Goal: Task Accomplishment & Management: Manage account settings

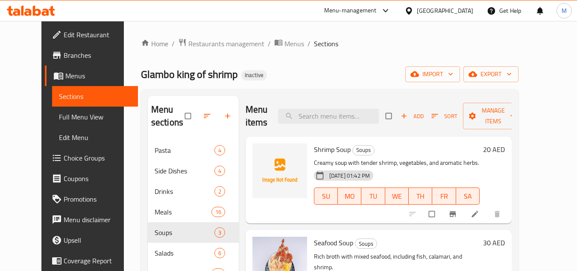
click at [35, 9] on icon at bounding box center [37, 11] width 8 height 10
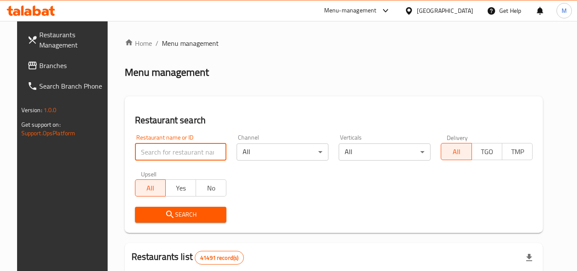
click at [166, 150] on input "search" at bounding box center [181, 151] width 92 height 17
paste input "667733"
type input "667733"
click button "Search" at bounding box center [181, 214] width 92 height 16
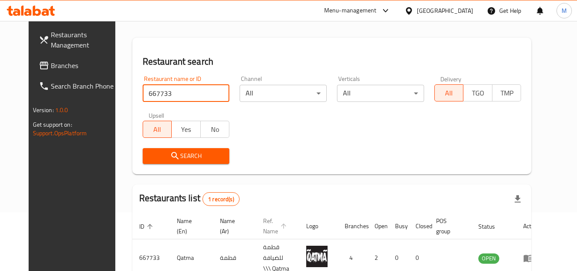
scroll to position [103, 0]
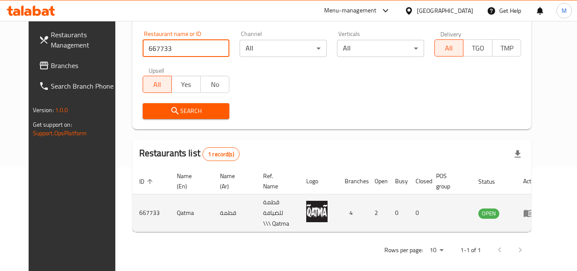
click at [533, 209] on icon "enhanced table" at bounding box center [528, 212] width 9 height 7
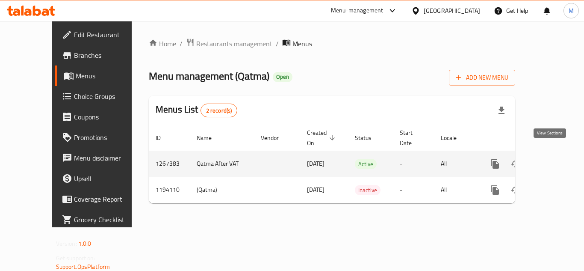
click at [551, 159] on icon "enhanced table" at bounding box center [556, 164] width 10 height 10
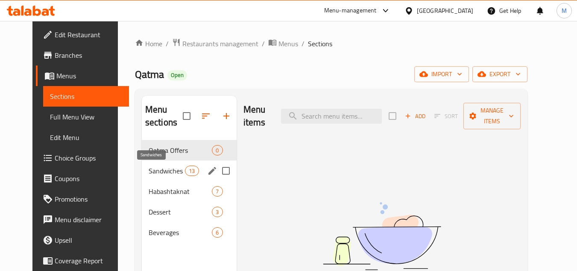
click at [153, 170] on span "Sandwiches" at bounding box center [167, 170] width 36 height 10
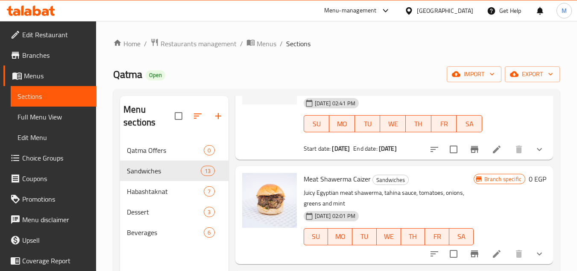
scroll to position [256, 0]
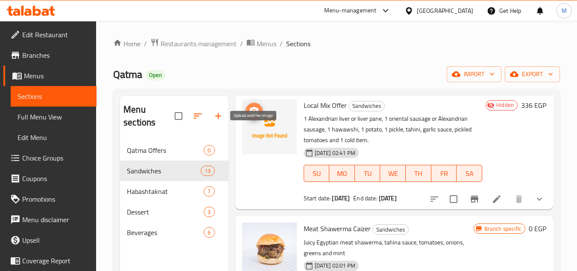
click at [247, 116] on span "upload picture" at bounding box center [254, 111] width 17 height 10
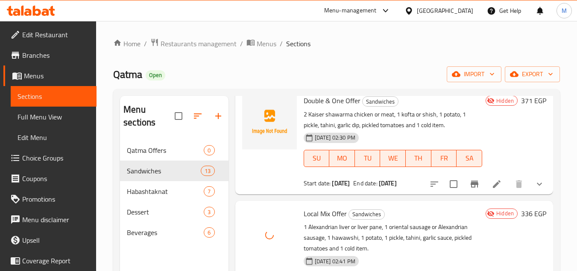
scroll to position [128, 0]
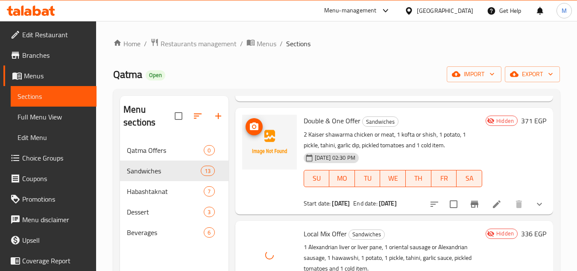
click at [256, 130] on icon "upload picture" at bounding box center [254, 126] width 9 height 8
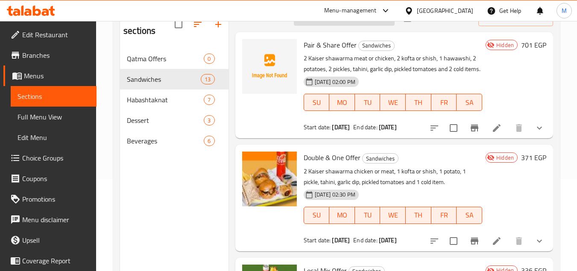
scroll to position [34, 0]
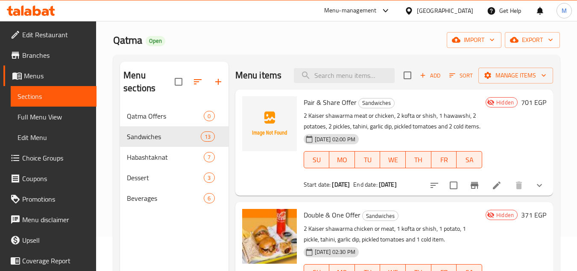
click at [312, 109] on span "Pair & Share Offer" at bounding box center [330, 102] width 53 height 13
copy h6 "Pair & Share Offer"
click at [44, 12] on icon at bounding box center [45, 12] width 7 height 7
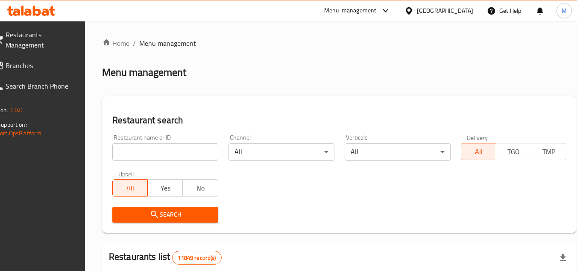
scroll to position [34, 0]
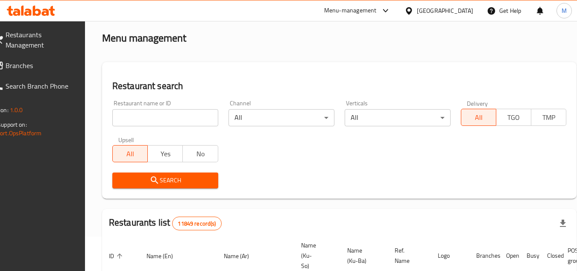
click at [174, 112] on input "search" at bounding box center [165, 117] width 106 height 17
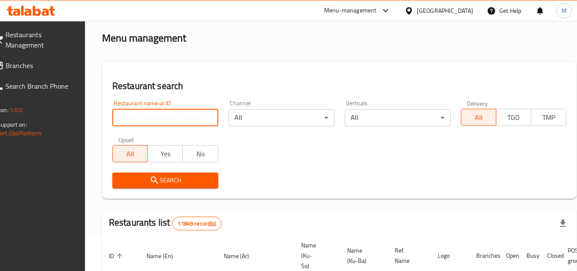
paste input "Almasi Kurdawari"
type input "Almasi Kurdawari"
click button "Search" at bounding box center [165, 180] width 106 height 16
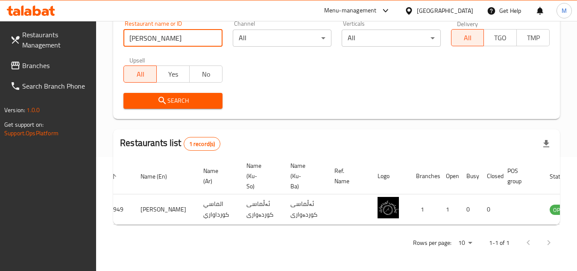
scroll to position [0, 53]
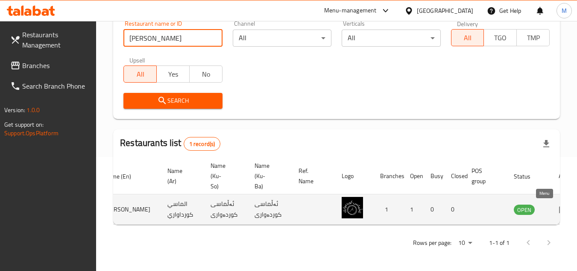
click at [559, 206] on icon "enhanced table" at bounding box center [563, 209] width 9 height 7
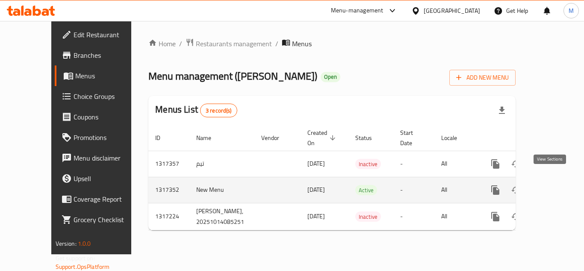
click at [552, 185] on icon "enhanced table" at bounding box center [557, 190] width 10 height 10
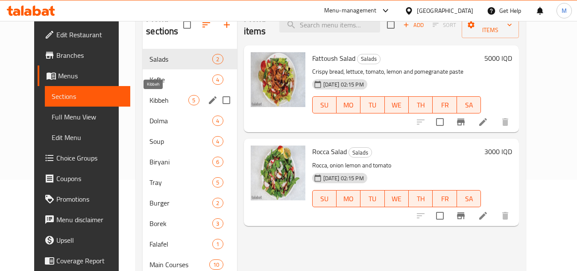
scroll to position [128, 0]
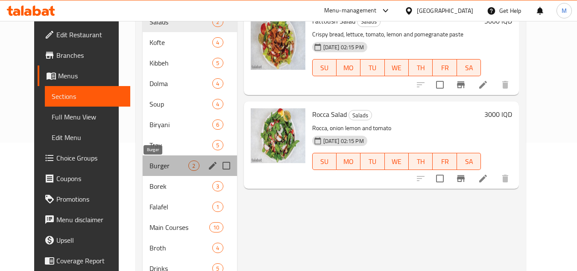
click at [150, 167] on span "Burger" at bounding box center [169, 165] width 39 height 10
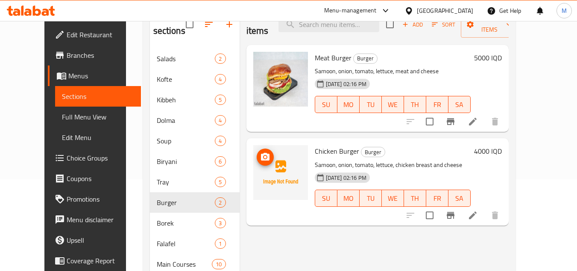
scroll to position [43, 0]
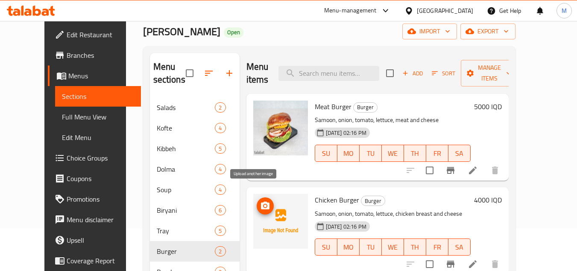
click at [261, 201] on icon "upload picture" at bounding box center [265, 205] width 9 height 8
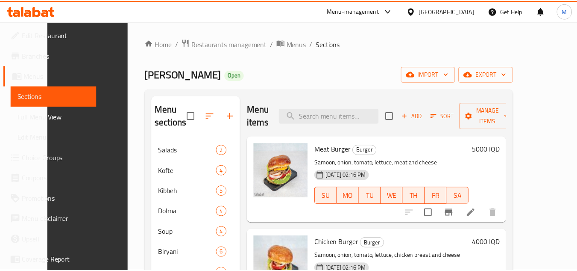
scroll to position [163, 0]
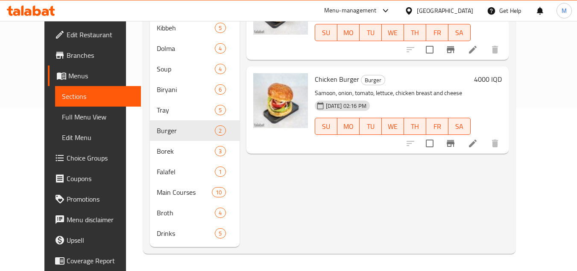
click at [33, 7] on icon at bounding box center [37, 11] width 8 height 10
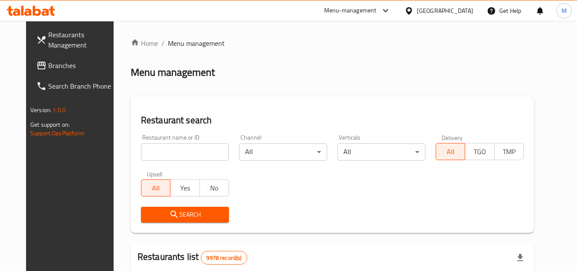
click at [200, 154] on input "search" at bounding box center [185, 151] width 88 height 17
paste input "696829"
type input "696829"
click button "Search" at bounding box center [185, 214] width 88 height 16
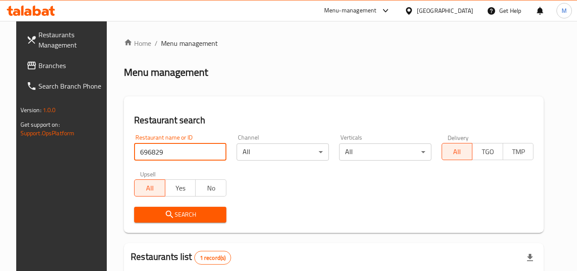
scroll to position [103, 0]
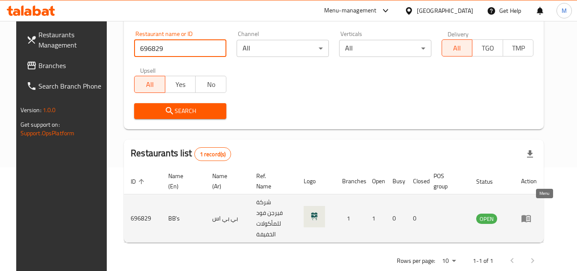
click at [531, 215] on icon "enhanced table" at bounding box center [526, 218] width 9 height 7
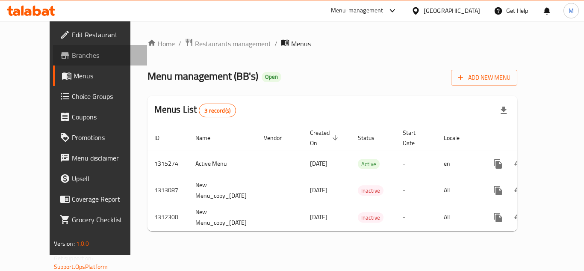
click at [72, 55] on span "Branches" at bounding box center [106, 55] width 68 height 10
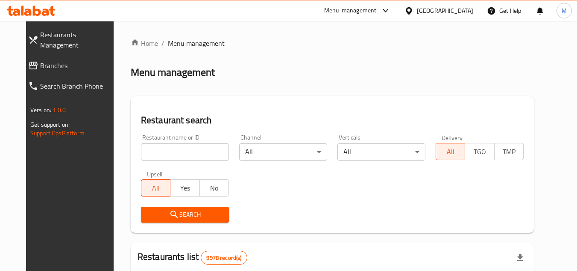
click at [209, 153] on input "search" at bounding box center [185, 151] width 88 height 17
paste input "703950"
type input "703950"
click button "Search" at bounding box center [185, 214] width 88 height 16
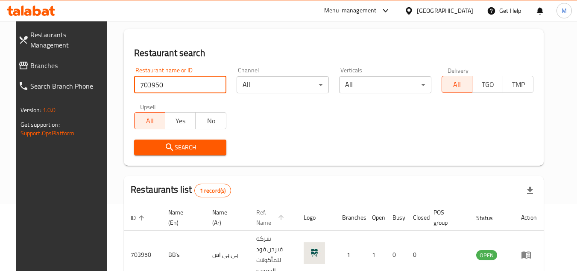
scroll to position [103, 0]
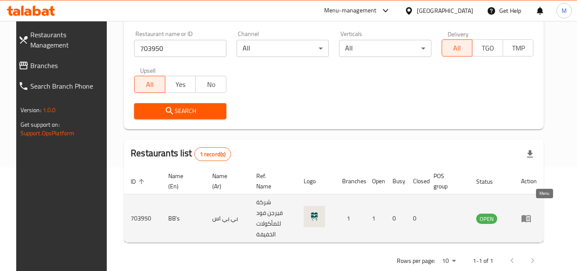
click at [532, 213] on icon "enhanced table" at bounding box center [526, 218] width 10 height 10
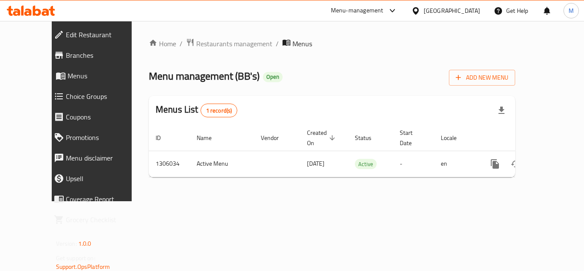
click at [66, 32] on span "Edit Restaurant" at bounding box center [104, 34] width 76 height 10
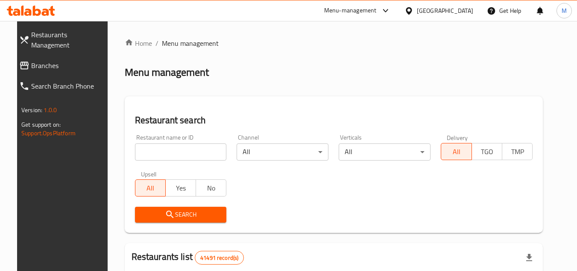
click at [60, 60] on span "Branches" at bounding box center [69, 65] width 76 height 10
click at [190, 150] on input "search" at bounding box center [181, 151] width 92 height 17
paste input "780168"
type input "780168"
click button "Search" at bounding box center [181, 214] width 92 height 16
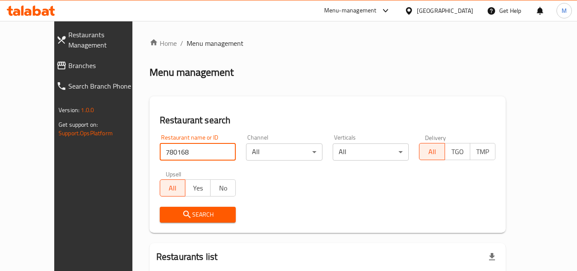
click at [27, 9] on icon at bounding box center [27, 12] width 7 height 7
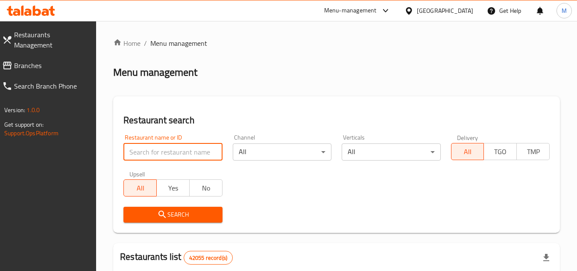
click at [195, 150] on input "search" at bounding box center [173, 151] width 99 height 17
paste input "Wellthy"
type input "Wellthy"
click button "Search" at bounding box center [173, 214] width 99 height 16
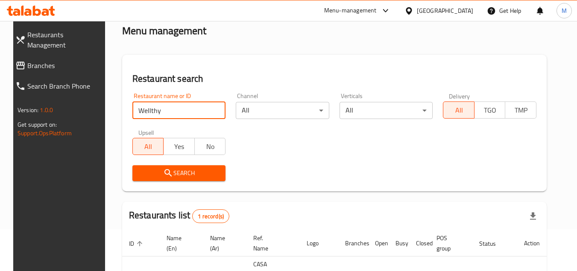
scroll to position [103, 0]
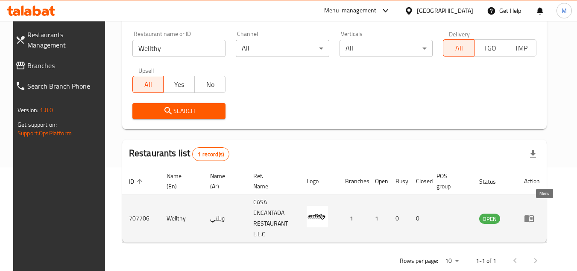
click at [535, 213] on icon "enhanced table" at bounding box center [529, 218] width 10 height 10
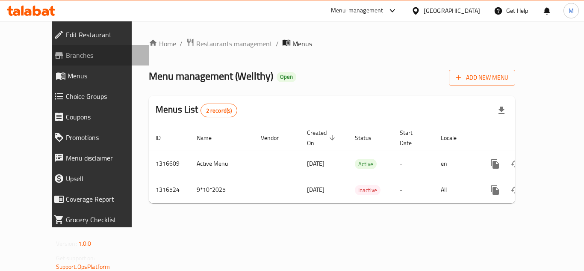
click at [66, 56] on span "Branches" at bounding box center [104, 55] width 76 height 10
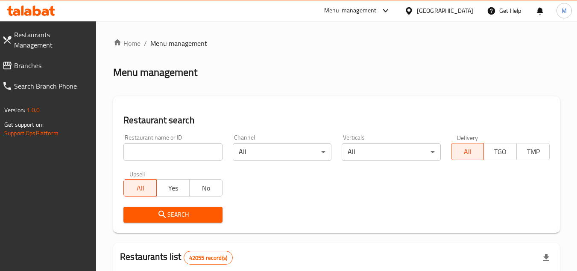
click at [204, 150] on input "search" at bounding box center [173, 151] width 99 height 17
paste input "RUKN AL RIYAD"
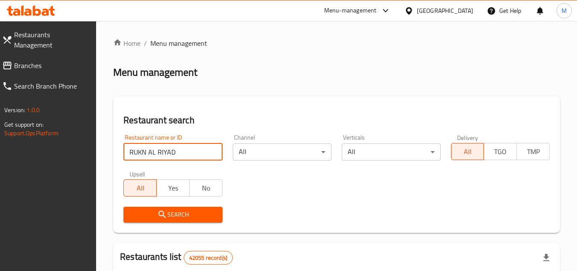
type input "RUKN AL RIYAD"
click button "Search" at bounding box center [173, 214] width 99 height 16
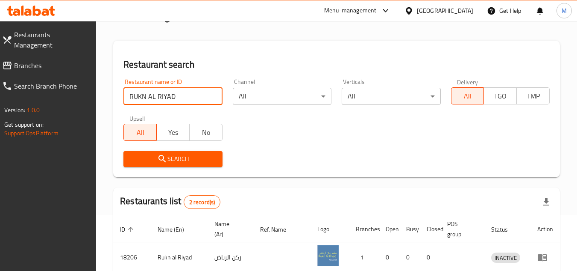
scroll to position [130, 0]
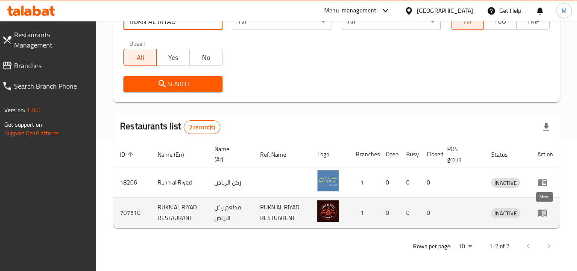
click at [545, 212] on icon "enhanced table" at bounding box center [543, 212] width 10 height 10
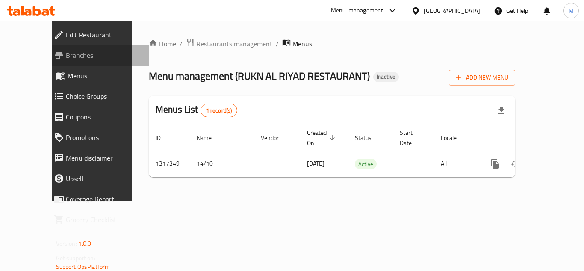
click at [66, 55] on span "Branches" at bounding box center [104, 55] width 76 height 10
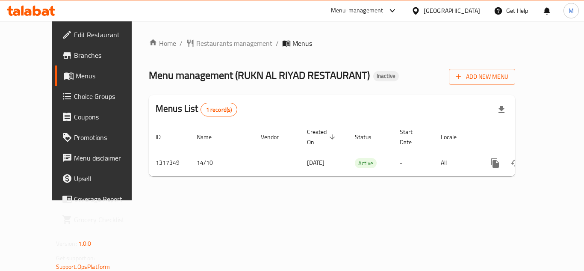
click at [395, 58] on div "Home / Restaurants management / Menus Menu management ( RUKN AL RIYAD RESTAURAN…" at bounding box center [332, 110] width 366 height 145
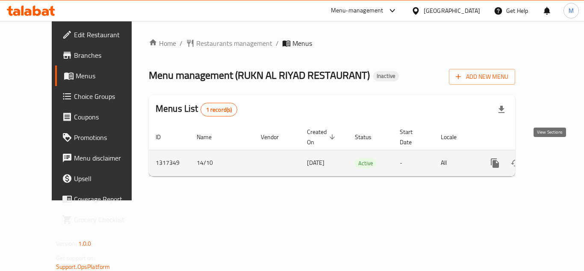
click at [553, 158] on icon "enhanced table" at bounding box center [556, 163] width 10 height 10
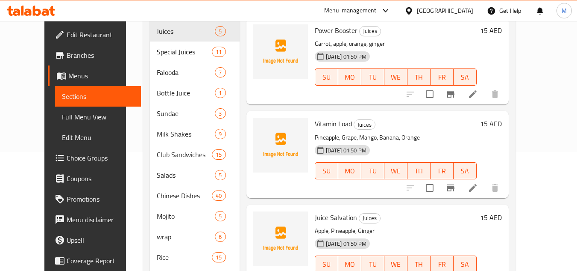
scroll to position [128, 0]
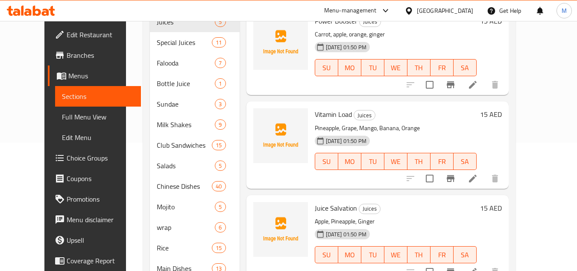
click at [533, 113] on div "Home / Restaurants management / Menus / Sections RUKN AL RIYAD RESTAURANT Inact…" at bounding box center [329, 243] width 407 height 700
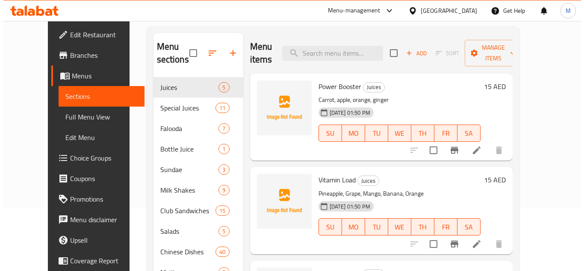
scroll to position [0, 0]
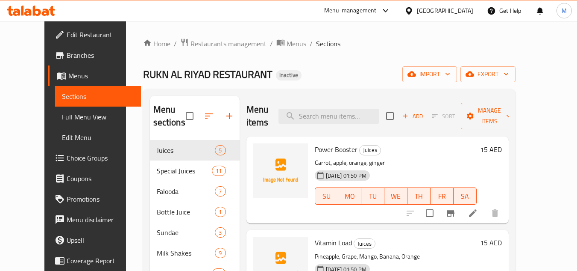
click at [452, 71] on icon "button" at bounding box center [448, 74] width 9 height 9
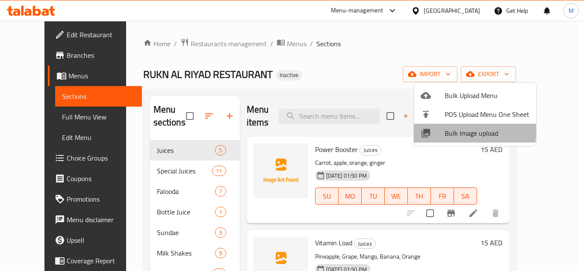
click at [453, 130] on span "Bulk Image upload" at bounding box center [486, 133] width 85 height 10
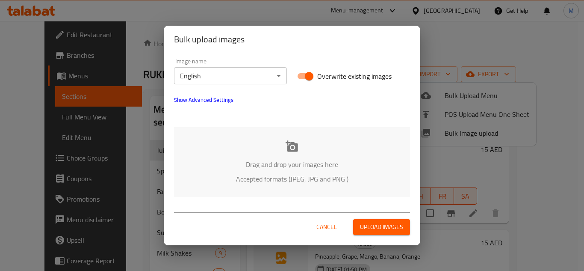
click at [268, 160] on p "Drag and drop your images here" at bounding box center [292, 164] width 210 height 10
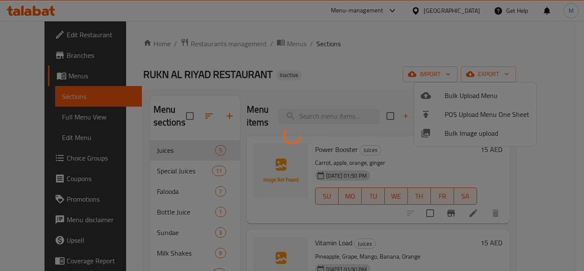
click at [490, 145] on div at bounding box center [292, 135] width 584 height 271
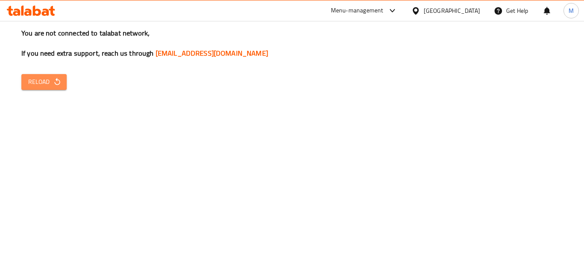
click at [42, 80] on span "Reload" at bounding box center [44, 81] width 32 height 11
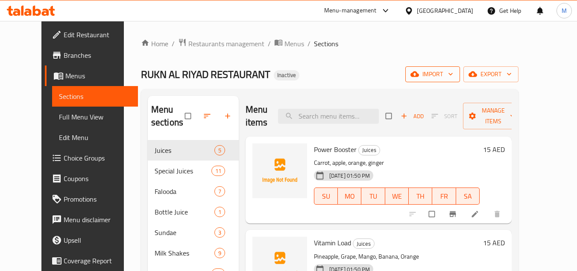
click at [455, 74] on icon "button" at bounding box center [451, 74] width 9 height 9
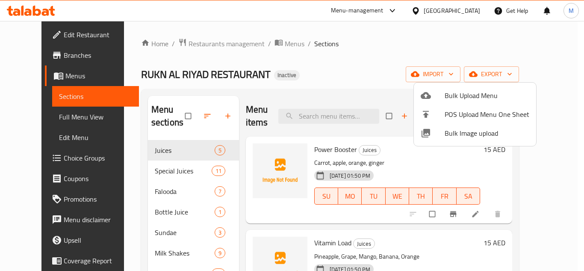
click at [452, 133] on span "Bulk Image upload" at bounding box center [486, 133] width 85 height 10
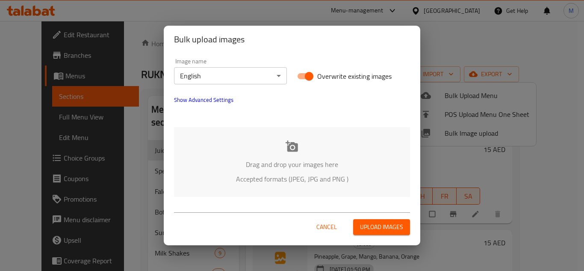
click at [231, 141] on div "Drag and drop your images here Accepted formats (JPEG, JPG and PNG )" at bounding box center [292, 162] width 236 height 70
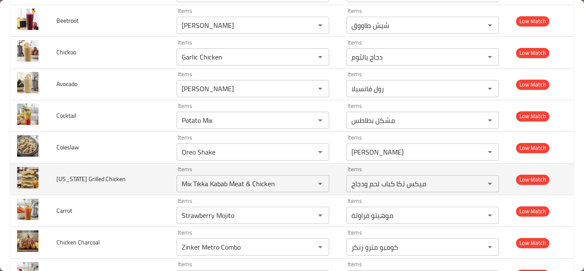
scroll to position [2028, 0]
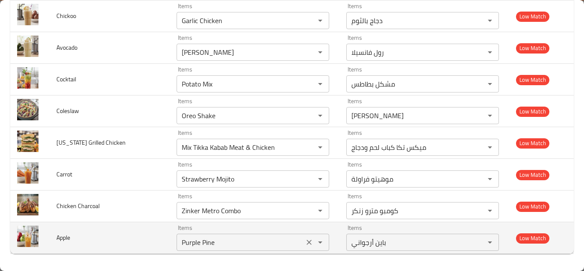
click at [188, 240] on input "Purple Pine" at bounding box center [240, 242] width 122 height 12
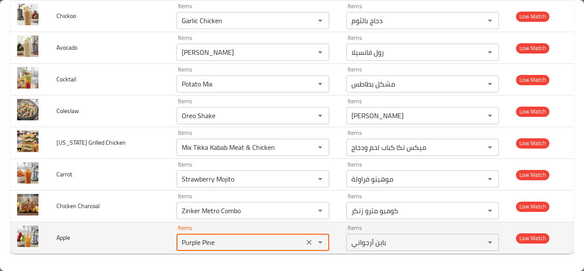
click at [190, 240] on input "Purple Pine" at bounding box center [240, 242] width 122 height 12
click at [191, 238] on input "Purple Pine" at bounding box center [240, 242] width 122 height 12
click at [193, 239] on input "Purple Pine" at bounding box center [240, 242] width 122 height 12
click at [195, 236] on input "Purple Pine" at bounding box center [240, 242] width 122 height 12
click at [200, 243] on input "Purple Pine" at bounding box center [240, 242] width 122 height 12
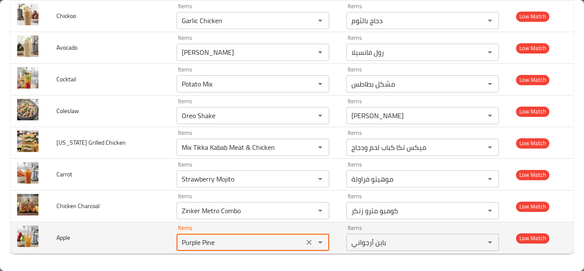
click at [200, 243] on input "Purple Pine" at bounding box center [240, 242] width 122 height 12
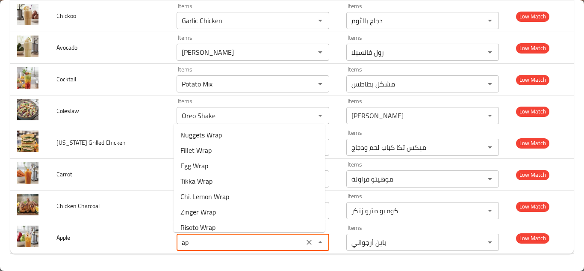
type input "a"
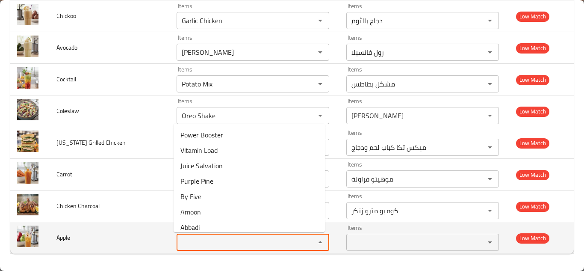
click at [59, 238] on span "Apple" at bounding box center [63, 237] width 14 height 11
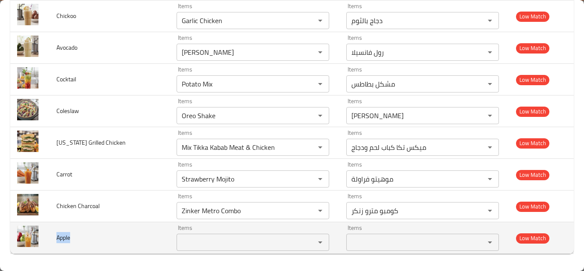
click at [59, 237] on span "Apple" at bounding box center [63, 237] width 14 height 11
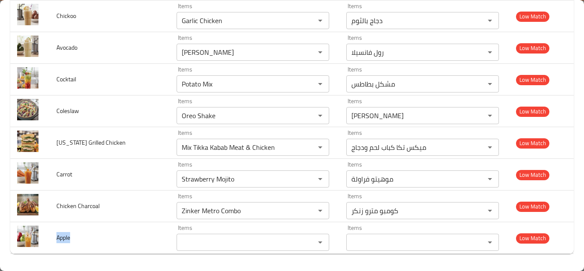
copy span "Apple"
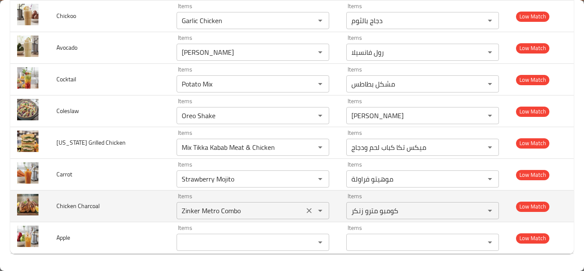
click at [197, 208] on Charcoal "Zinker Metro Combo" at bounding box center [240, 210] width 122 height 12
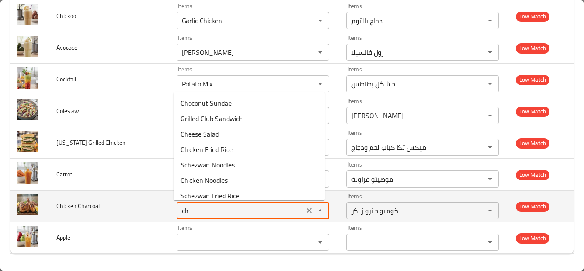
type Charcoal "c"
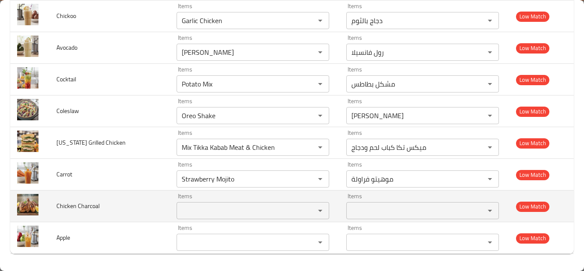
click at [86, 205] on span "Chicken Charcoal" at bounding box center [77, 205] width 43 height 11
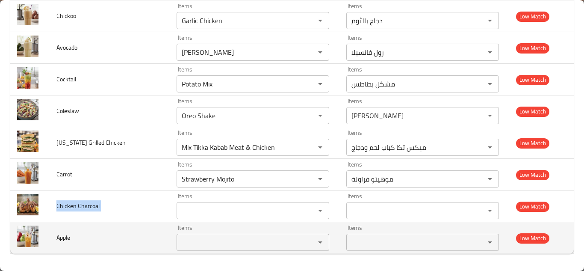
copy span "Chicken Charcoal"
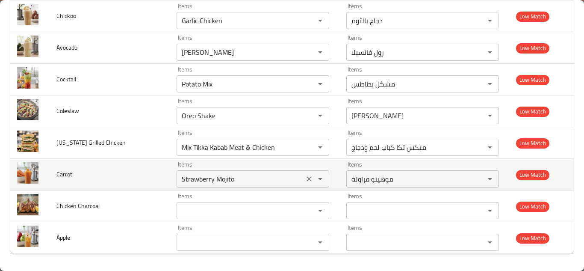
click at [227, 180] on input "Strawberry Mojito" at bounding box center [240, 179] width 122 height 12
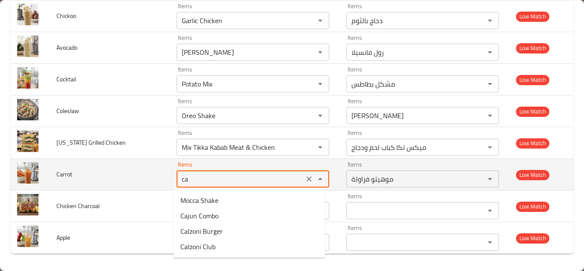
type input "c"
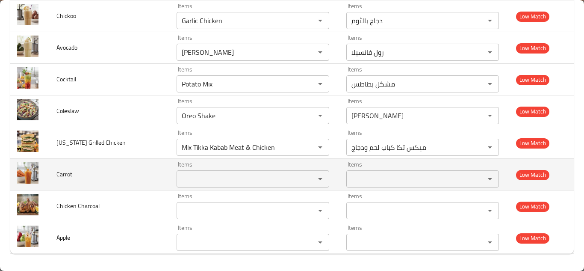
click at [60, 173] on span "Carrot" at bounding box center [64, 173] width 16 height 11
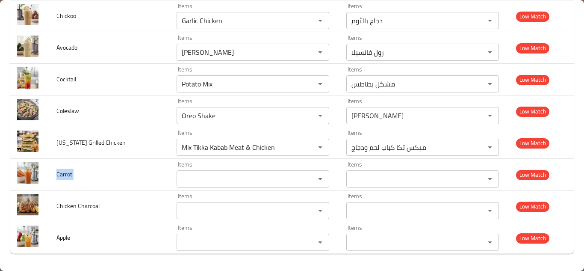
copy span "Carrot"
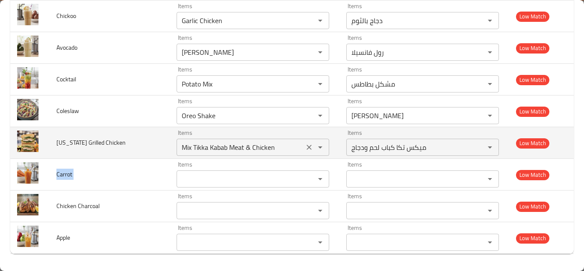
click at [221, 144] on Chicken "Mix Tikka Kabab Meat & Chicken" at bounding box center [240, 147] width 122 height 12
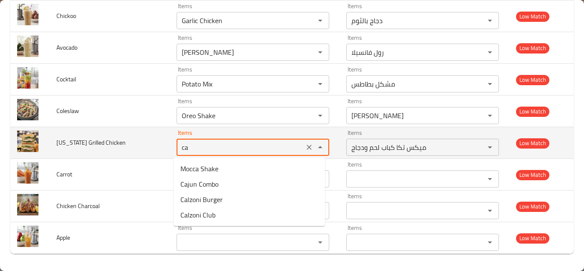
type Chicken "c"
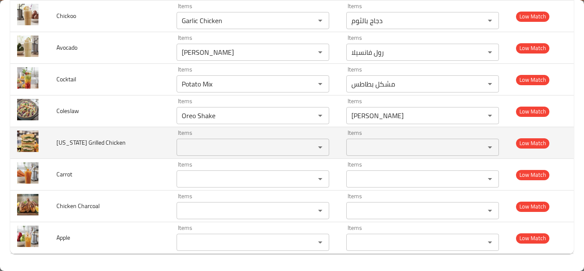
click at [91, 141] on span "California Grilled Chicken" at bounding box center [90, 142] width 69 height 11
copy span "California Grilled Chicken"
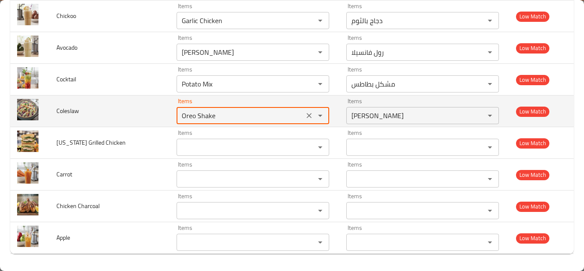
click at [218, 113] on input "Oreo Shake" at bounding box center [240, 115] width 122 height 12
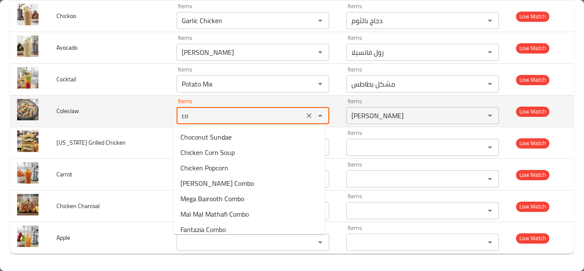
type input "c"
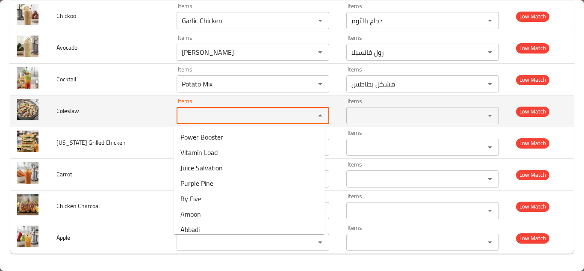
click at [65, 111] on span "Coleslaw" at bounding box center [67, 110] width 23 height 11
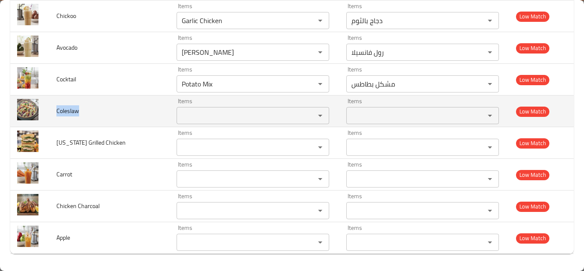
click at [65, 111] on span "Coleslaw" at bounding box center [67, 110] width 23 height 11
copy span "Coleslaw"
click at [75, 107] on span "Coleslaw" at bounding box center [67, 110] width 23 height 11
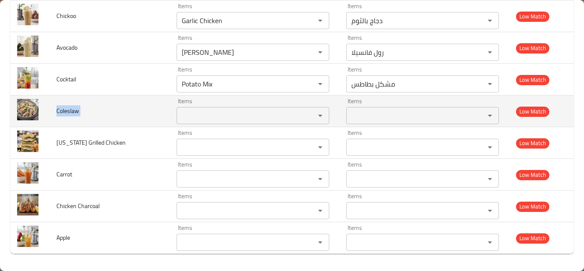
click at [75, 107] on span "Coleslaw" at bounding box center [67, 110] width 23 height 11
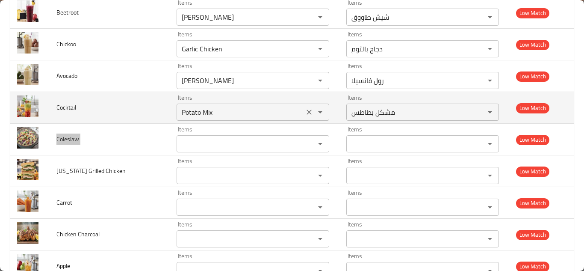
scroll to position [1985, 0]
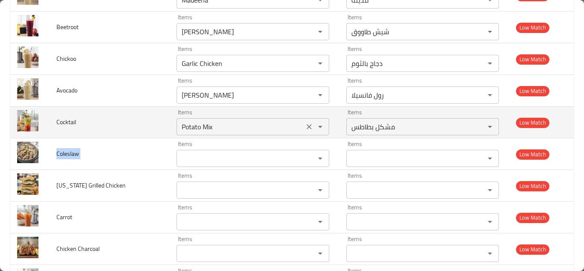
click at [201, 128] on input "Potato Mix" at bounding box center [240, 127] width 122 height 12
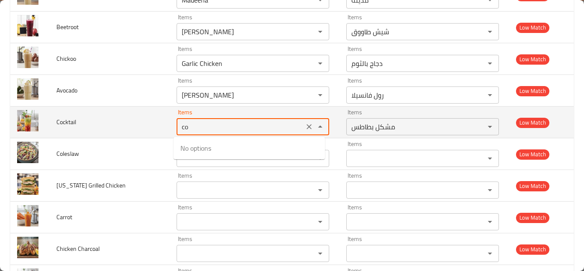
type input "c"
click at [63, 121] on span "Cocktail" at bounding box center [66, 121] width 20 height 11
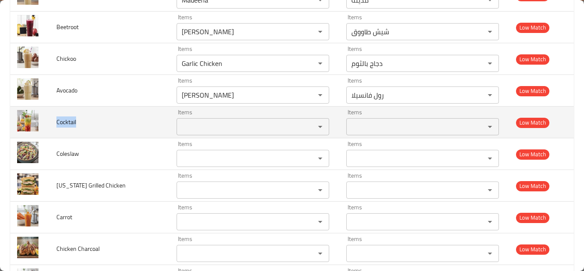
click at [63, 121] on span "Cocktail" at bounding box center [66, 121] width 20 height 11
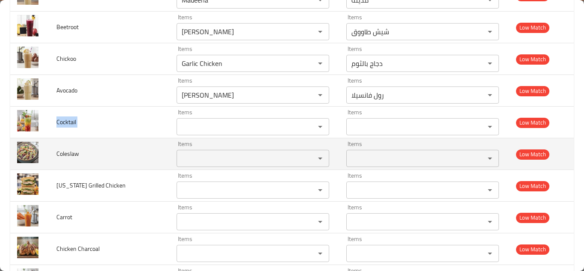
copy span "Cocktail"
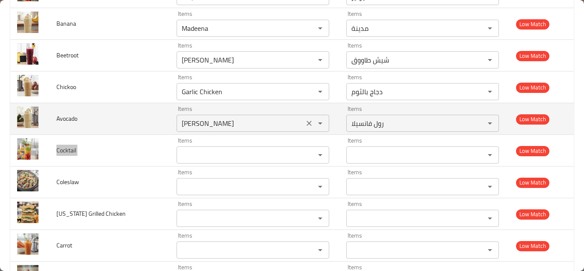
scroll to position [1942, 0]
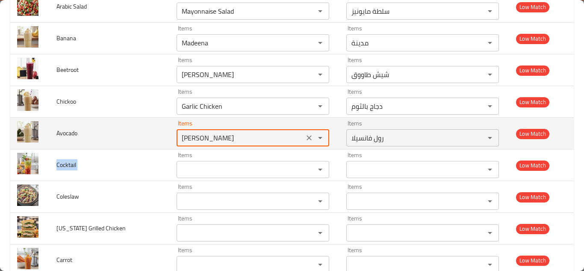
click at [206, 138] on input "[PERSON_NAME]" at bounding box center [240, 138] width 122 height 12
type input "a"
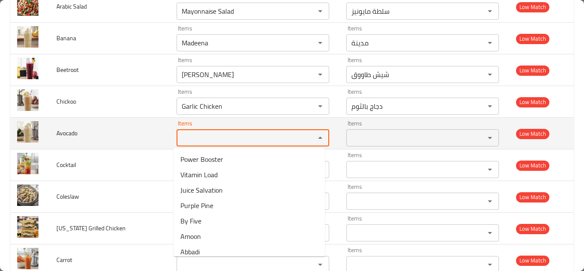
click at [64, 132] on span "Avocado" at bounding box center [66, 132] width 21 height 11
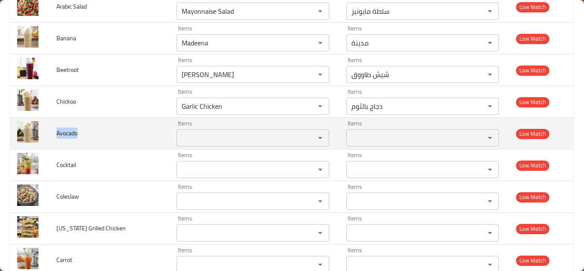
click at [65, 132] on span "Avocado" at bounding box center [66, 132] width 21 height 11
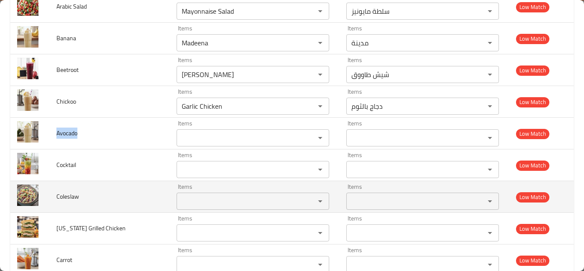
copy span "Avocado"
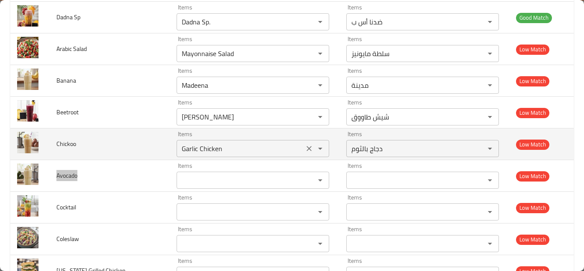
scroll to position [1900, 0]
click at [195, 139] on div "Items Garlic Chicken Items" at bounding box center [252, 144] width 153 height 26
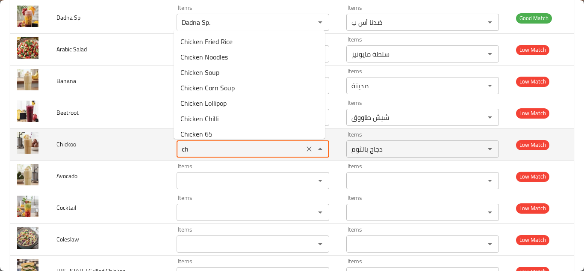
type input "c"
click at [66, 145] on span "Chickoo" at bounding box center [66, 143] width 20 height 11
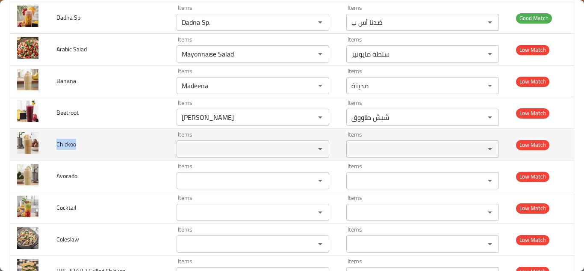
click at [66, 144] on span "Chickoo" at bounding box center [66, 143] width 20 height 11
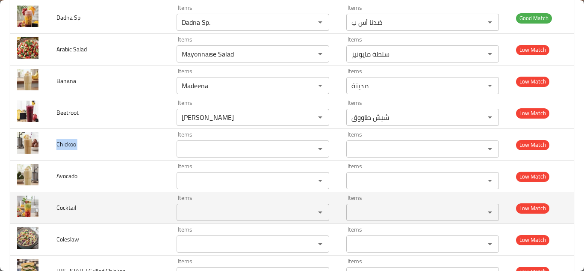
copy span "Chickoo"
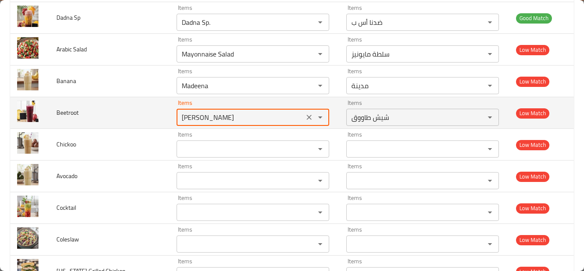
click at [226, 120] on input "[PERSON_NAME]" at bounding box center [240, 117] width 122 height 12
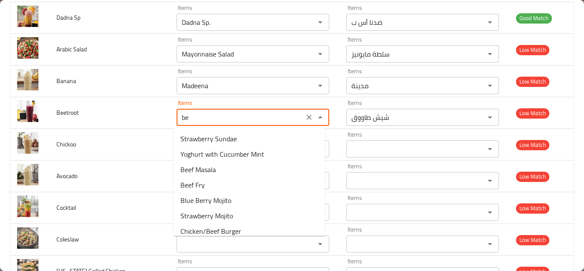
type input "b"
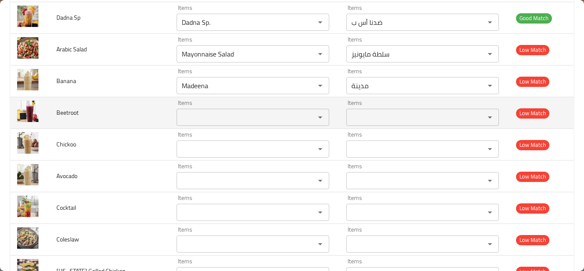
click at [62, 112] on span "Beetroot" at bounding box center [67, 112] width 22 height 11
click at [63, 112] on span "Beetroot" at bounding box center [67, 112] width 22 height 11
copy span "Beetroot"
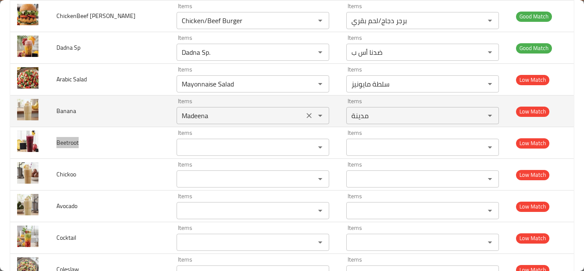
scroll to position [1857, 0]
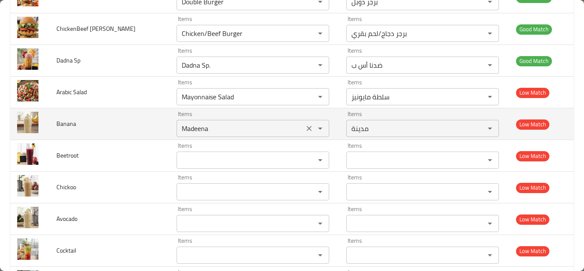
click at [188, 128] on input "Madeena" at bounding box center [240, 128] width 122 height 12
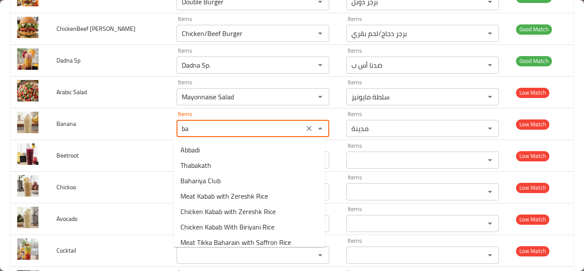
type input "b"
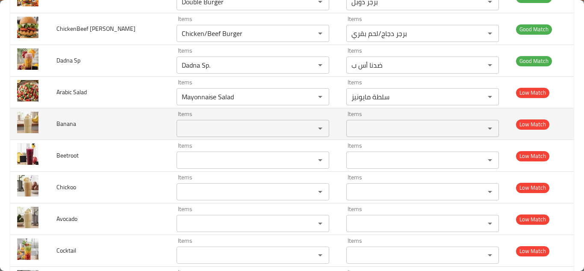
click at [73, 125] on span "Banana" at bounding box center [66, 123] width 20 height 11
copy span "Banana"
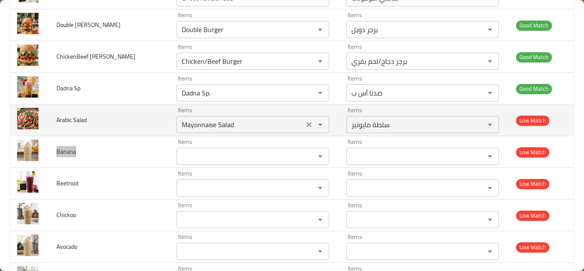
scroll to position [1814, 0]
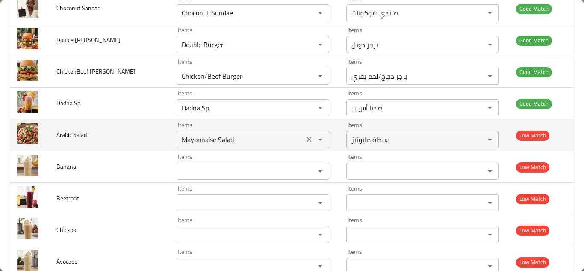
click at [203, 139] on Salad "Mayonnaise Salad" at bounding box center [240, 139] width 122 height 12
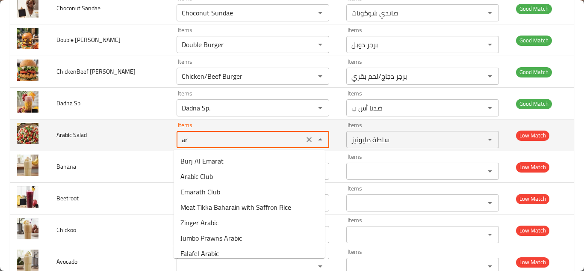
type Salad "a"
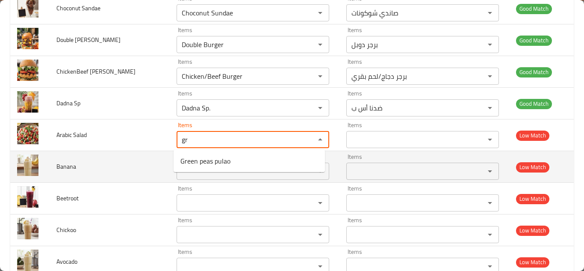
type Salad "g"
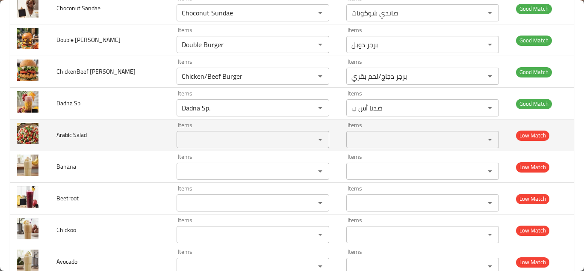
click at [63, 135] on span "Arabic Salad" at bounding box center [71, 134] width 30 height 11
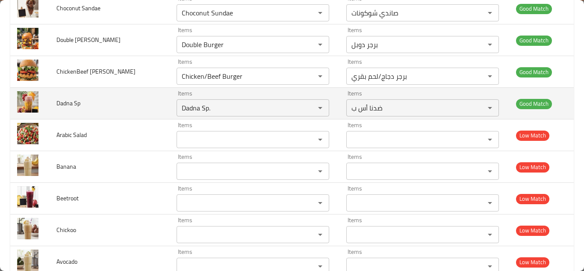
click at [133, 104] on td "Dadna Sp" at bounding box center [110, 104] width 120 height 32
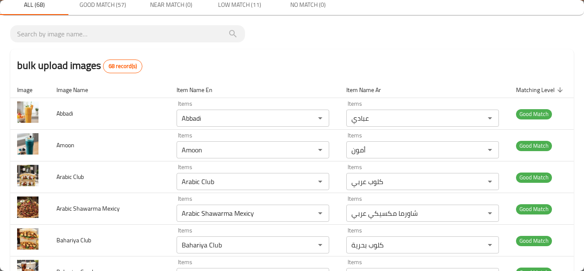
scroll to position [0, 0]
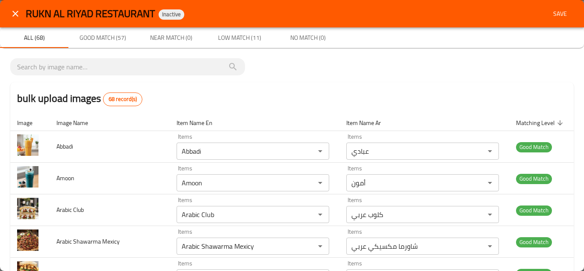
click at [556, 15] on span "Save" at bounding box center [560, 14] width 21 height 11
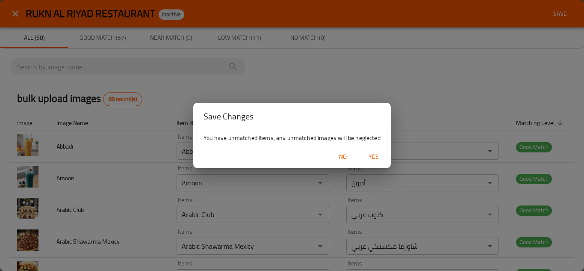
click at [375, 157] on span "Yes" at bounding box center [373, 156] width 21 height 11
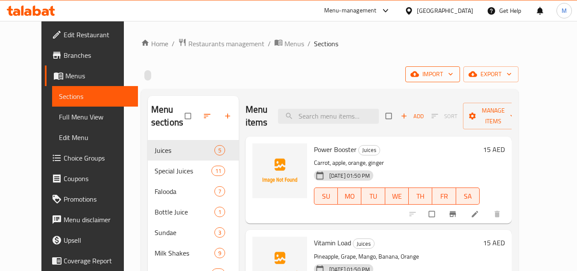
click at [455, 75] on icon "button" at bounding box center [451, 74] width 9 height 9
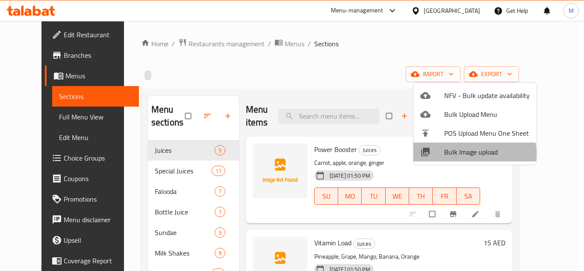
click at [471, 153] on span "Bulk Image upload" at bounding box center [486, 152] width 85 height 10
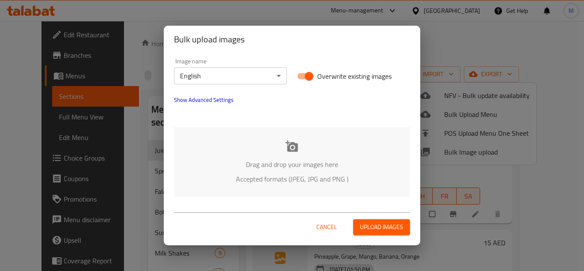
click at [226, 129] on div "Drag and drop your images here Accepted formats (JPEG, JPG and PNG )" at bounding box center [292, 162] width 236 height 70
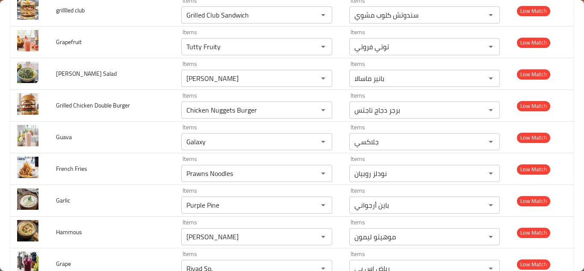
scroll to position [1870, 0]
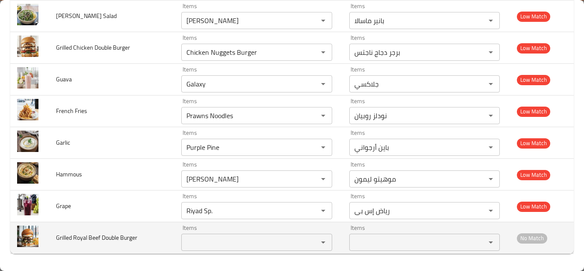
click at [189, 239] on Burger "Items" at bounding box center [244, 242] width 120 height 12
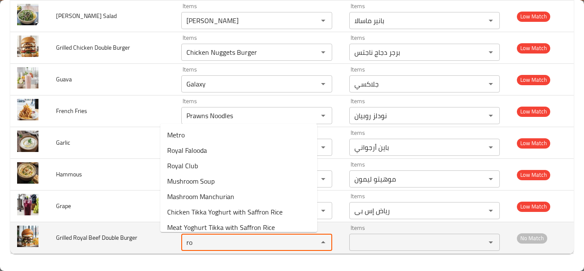
type Burger "r"
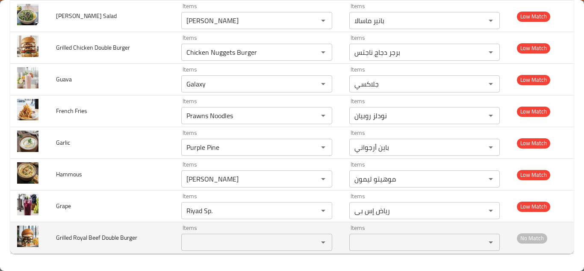
click at [93, 237] on span "Grilled Royal Beef Double Burger" at bounding box center [96, 237] width 81 height 11
copy span "Grilled Royal Beef Double Burger"
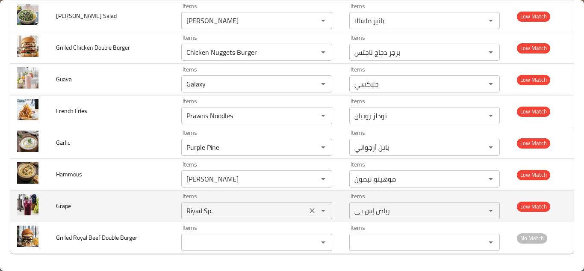
drag, startPoint x: 138, startPoint y: 206, endPoint x: 175, endPoint y: 207, distance: 36.8
click at [140, 206] on td "Grape" at bounding box center [112, 206] width 126 height 32
click at [199, 208] on input "Riyad Sp." at bounding box center [244, 210] width 120 height 12
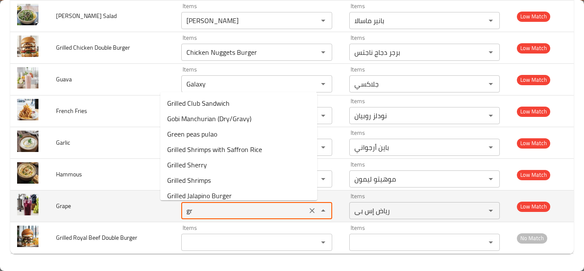
type input "g"
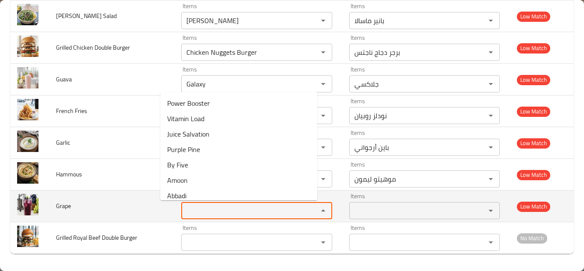
click at [65, 205] on span "Grape" at bounding box center [63, 205] width 15 height 11
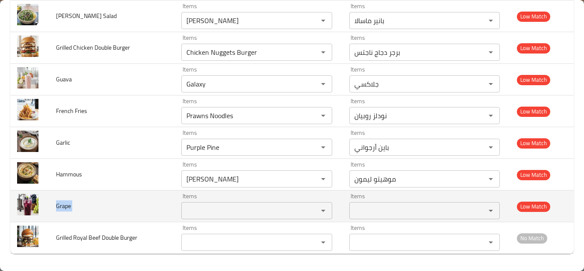
click at [65, 205] on span "Grape" at bounding box center [63, 205] width 15 height 11
copy span "Grape"
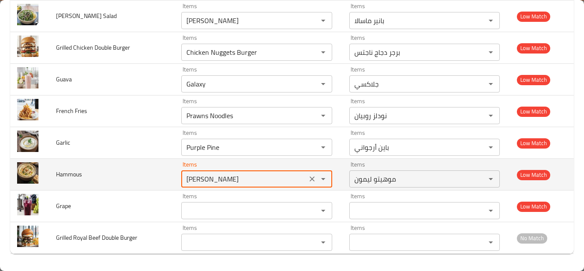
click at [187, 176] on input "[PERSON_NAME]" at bounding box center [244, 179] width 120 height 12
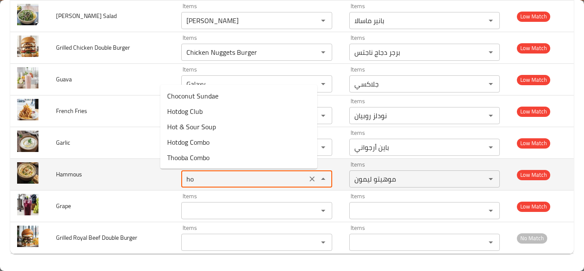
type input "h"
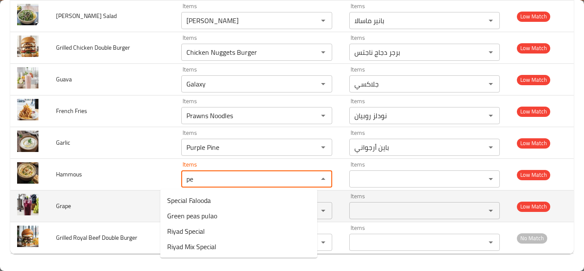
type input "p"
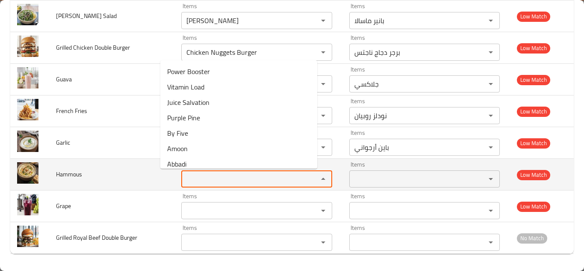
click at [184, 175] on input "Items" at bounding box center [244, 179] width 120 height 12
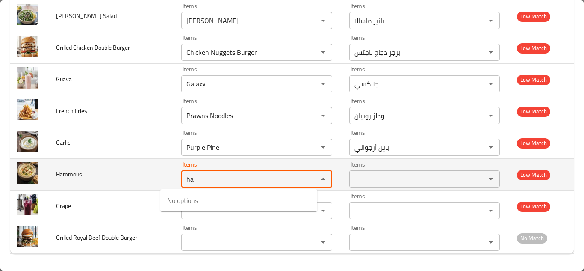
type input "h"
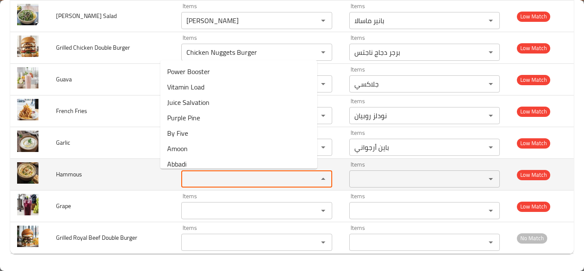
click at [70, 171] on span "Hammous" at bounding box center [69, 173] width 26 height 11
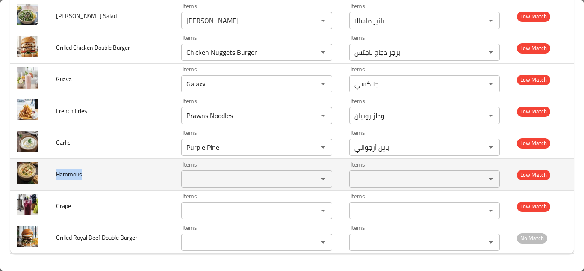
click at [70, 171] on span "Hammous" at bounding box center [69, 173] width 26 height 11
copy span "Hammous"
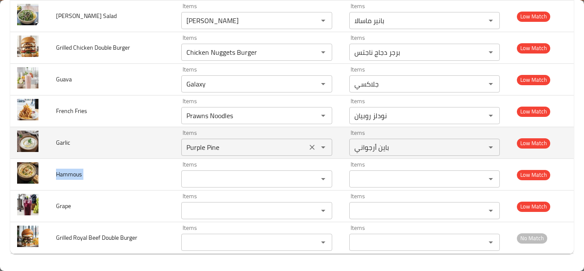
click at [184, 145] on input "Purple Pine" at bounding box center [244, 147] width 120 height 12
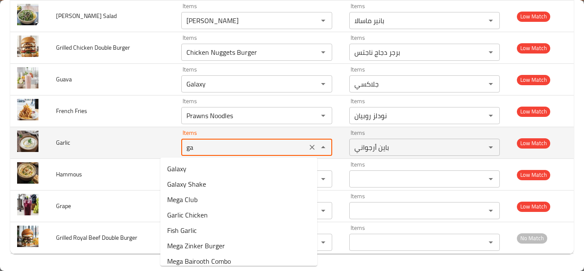
type input "gar"
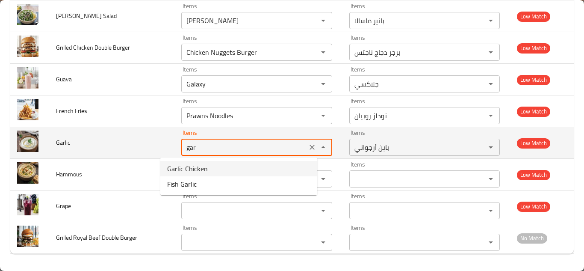
drag, startPoint x: 295, startPoint y: 147, endPoint x: 239, endPoint y: 143, distance: 56.6
click at [308, 147] on icon "Clear" at bounding box center [312, 147] width 9 height 9
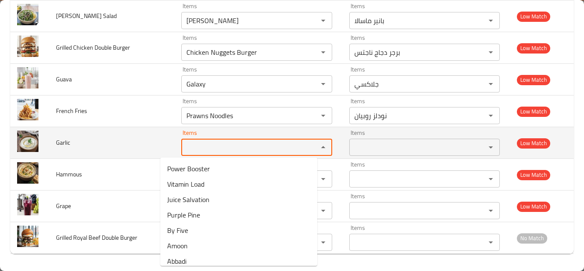
click at [65, 142] on span "Garlic" at bounding box center [63, 142] width 14 height 11
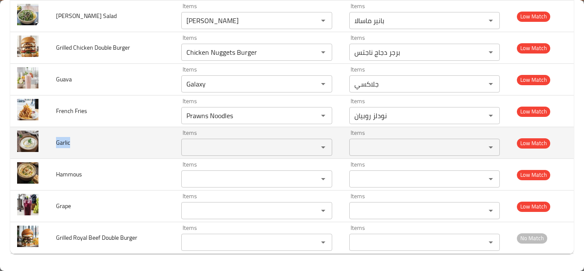
click at [65, 142] on span "Garlic" at bounding box center [63, 142] width 14 height 11
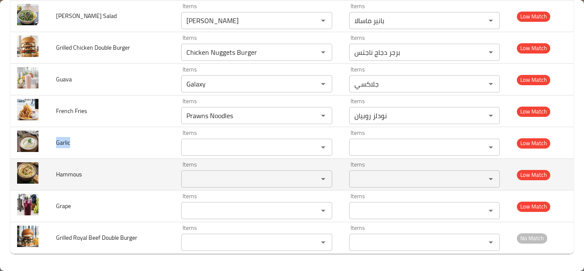
copy span "Garlic"
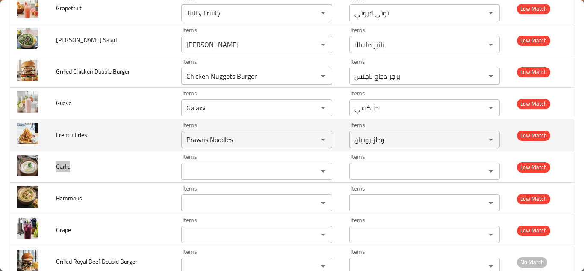
scroll to position [1827, 0]
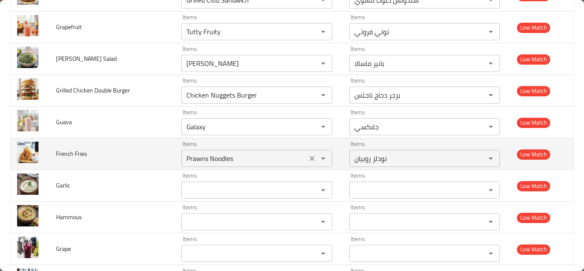
click at [184, 155] on Fries "Prawns Noodles" at bounding box center [244, 158] width 120 height 12
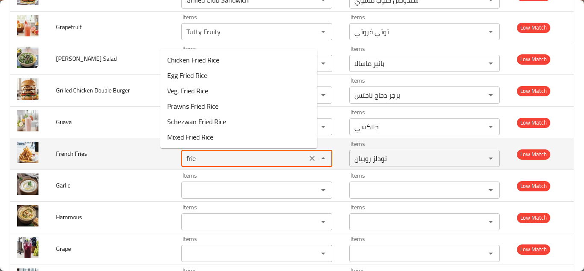
type Fries "fries"
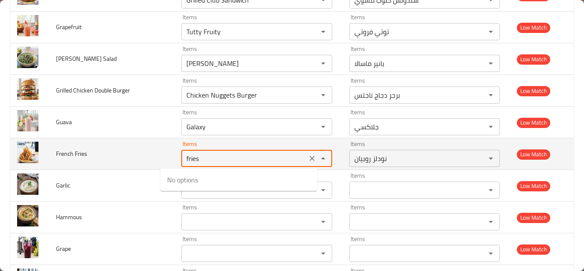
click at [308, 159] on icon "Clear" at bounding box center [312, 158] width 9 height 9
click at [306, 159] on div "enhanced table" at bounding box center [317, 158] width 22 height 12
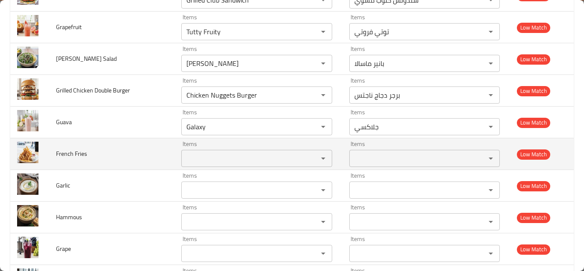
click at [72, 153] on span "French Fries" at bounding box center [71, 153] width 31 height 11
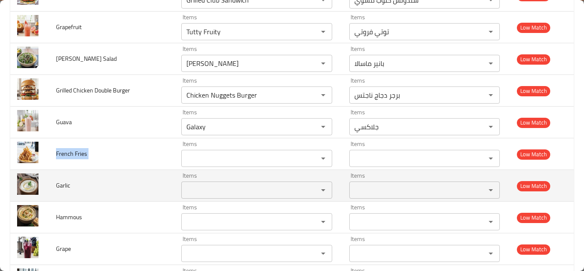
copy span "French Fries"
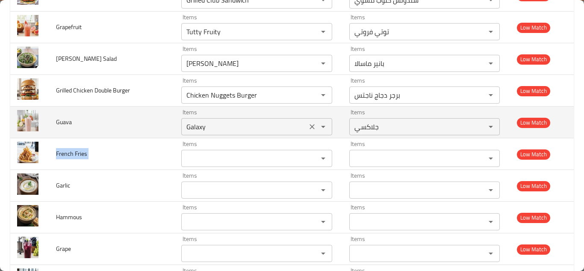
click at [181, 119] on div "Galaxy Items" at bounding box center [256, 126] width 150 height 17
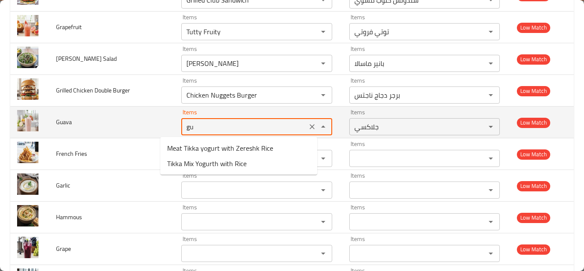
type input "g"
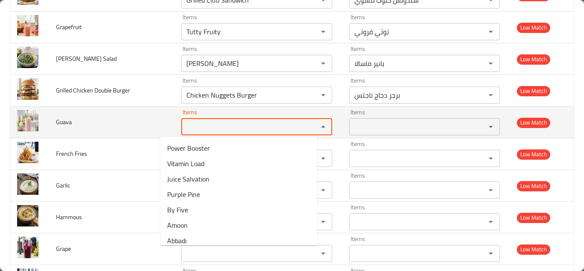
click at [59, 123] on span "Guava" at bounding box center [64, 121] width 16 height 11
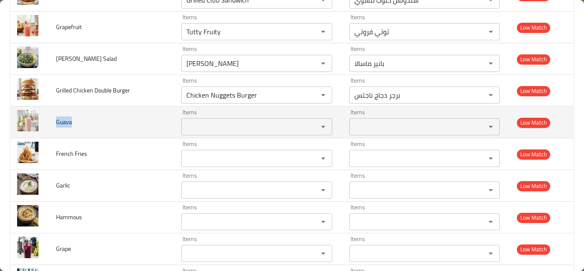
click at [59, 123] on span "Guava" at bounding box center [64, 121] width 16 height 11
copy span "Guava"
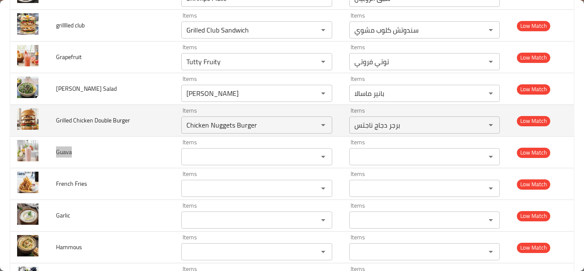
scroll to position [1784, 0]
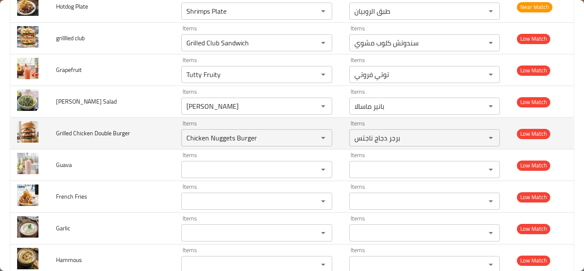
click at [147, 128] on td "Grilled Chicken Double Burger" at bounding box center [112, 134] width 126 height 32
click at [308, 135] on icon "Clear" at bounding box center [312, 137] width 9 height 9
click at [95, 133] on span "Grilled Chicken Double Burger" at bounding box center [93, 132] width 74 height 11
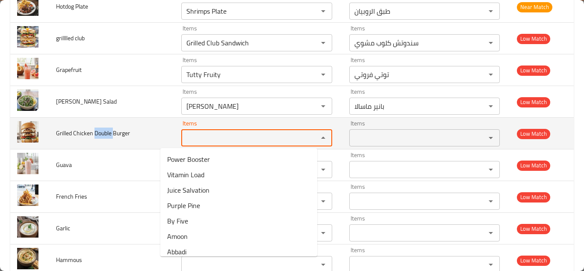
click at [195, 136] on Burger "Items" at bounding box center [244, 138] width 120 height 12
type Burger "d"
click at [82, 132] on span "Grilled Chicken Double Burger" at bounding box center [93, 132] width 74 height 11
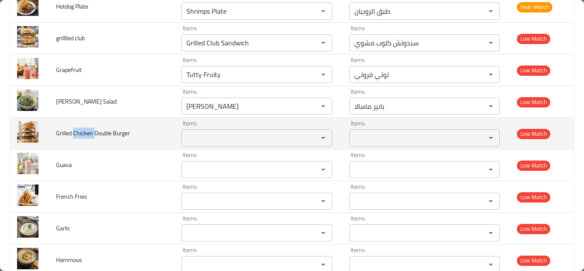
click at [81, 132] on span "Grilled Chicken Double Burger" at bounding box center [93, 132] width 74 height 11
copy span "Grilled Chicken Double Burger"
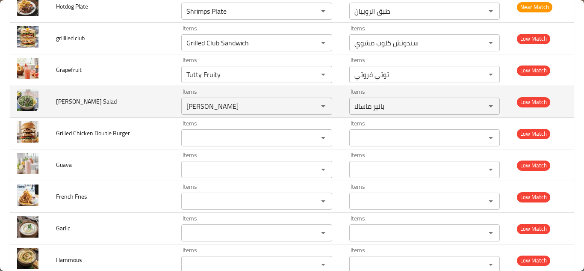
drag, startPoint x: 133, startPoint y: 101, endPoint x: 142, endPoint y: 105, distance: 10.0
click at [133, 101] on td "Gerger Salad" at bounding box center [112, 102] width 126 height 32
click at [184, 109] on Salad "[PERSON_NAME]" at bounding box center [244, 106] width 120 height 12
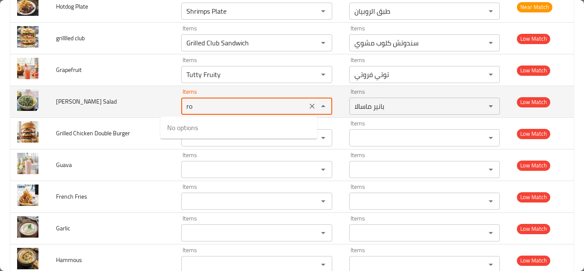
type Salad "r"
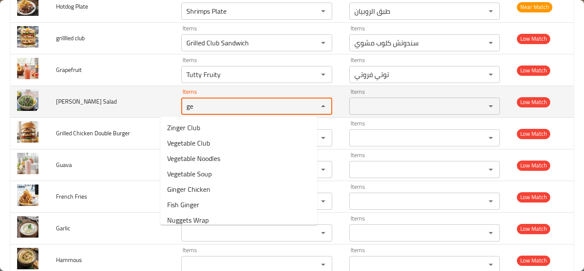
type Salad "g"
type Salad "s"
click at [65, 102] on span "Gerger Salad" at bounding box center [86, 101] width 61 height 11
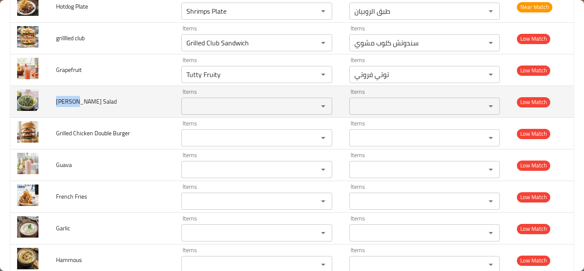
click at [64, 101] on span "Gerger Salad" at bounding box center [86, 101] width 61 height 11
copy span "Gerger Salad"
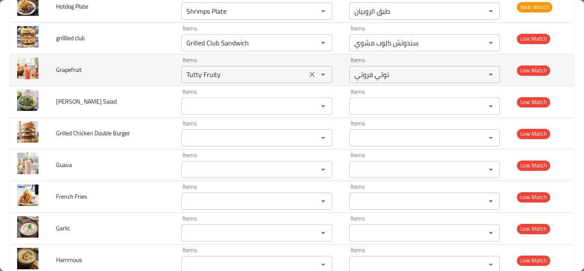
click at [184, 70] on input "Tutty Fruity" at bounding box center [244, 74] width 120 height 12
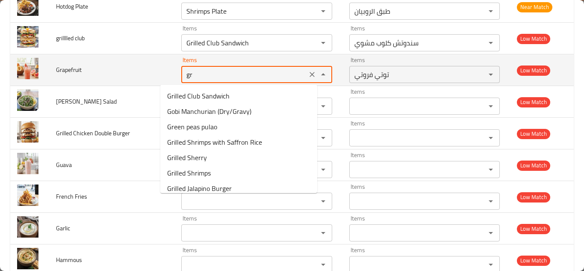
type input "g"
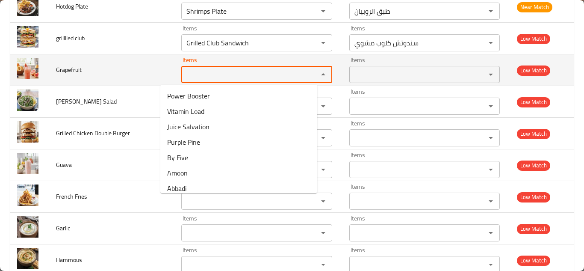
click at [65, 69] on span "Grapefruit" at bounding box center [69, 69] width 26 height 11
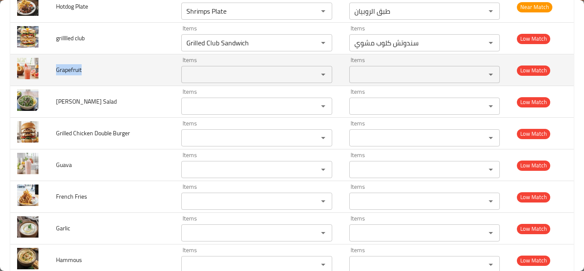
click at [65, 69] on span "Grapefruit" at bounding box center [69, 69] width 26 height 11
copy span "Grapefruit"
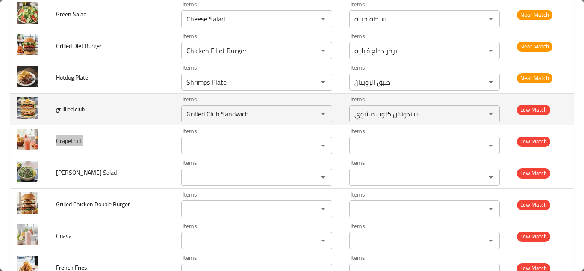
scroll to position [1699, 0]
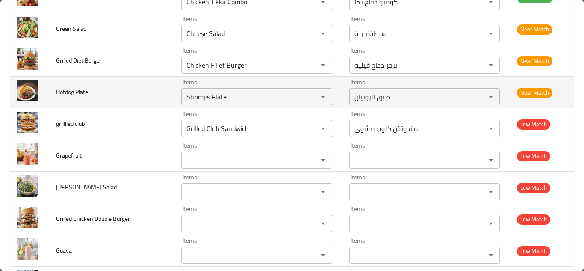
click at [131, 91] on td "Hotdog Plate" at bounding box center [112, 92] width 126 height 32
click at [205, 101] on Plate "Shrimps Plate" at bounding box center [244, 97] width 120 height 12
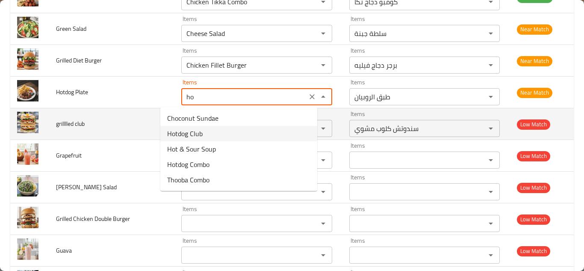
type Plate "h"
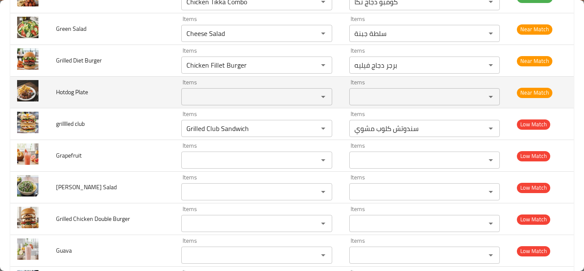
click at [76, 91] on span "Hotdog Plate" at bounding box center [72, 91] width 32 height 11
click at [88, 91] on span "Hotdog Plate" at bounding box center [72, 91] width 32 height 11
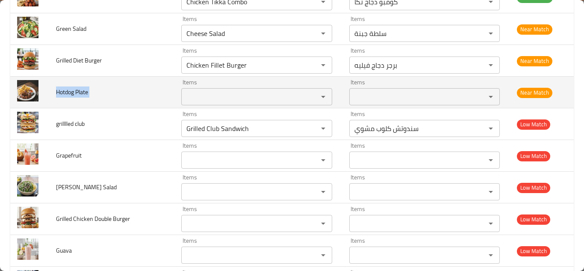
click at [91, 91] on td "Hotdog Plate" at bounding box center [112, 92] width 126 height 32
copy span "Hotdog Plate"
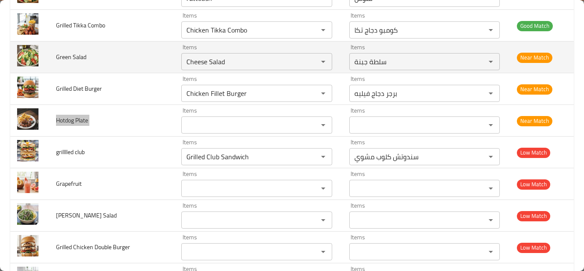
scroll to position [1656, 0]
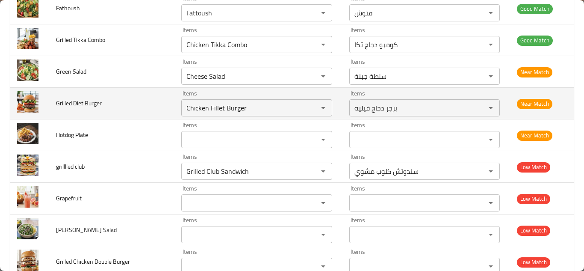
click at [140, 103] on td "Grilled Diet Burger" at bounding box center [112, 104] width 126 height 32
click at [187, 104] on Burger "Chicken Fillet Burger" at bounding box center [244, 108] width 120 height 12
type Burger "f"
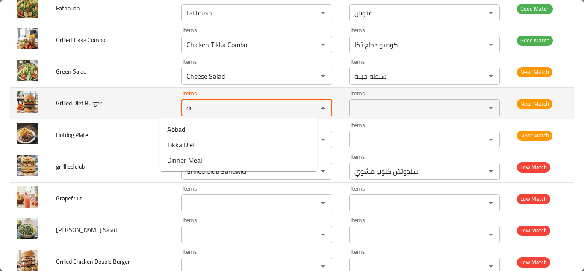
type Burger "d"
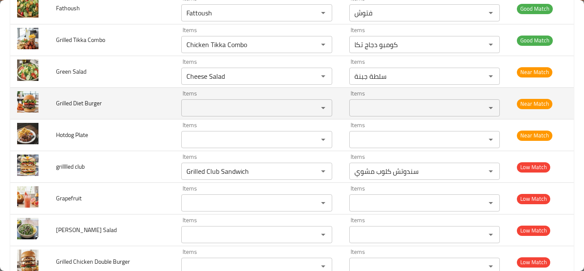
click at [85, 102] on span "Grilled Diet Burger" at bounding box center [79, 102] width 46 height 11
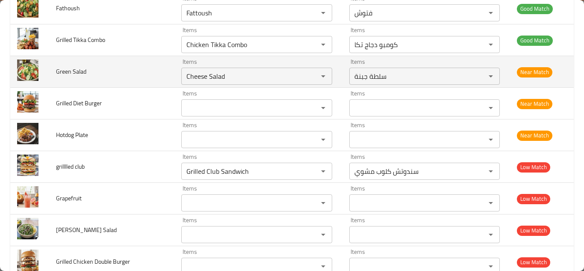
click at [133, 71] on td "Green Salad" at bounding box center [112, 72] width 126 height 32
click at [308, 75] on icon "Clear" at bounding box center [312, 76] width 9 height 9
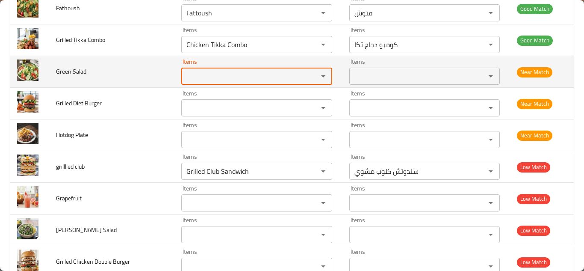
click at [61, 72] on span "Green Salad" at bounding box center [71, 71] width 30 height 11
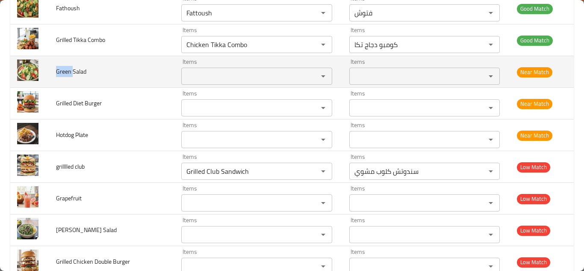
click at [61, 72] on span "Green Salad" at bounding box center [71, 71] width 30 height 11
click at [61, 71] on span "Green Salad" at bounding box center [71, 71] width 30 height 11
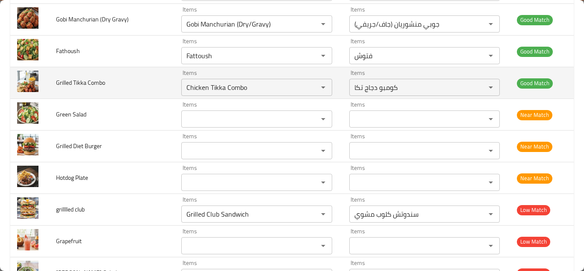
click at [145, 82] on td "Grilled Tikka Combo" at bounding box center [112, 83] width 126 height 32
click at [232, 82] on Combo "Chicken Tikka Combo" at bounding box center [244, 87] width 120 height 12
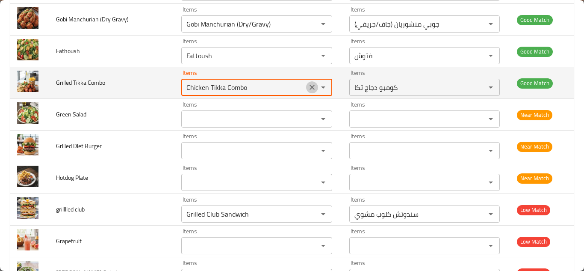
click at [309, 86] on icon "Clear" at bounding box center [311, 87] width 5 height 5
click at [73, 80] on span "Grilled Tikka Combo" at bounding box center [80, 82] width 49 height 11
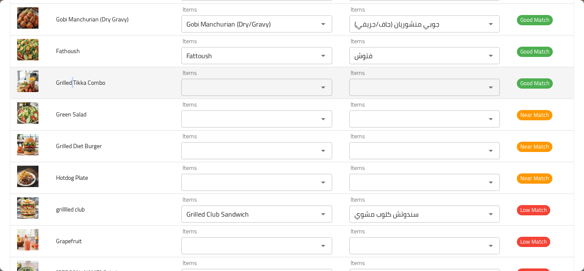
click at [73, 80] on span "Grilled Tikka Combo" at bounding box center [80, 82] width 49 height 11
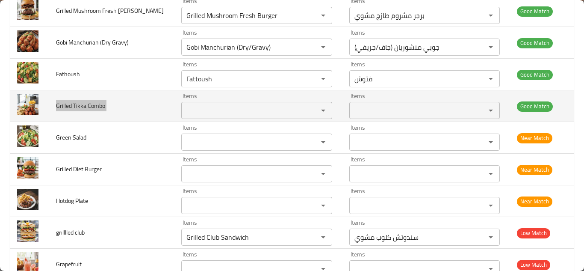
scroll to position [1570, 0]
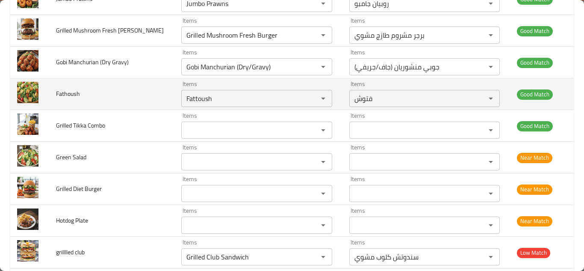
click at [130, 88] on td "Fathoush" at bounding box center [112, 94] width 126 height 32
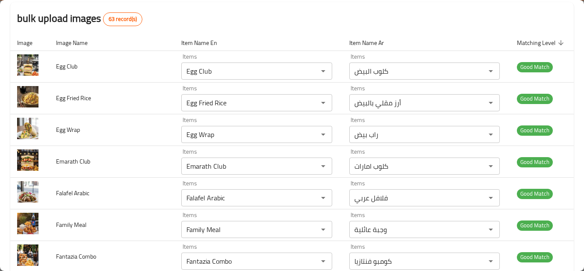
scroll to position [0, 0]
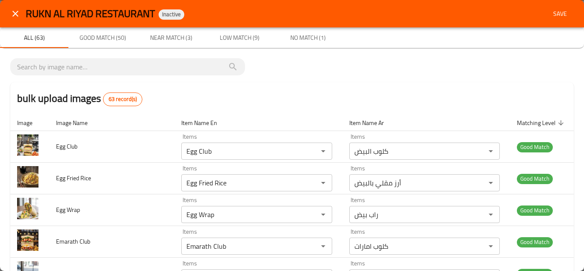
click at [553, 11] on span "Save" at bounding box center [560, 14] width 21 height 11
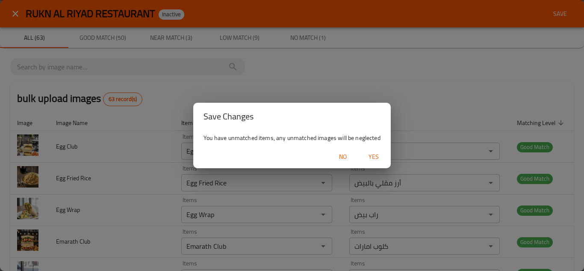
click at [380, 156] on span "Yes" at bounding box center [373, 156] width 21 height 11
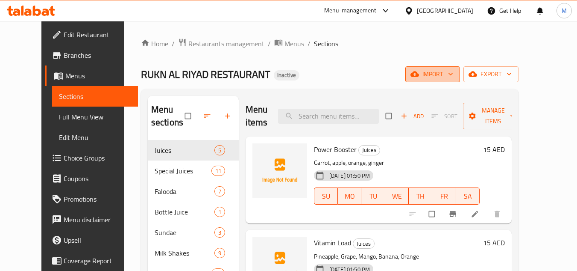
click at [455, 74] on icon "button" at bounding box center [451, 74] width 9 height 9
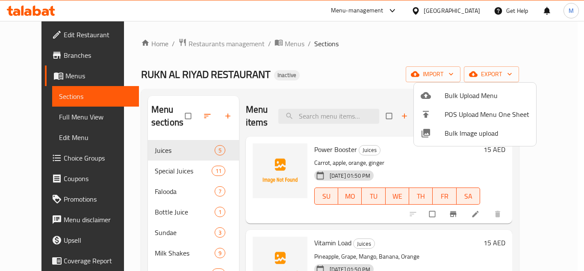
drag, startPoint x: 346, startPoint y: 72, endPoint x: 349, endPoint y: 79, distance: 7.5
click at [346, 72] on div at bounding box center [292, 135] width 584 height 271
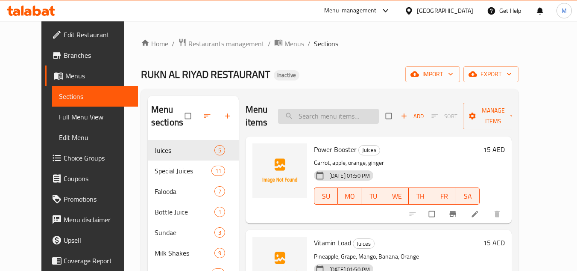
click at [334, 118] on input "search" at bounding box center [328, 116] width 101 height 15
type input "jum"
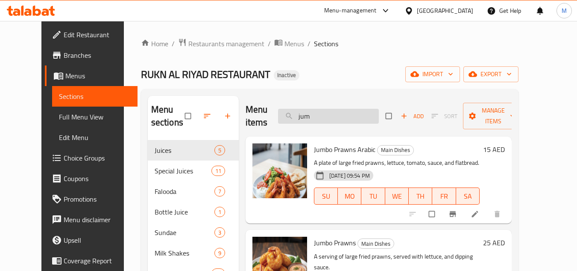
click at [320, 115] on input "jum" at bounding box center [328, 116] width 101 height 15
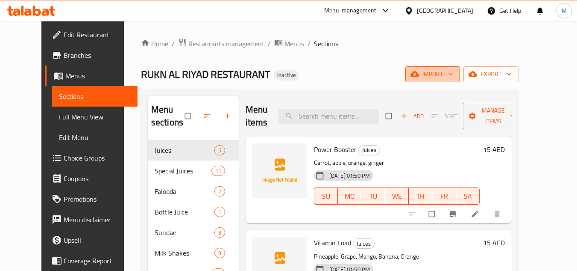
click at [455, 76] on icon "button" at bounding box center [451, 74] width 9 height 9
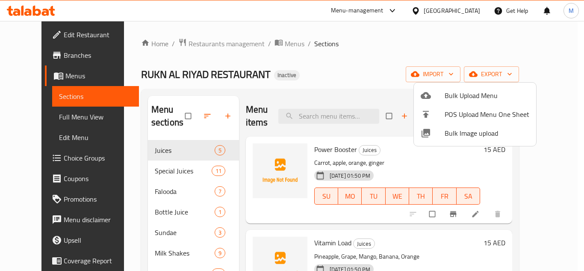
click at [453, 135] on span "Bulk Image upload" at bounding box center [486, 133] width 85 height 10
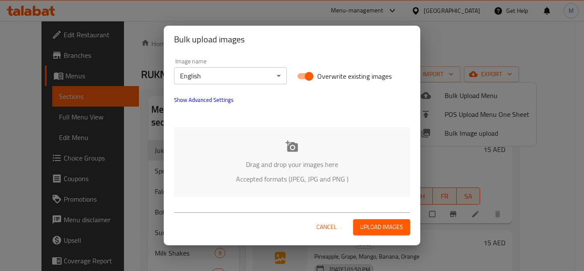
click at [240, 145] on div "Drag and drop your images here Accepted formats (JPEG, JPG and PNG )" at bounding box center [292, 162] width 236 height 70
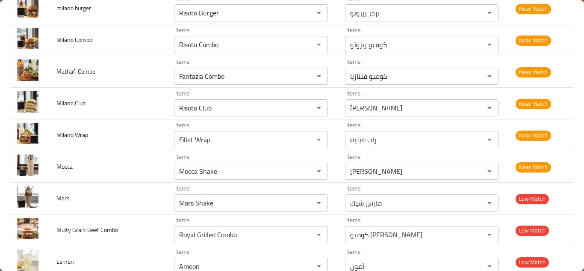
scroll to position [1427, 0]
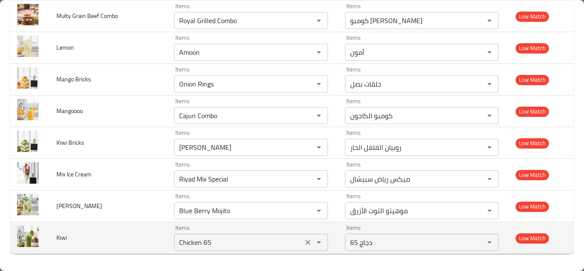
click at [206, 240] on input "Chicken 65" at bounding box center [238, 242] width 124 height 12
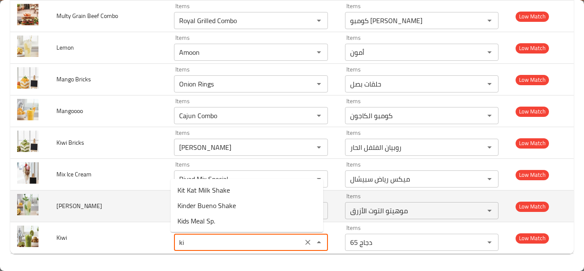
type input "k"
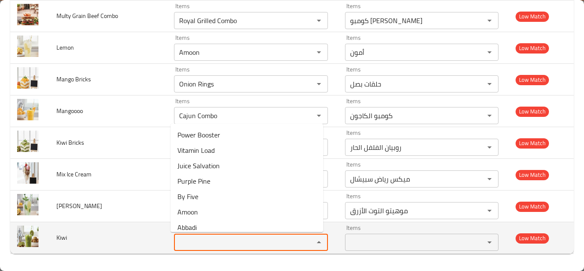
click at [60, 235] on span "Kiwi" at bounding box center [61, 237] width 11 height 11
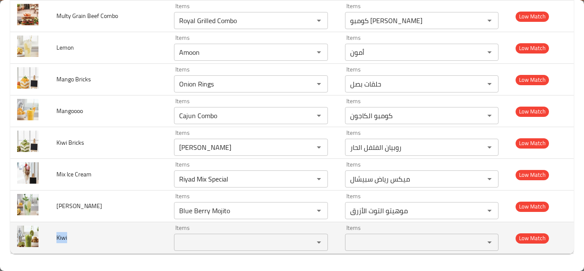
click at [60, 235] on span "Kiwi" at bounding box center [61, 237] width 11 height 11
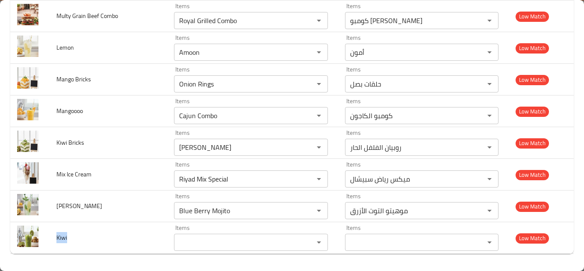
copy span "Kiwi"
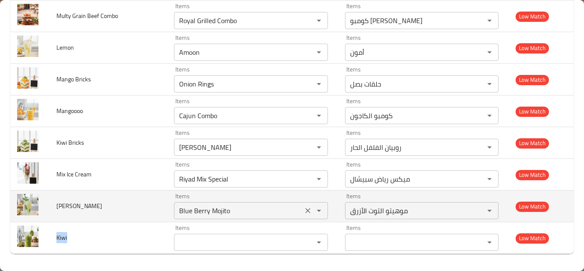
drag, startPoint x: 304, startPoint y: 208, endPoint x: 282, endPoint y: 209, distance: 22.3
click at [304, 208] on icon "Clear" at bounding box center [307, 210] width 9 height 9
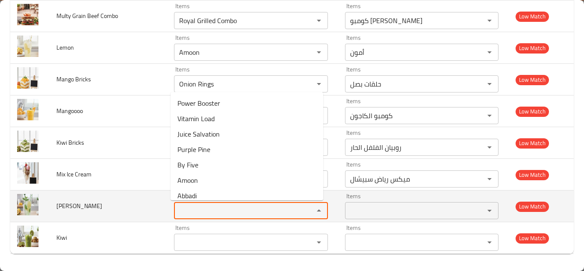
click at [208, 212] on Minttt "Items" at bounding box center [238, 210] width 124 height 12
type Minttt "l"
click at [78, 206] on span "Lemon Minttt" at bounding box center [79, 205] width 46 height 11
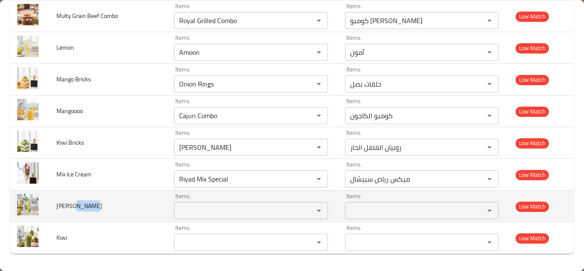
click at [78, 206] on span "Lemon Minttt" at bounding box center [79, 205] width 46 height 11
copy span "Lemon Minttt"
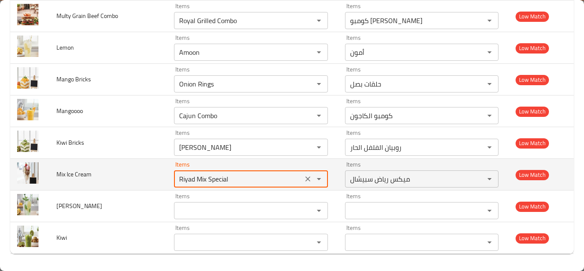
click at [209, 176] on Cream "Riyad Mix Special" at bounding box center [238, 179] width 124 height 12
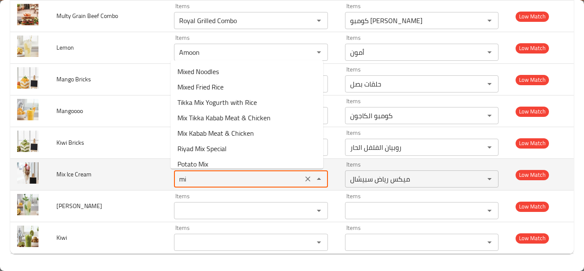
type Cream "m"
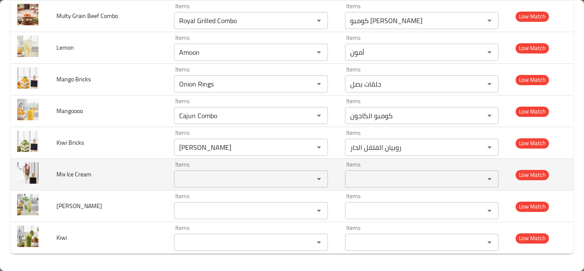
click at [72, 173] on span "Mix Ice Cream" at bounding box center [73, 173] width 35 height 11
copy span "Mix Ice Cream"
click at [56, 173] on span "Mix Ice Cream" at bounding box center [73, 173] width 35 height 11
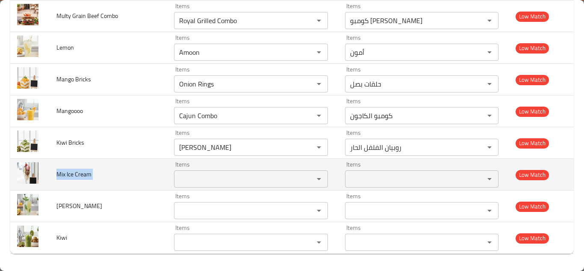
click at [56, 173] on span "Mix Ice Cream" at bounding box center [73, 173] width 35 height 11
click at [62, 171] on span "Mix Ice Cream" at bounding box center [73, 173] width 35 height 11
click at [62, 170] on span "Mix Ice Cream" at bounding box center [73, 173] width 35 height 11
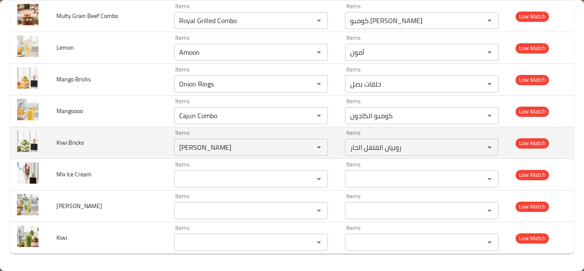
click at [141, 135] on td "Kiwi Bricks" at bounding box center [109, 143] width 118 height 32
drag, startPoint x: 305, startPoint y: 146, endPoint x: 256, endPoint y: 146, distance: 49.6
click at [305, 146] on icon "Clear" at bounding box center [307, 146] width 5 height 5
click at [64, 143] on span "Kiwi Bricks" at bounding box center [70, 142] width 28 height 11
click at [64, 142] on span "Kiwi Bricks" at bounding box center [70, 142] width 28 height 11
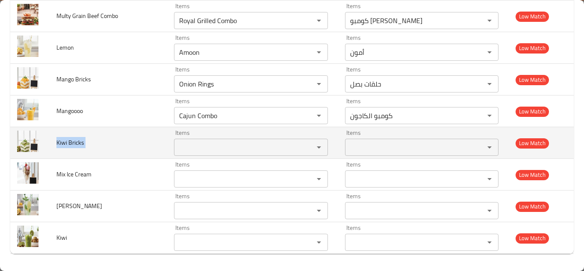
click at [64, 142] on span "Kiwi Bricks" at bounding box center [70, 142] width 28 height 11
copy span "Kiwi Bricks"
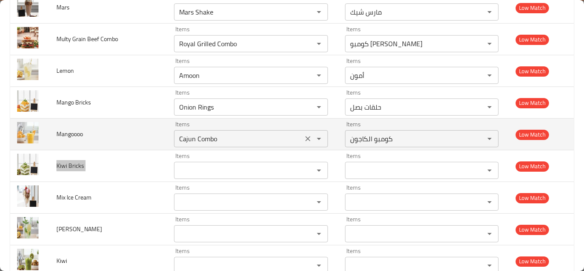
scroll to position [1384, 0]
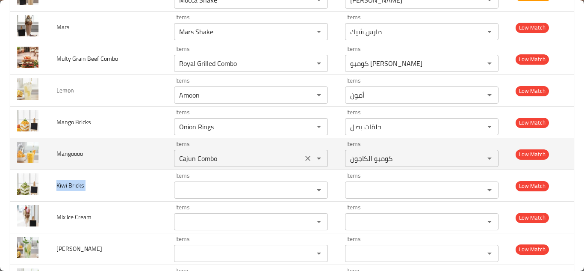
drag, startPoint x: 302, startPoint y: 158, endPoint x: 271, endPoint y: 158, distance: 31.2
click at [303, 158] on icon "Clear" at bounding box center [307, 158] width 9 height 9
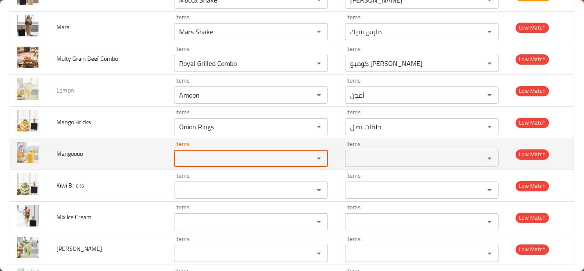
click at [73, 151] on span "Mangoooo" at bounding box center [69, 153] width 26 height 11
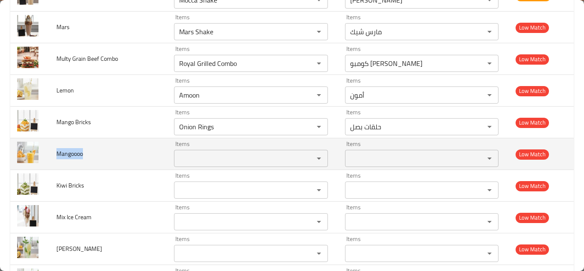
click at [73, 151] on span "Mangoooo" at bounding box center [69, 153] width 26 height 11
copy span "Mangoooo"
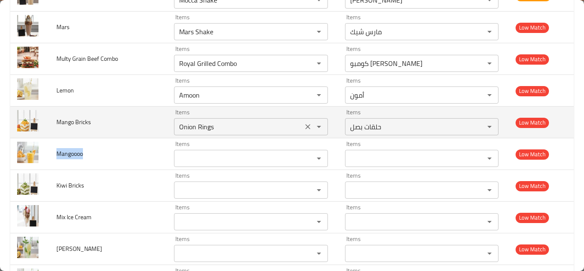
drag, startPoint x: 302, startPoint y: 126, endPoint x: 222, endPoint y: 126, distance: 79.9
click at [305, 126] on icon "Clear" at bounding box center [307, 126] width 5 height 5
click at [62, 121] on span "Mango Bricks" at bounding box center [73, 121] width 35 height 11
click at [61, 121] on span "Mango Bricks" at bounding box center [73, 121] width 35 height 11
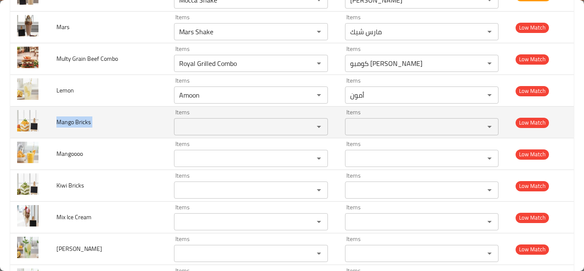
copy span "Mango Bricks"
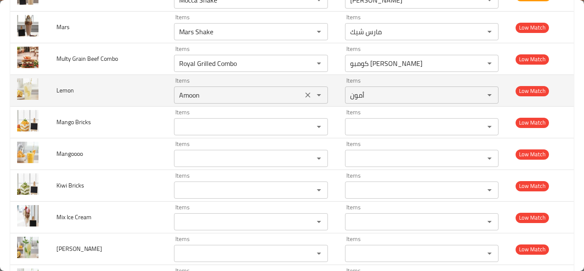
click at [186, 90] on input "Amoon" at bounding box center [238, 95] width 124 height 12
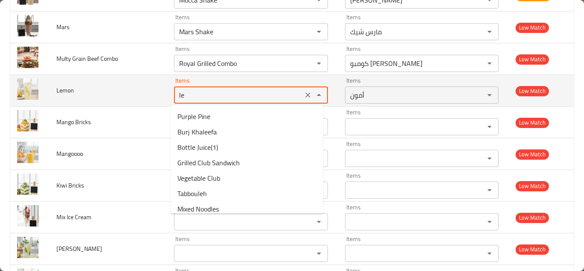
type input "l"
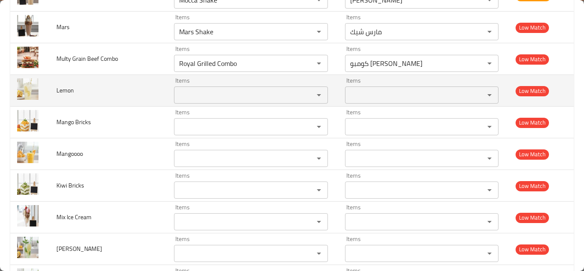
click at [63, 90] on span "Lemon" at bounding box center [65, 90] width 18 height 11
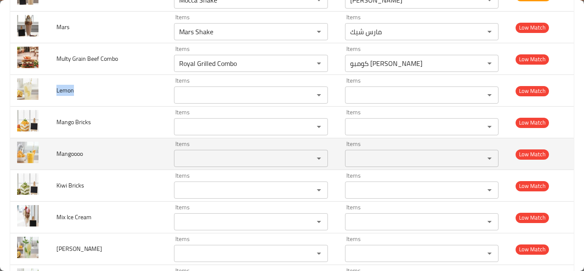
copy span "Lemon"
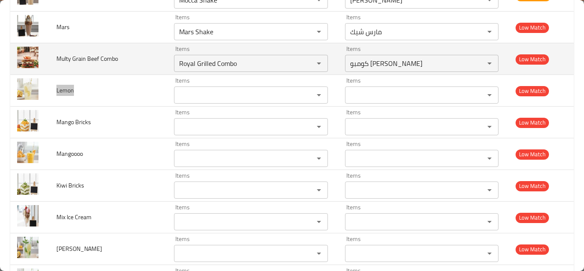
scroll to position [1341, 0]
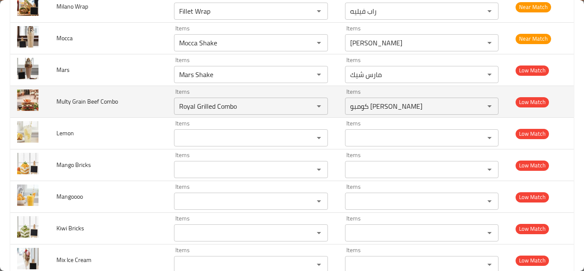
click at [138, 102] on td "Multy Grain Beef Combo" at bounding box center [109, 102] width 118 height 32
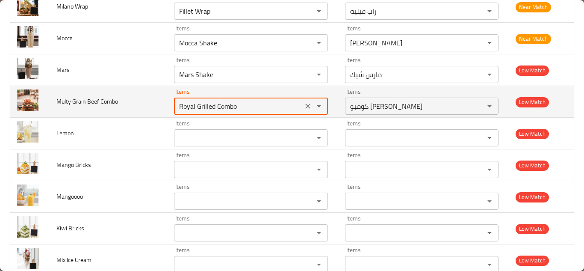
click at [208, 106] on Combo "Royal Grilled Combo" at bounding box center [238, 106] width 124 height 12
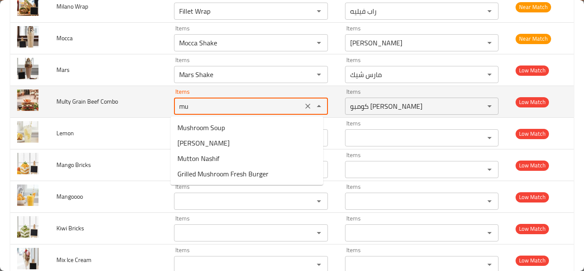
type Combo "m"
click at [94, 103] on span "Multy Grain Beef Combo" at bounding box center [87, 101] width 62 height 11
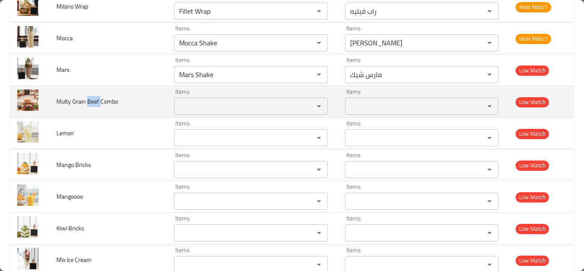
click at [94, 103] on span "Multy Grain Beef Combo" at bounding box center [87, 101] width 62 height 11
copy span "Multy Grain Beef Combo"
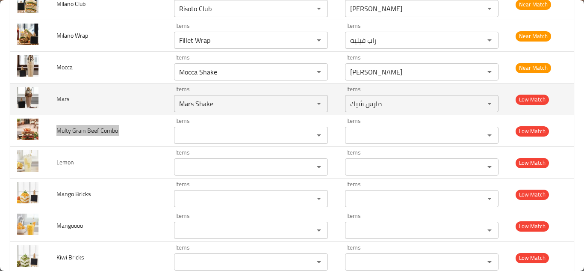
scroll to position [1299, 0]
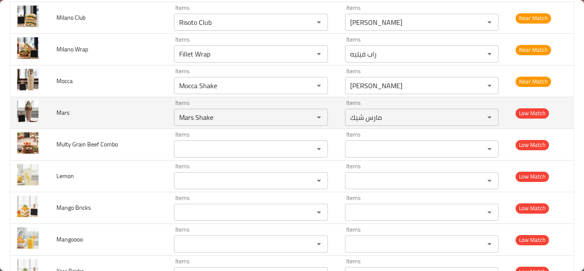
click at [141, 111] on td "Mars" at bounding box center [109, 113] width 118 height 32
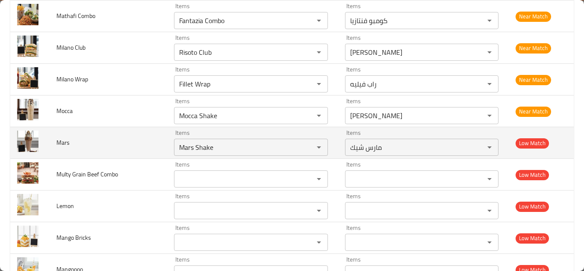
scroll to position [1256, 0]
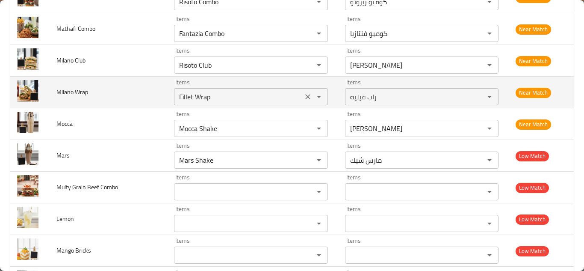
click at [197, 97] on Wrap "Fillet Wrap" at bounding box center [238, 97] width 124 height 12
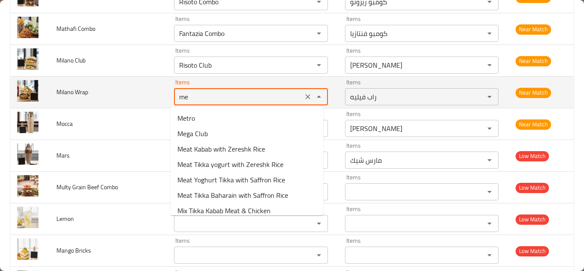
type Wrap "m"
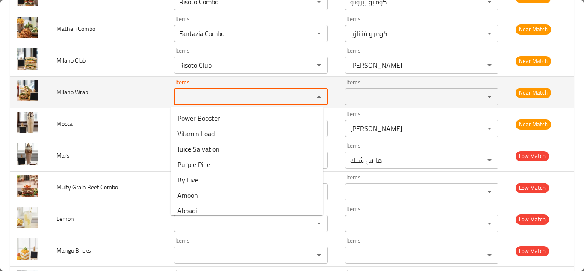
click at [76, 90] on span "Milano Wrap" at bounding box center [72, 91] width 32 height 11
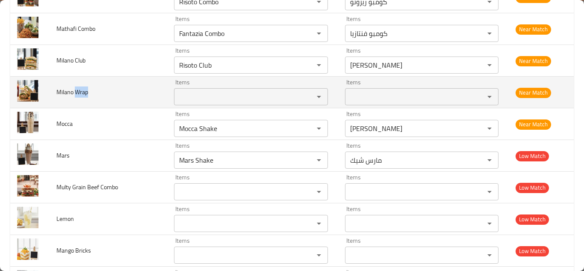
click at [76, 90] on span "Milano Wrap" at bounding box center [72, 91] width 32 height 11
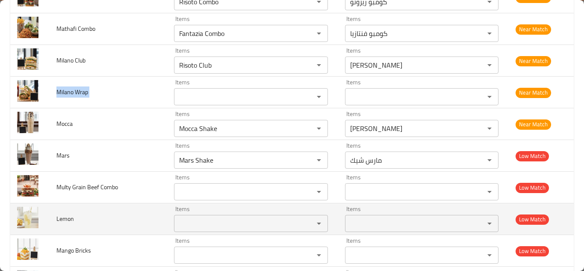
copy span "Milano Wrap"
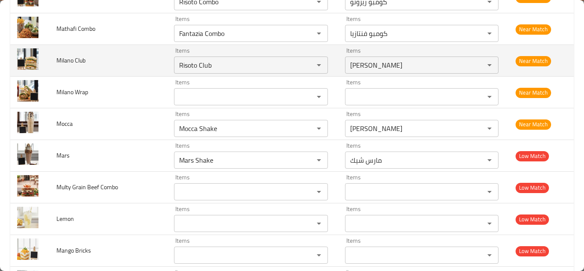
click at [144, 58] on td "Milano Club" at bounding box center [109, 61] width 118 height 32
click at [305, 65] on icon "Clear" at bounding box center [307, 65] width 9 height 9
click at [72, 60] on span "Milano Club" at bounding box center [70, 60] width 29 height 11
click at [72, 59] on span "Milano Club" at bounding box center [70, 60] width 29 height 11
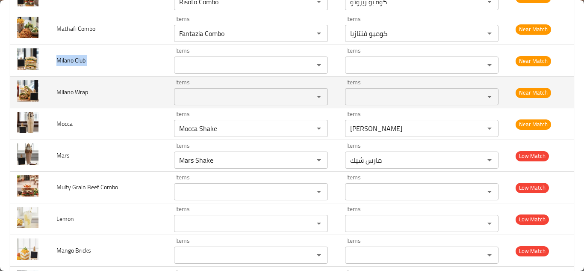
copy span "Milano Club"
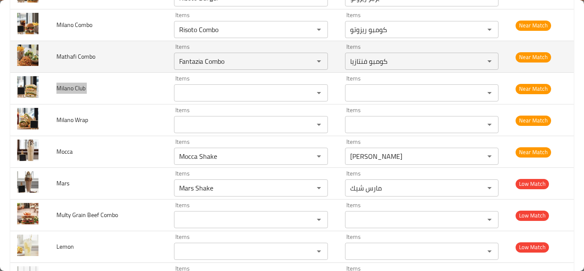
scroll to position [1213, 0]
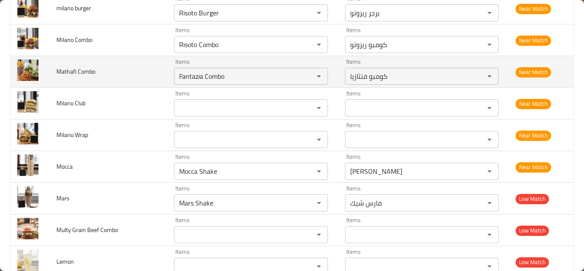
drag, startPoint x: 144, startPoint y: 73, endPoint x: 154, endPoint y: 73, distance: 9.4
click at [144, 73] on td "Mathafi Combo" at bounding box center [109, 72] width 118 height 32
click at [187, 72] on Combo "Fantazia Combo" at bounding box center [238, 76] width 124 height 12
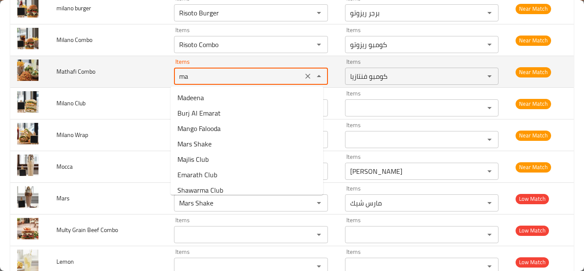
type Combo "mat"
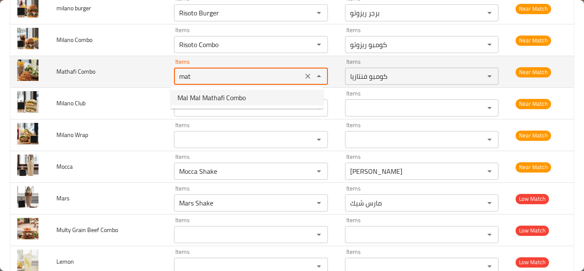
drag, startPoint x: 302, startPoint y: 77, endPoint x: 247, endPoint y: 73, distance: 54.4
click at [303, 77] on icon "Clear" at bounding box center [307, 76] width 9 height 9
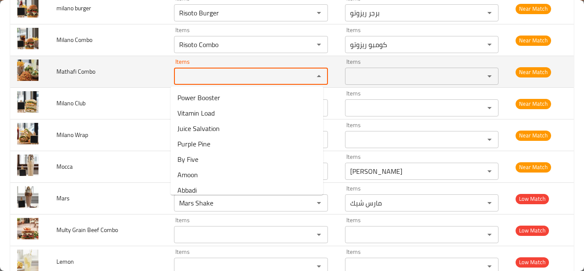
click at [65, 70] on span "Mathafi Combo" at bounding box center [75, 71] width 39 height 11
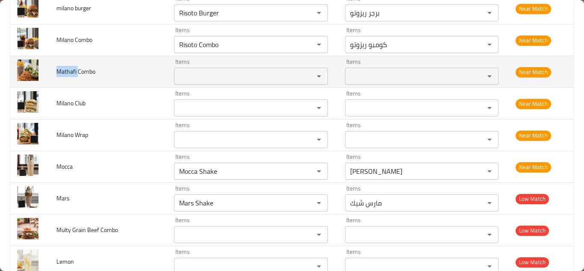
click at [65, 70] on span "Mathafi Combo" at bounding box center [75, 71] width 39 height 11
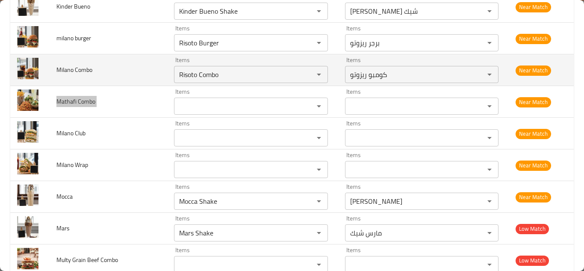
scroll to position [1170, 0]
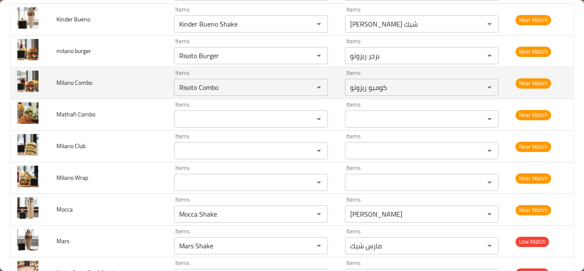
click at [156, 82] on td "Milano Combo" at bounding box center [109, 83] width 118 height 32
drag, startPoint x: 303, startPoint y: 87, endPoint x: 272, endPoint y: 87, distance: 30.8
click at [305, 87] on icon "Clear" at bounding box center [307, 87] width 5 height 5
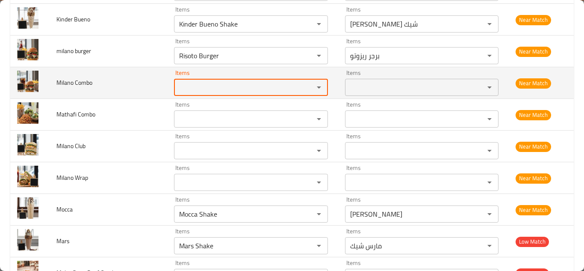
click at [76, 81] on span "Milano Combo" at bounding box center [74, 82] width 36 height 11
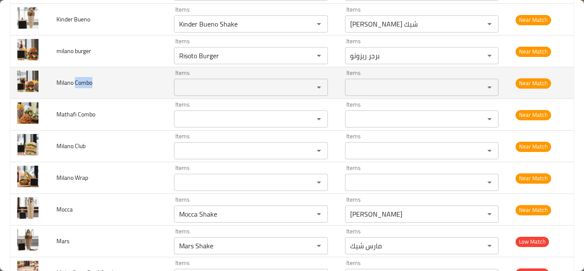
click at [76, 81] on span "Milano Combo" at bounding box center [74, 82] width 36 height 11
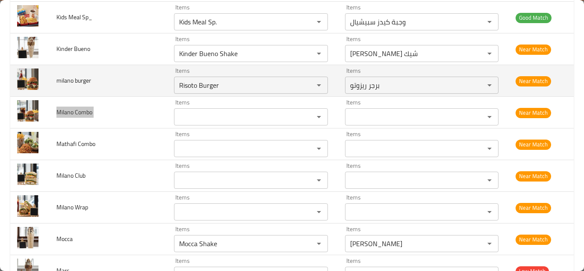
scroll to position [1128, 0]
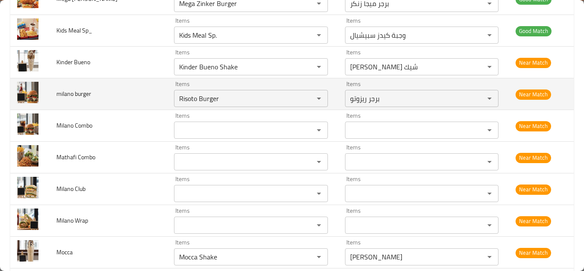
click at [147, 98] on td "milano burger" at bounding box center [109, 94] width 118 height 32
drag, startPoint x: 300, startPoint y: 96, endPoint x: 254, endPoint y: 98, distance: 46.6
click at [303, 96] on icon "Clear" at bounding box center [307, 98] width 9 height 9
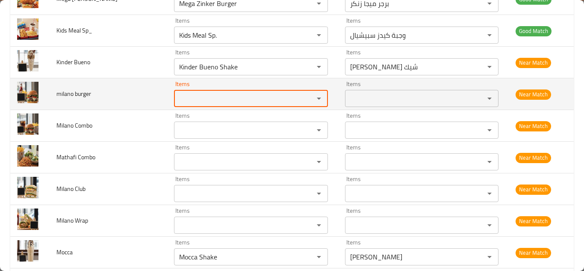
click at [79, 95] on span "milano burger" at bounding box center [73, 93] width 35 height 11
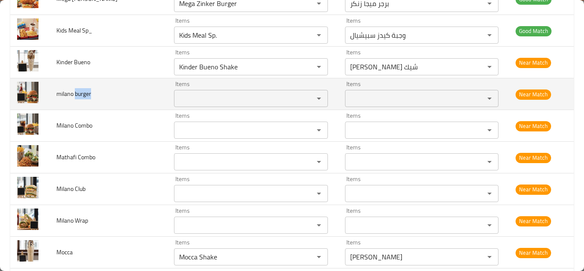
click at [79, 95] on span "milano burger" at bounding box center [73, 93] width 35 height 11
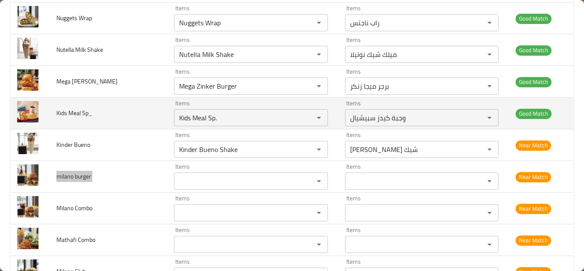
scroll to position [1042, 0]
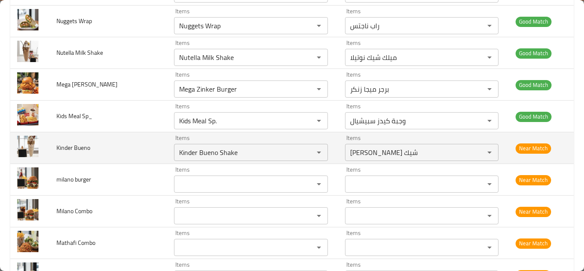
click at [144, 145] on td "Kinder Bueno" at bounding box center [109, 148] width 118 height 32
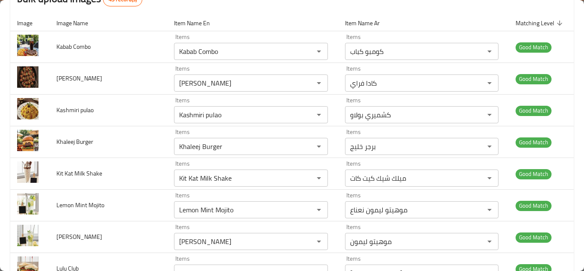
scroll to position [0, 0]
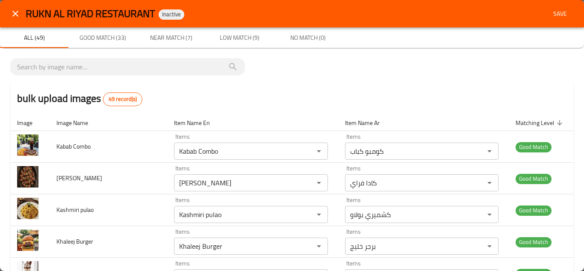
click at [553, 14] on span "Save" at bounding box center [560, 14] width 21 height 11
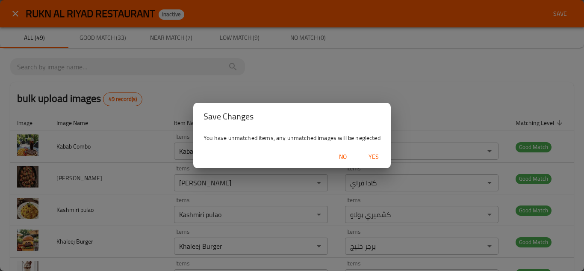
click at [375, 157] on span "Yes" at bounding box center [373, 156] width 21 height 11
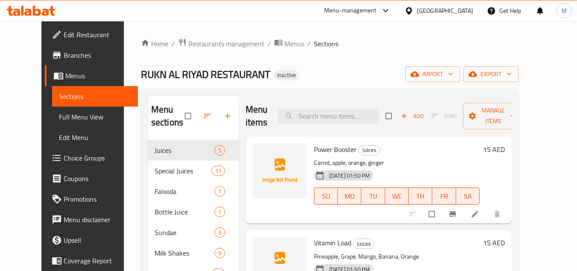
click at [324, 115] on input "search" at bounding box center [328, 116] width 101 height 15
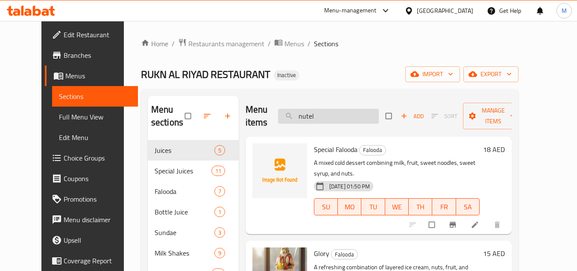
type input "nutell"
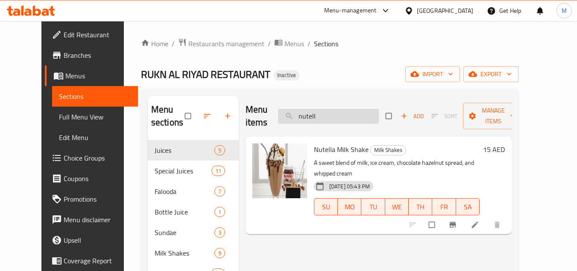
click at [317, 116] on input "nutell" at bounding box center [328, 116] width 101 height 15
click at [317, 118] on input "nutell" at bounding box center [328, 116] width 101 height 15
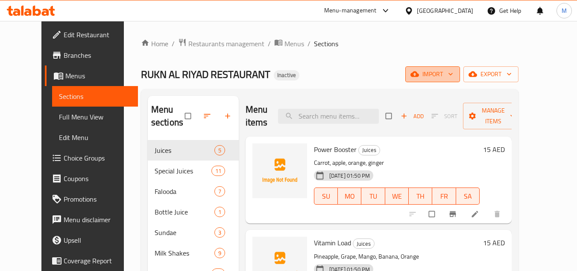
click at [455, 72] on icon "button" at bounding box center [451, 74] width 9 height 9
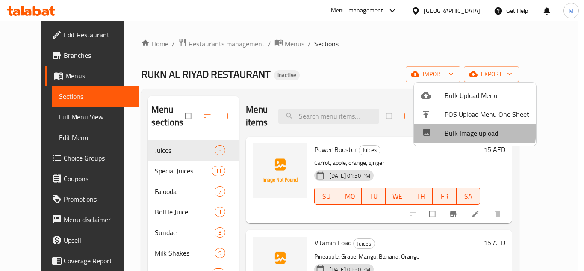
click at [456, 130] on span "Bulk Image upload" at bounding box center [486, 133] width 85 height 10
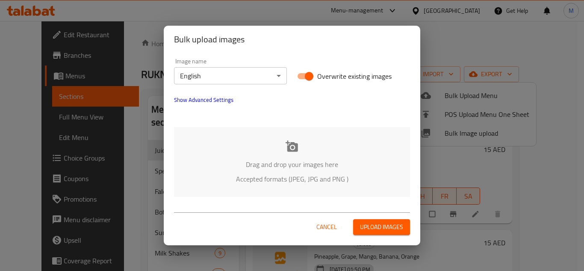
click at [240, 147] on div "Drag and drop your images here Accepted formats (JPEG, JPG and PNG )" at bounding box center [292, 162] width 236 height 70
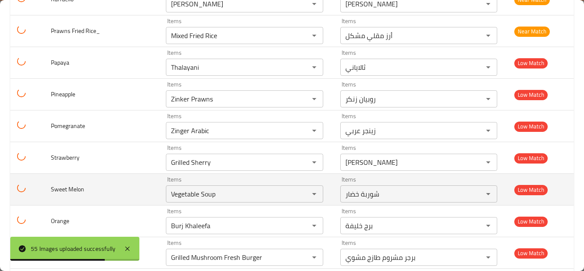
scroll to position [1617, 0]
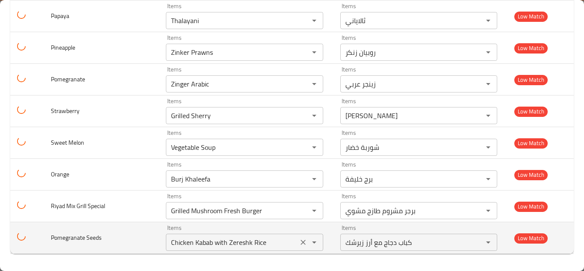
drag, startPoint x: 279, startPoint y: 243, endPoint x: 264, endPoint y: 241, distance: 15.9
click at [299, 243] on icon "Clear" at bounding box center [303, 242] width 9 height 9
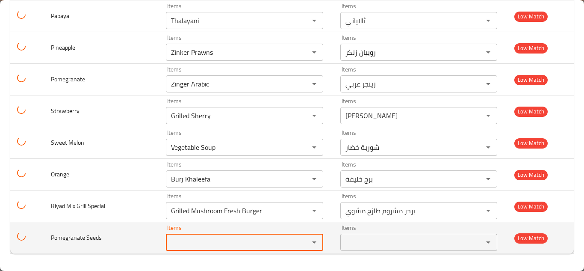
click at [86, 234] on span "Pomegranate Seeds" at bounding box center [76, 237] width 51 height 11
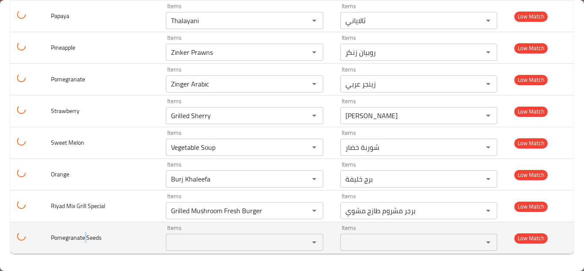
click at [85, 233] on span "Pomegranate Seeds" at bounding box center [76, 237] width 51 height 11
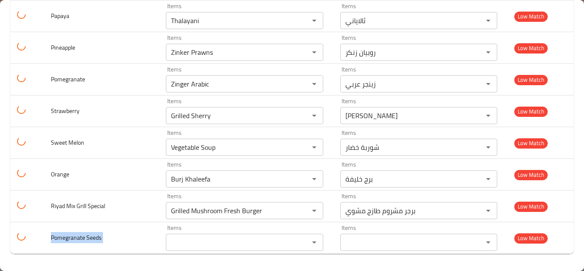
copy span "Pomegranate Seeds"
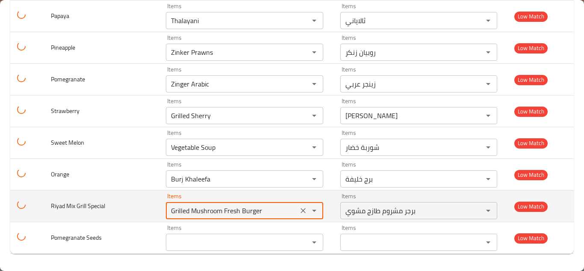
click at [205, 207] on Special "Grilled Mushroom Fresh Burger" at bounding box center [231, 210] width 127 height 12
click at [196, 207] on Special "Grilled Mushroom Fresh Burger" at bounding box center [231, 210] width 127 height 12
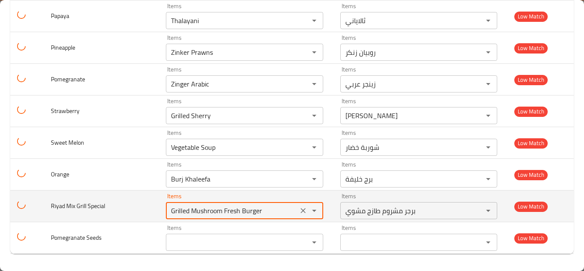
click at [196, 207] on Special "Grilled Mushroom Fresh Burger" at bounding box center [231, 210] width 127 height 12
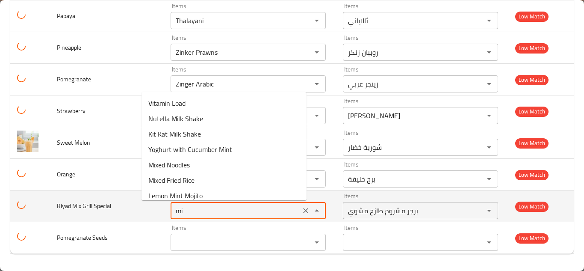
type Special "m"
click at [84, 209] on span "Riyad Mix Grill Special" at bounding box center [84, 205] width 54 height 11
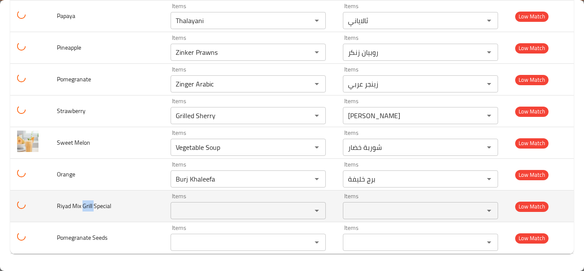
click at [84, 209] on span "Riyad Mix Grill Special" at bounding box center [84, 205] width 54 height 11
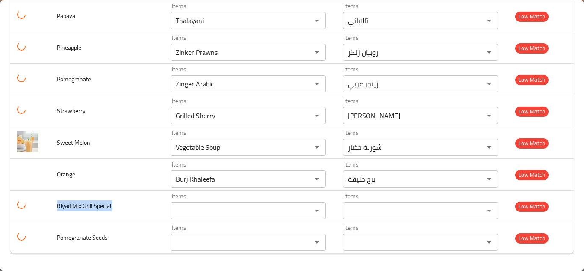
copy span "Riyad Mix Grill Special"
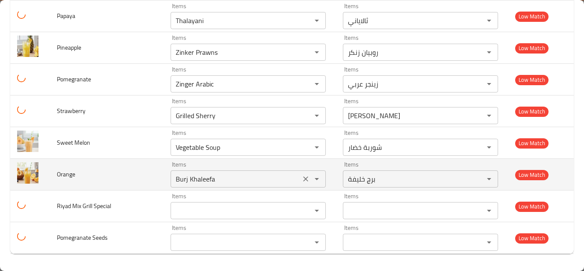
click at [225, 176] on input "Burj Khaleefa" at bounding box center [235, 179] width 125 height 12
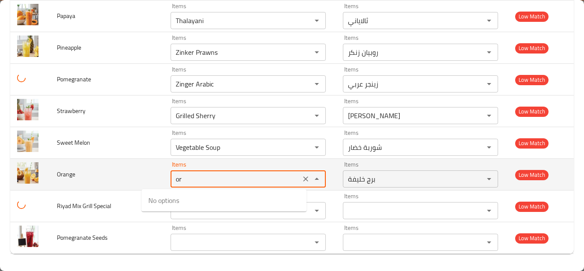
type input "o"
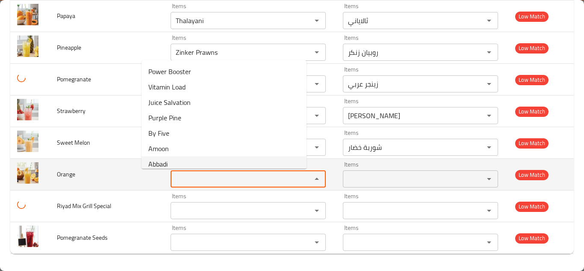
click at [66, 172] on span "Orange" at bounding box center [66, 173] width 18 height 11
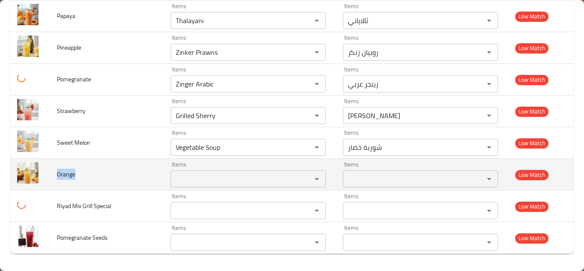
click at [66, 172] on span "Orange" at bounding box center [66, 173] width 18 height 11
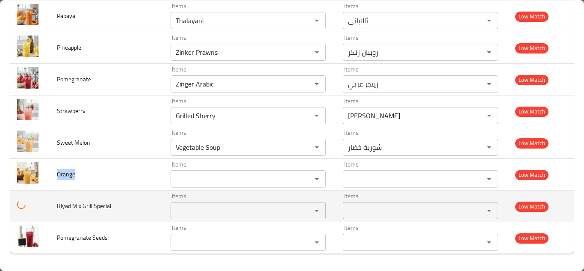
copy span "Orange"
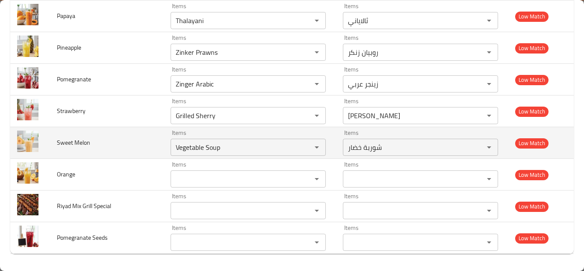
click at [123, 144] on td "Sweet Melon" at bounding box center [107, 143] width 114 height 32
click at [301, 148] on icon "Clear" at bounding box center [305, 147] width 9 height 9
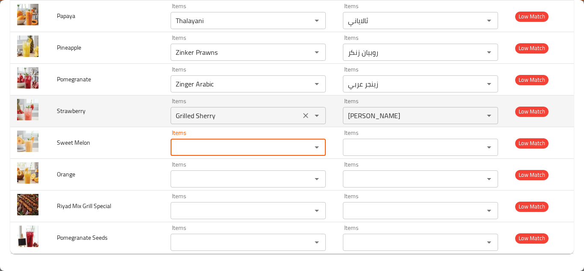
drag, startPoint x: 286, startPoint y: 113, endPoint x: 266, endPoint y: 113, distance: 20.5
click at [301, 113] on icon "Clear" at bounding box center [305, 115] width 9 height 9
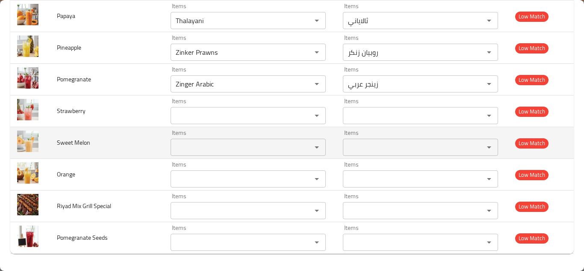
click at [84, 140] on span "Sweet Melon" at bounding box center [73, 142] width 33 height 11
click at [70, 138] on span "Sweet Melon" at bounding box center [73, 142] width 33 height 11
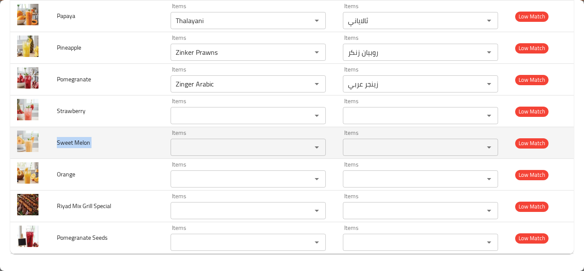
click at [70, 138] on span "Sweet Melon" at bounding box center [73, 142] width 33 height 11
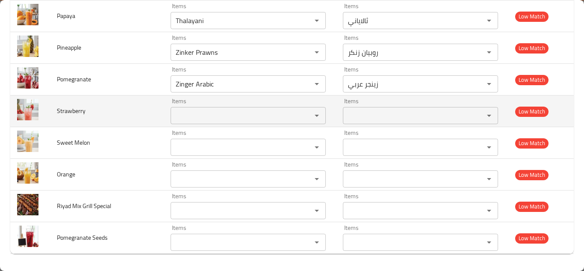
click at [75, 107] on span "Strawberry" at bounding box center [71, 110] width 29 height 11
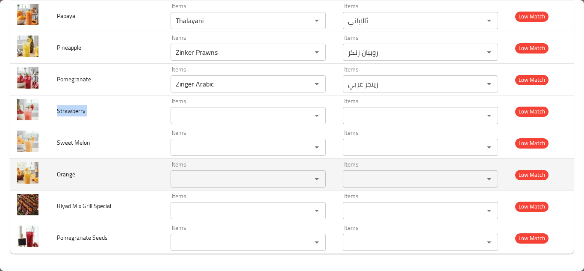
copy span "Strawberry"
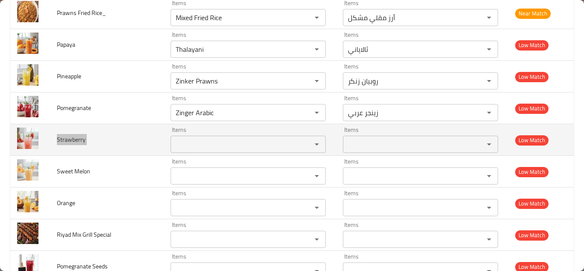
scroll to position [1574, 0]
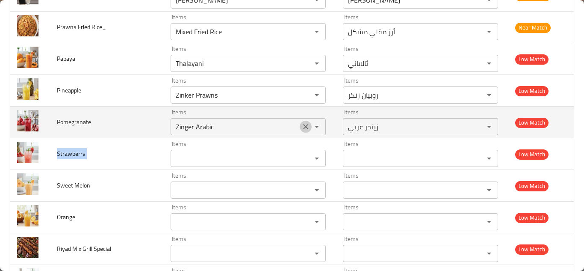
drag, startPoint x: 288, startPoint y: 124, endPoint x: 272, endPoint y: 126, distance: 15.9
click at [301, 124] on icon "Clear" at bounding box center [305, 126] width 9 height 9
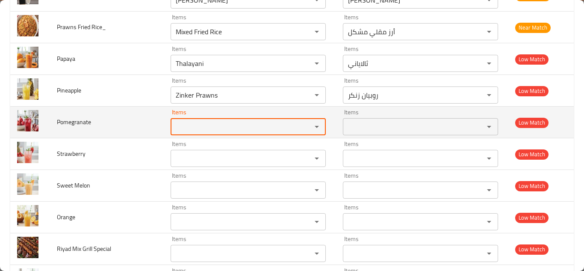
click at [85, 121] on span "Pomegranate" at bounding box center [74, 121] width 34 height 11
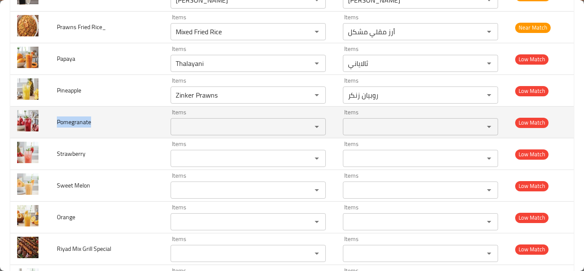
click at [85, 121] on span "Pomegranate" at bounding box center [74, 121] width 34 height 11
copy span "Pomegranate"
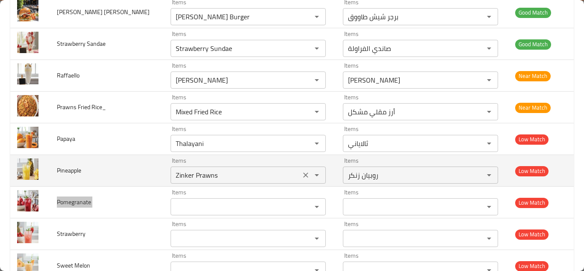
scroll to position [1488, 0]
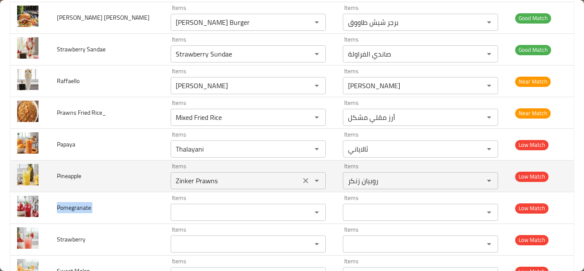
drag, startPoint x: 284, startPoint y: 181, endPoint x: 216, endPoint y: 180, distance: 68.4
click at [301, 181] on icon "Clear" at bounding box center [305, 180] width 9 height 9
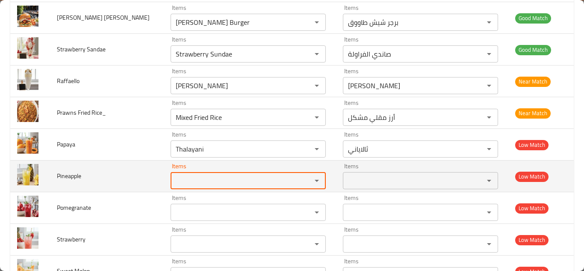
click at [71, 172] on span "Pineapple" at bounding box center [69, 175] width 24 height 11
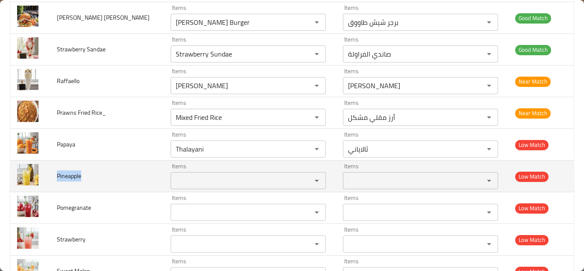
click at [71, 172] on span "Pineapple" at bounding box center [69, 175] width 24 height 11
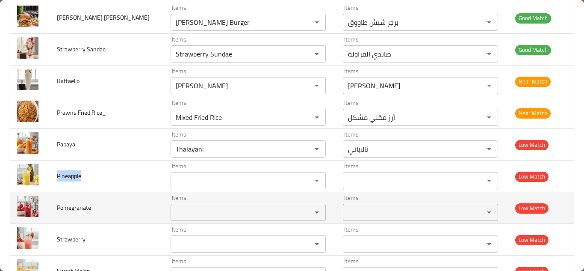
copy span "Pineapple"
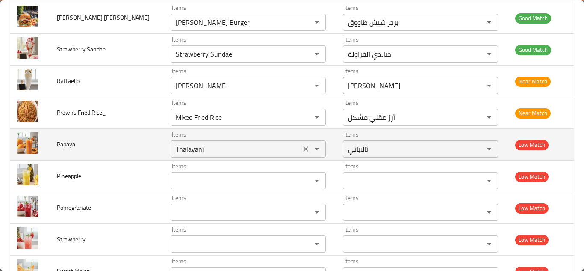
click at [173, 148] on input "Thalayani" at bounding box center [235, 149] width 125 height 12
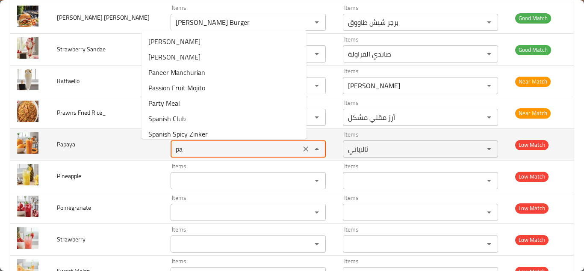
type input "pap"
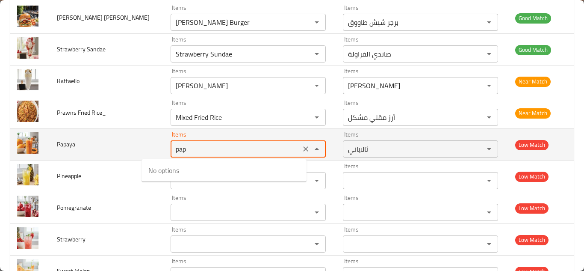
click at [301, 149] on icon "Clear" at bounding box center [305, 148] width 9 height 9
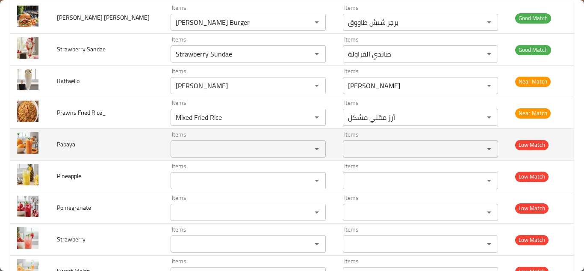
click at [63, 145] on span "Papaya" at bounding box center [66, 143] width 18 height 11
copy span "Papaya"
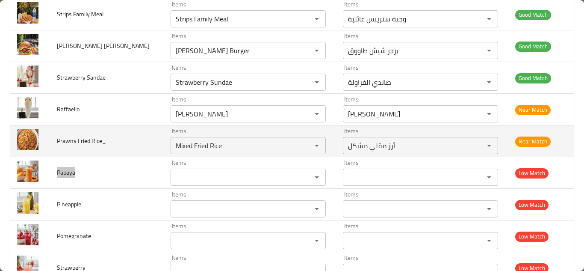
scroll to position [1446, 0]
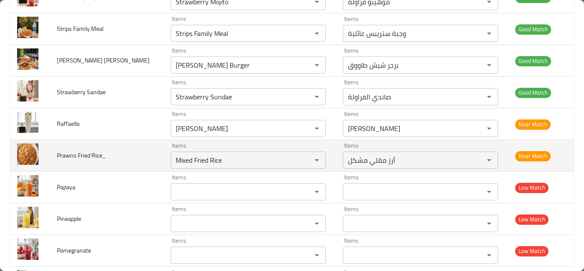
click at [120, 158] on td "Prawns Fried Rice_" at bounding box center [107, 156] width 114 height 32
click at [180, 157] on Rice_ "Mixed Fried Rice" at bounding box center [235, 160] width 125 height 12
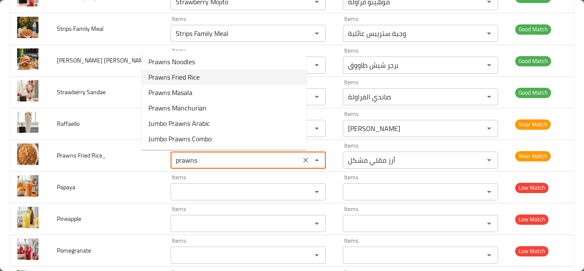
click at [206, 76] on Rice_-option-1 "Prawns Fried Rice" at bounding box center [223, 76] width 165 height 15
type Rice_ "Prawns Fried Rice"
type Rice_-ar "أرز مقلي بالروبيان"
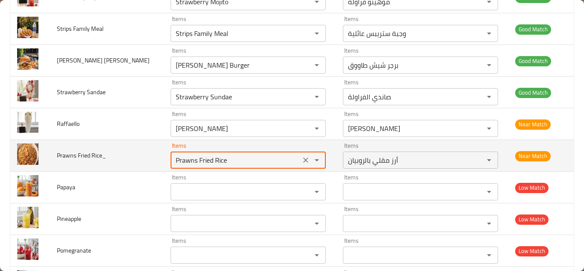
type Rice_ "Prawns Fried Rice"
click at [124, 153] on td "Prawns Fried Rice_" at bounding box center [107, 156] width 114 height 32
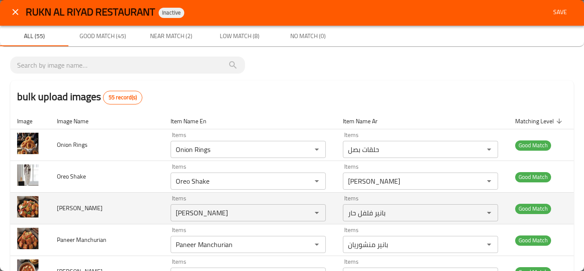
scroll to position [0, 0]
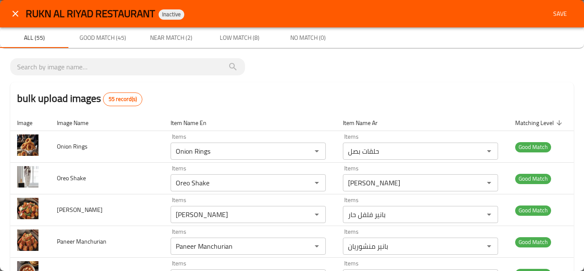
click at [552, 12] on span "Save" at bounding box center [560, 14] width 21 height 11
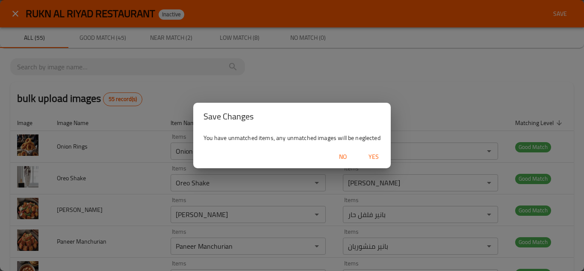
click at [373, 153] on span "Yes" at bounding box center [373, 156] width 21 height 11
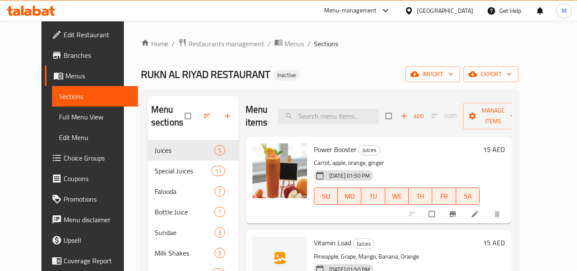
click at [453, 75] on span "import" at bounding box center [432, 74] width 41 height 11
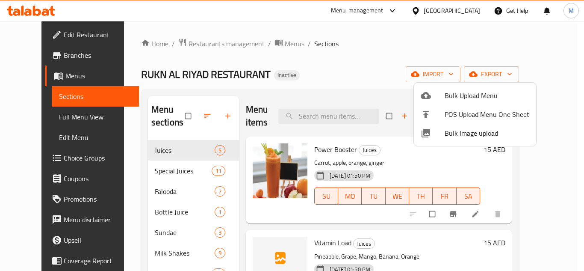
click at [449, 132] on span "Bulk Image upload" at bounding box center [486, 133] width 85 height 10
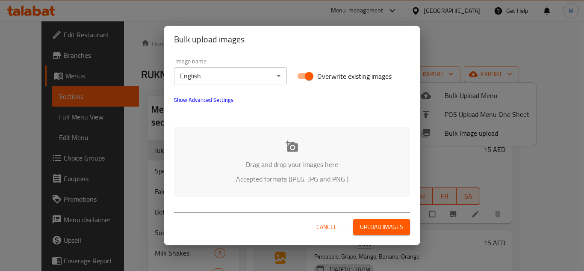
click at [262, 129] on div "Drag and drop your images here Accepted formats (JPEG, JPG and PNG )" at bounding box center [292, 162] width 236 height 70
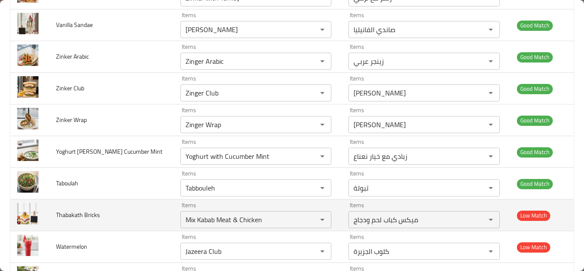
scroll to position [1016, 0]
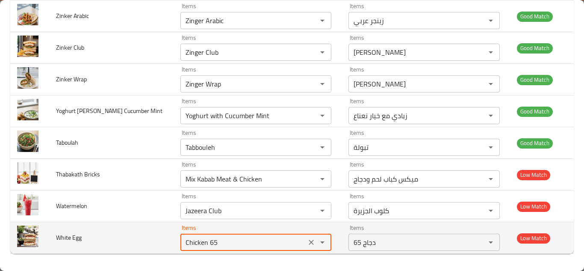
click at [191, 244] on Egg "Chicken 65" at bounding box center [243, 242] width 121 height 12
type Egg "w"
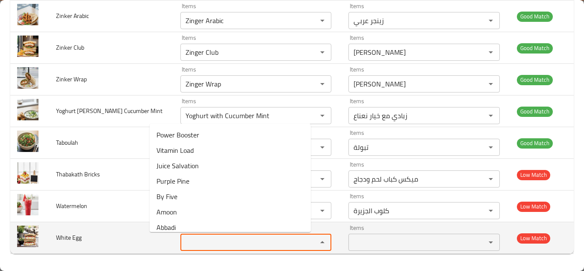
click at [72, 238] on span "White Egg" at bounding box center [69, 237] width 26 height 11
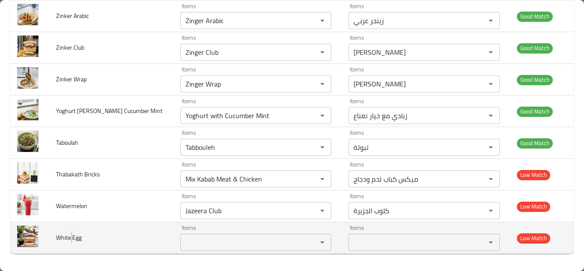
click at [73, 238] on span "White Egg" at bounding box center [69, 237] width 26 height 11
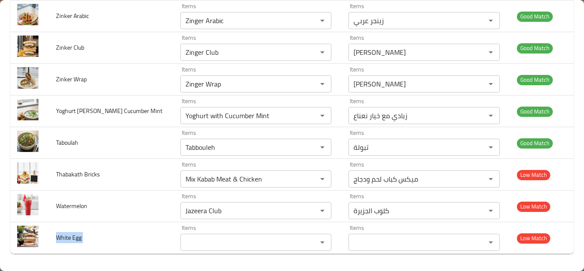
copy span "White Egg"
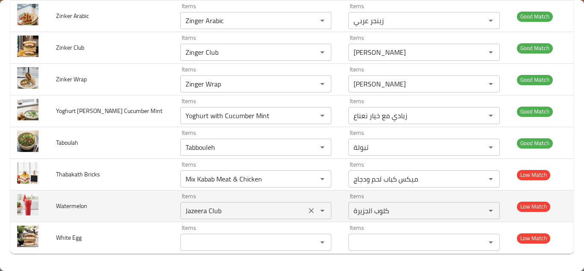
click at [183, 209] on input "Jazeera Club" at bounding box center [243, 210] width 121 height 12
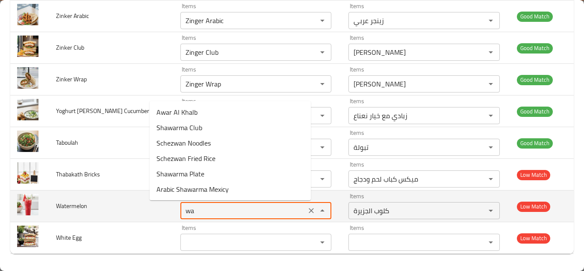
type input "w"
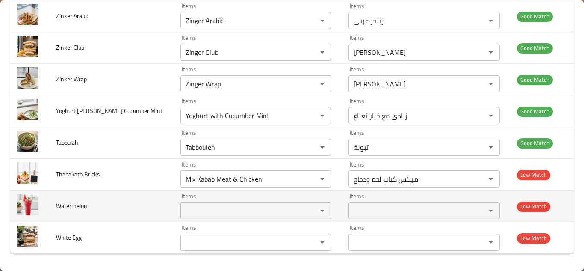
click at [64, 204] on span "Watermelon" at bounding box center [71, 205] width 31 height 11
copy span "Watermelon"
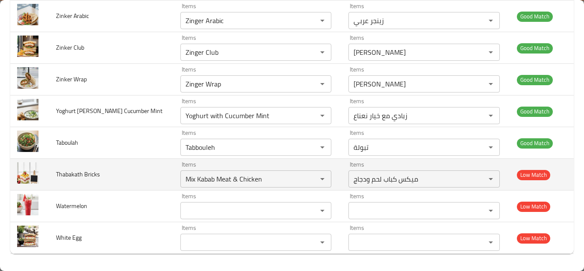
click at [133, 176] on td "Thabakath Bricks" at bounding box center [111, 175] width 124 height 32
click at [307, 180] on icon "Clear" at bounding box center [311, 178] width 9 height 9
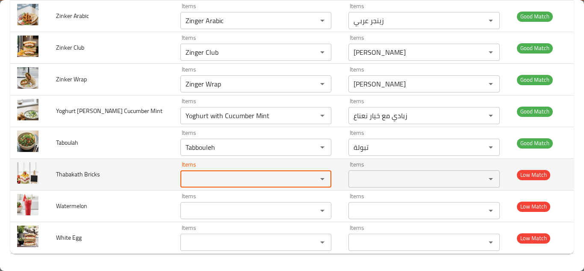
click at [220, 175] on Bricks "Items" at bounding box center [243, 179] width 121 height 12
type Bricks "b"
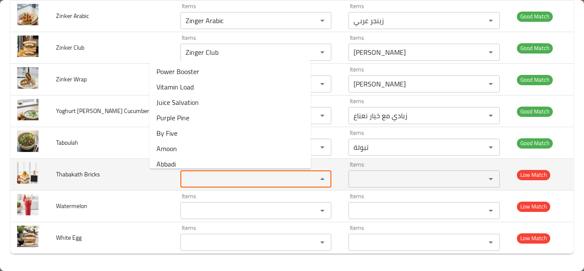
click at [73, 174] on span "Thabakath Bricks" at bounding box center [78, 173] width 44 height 11
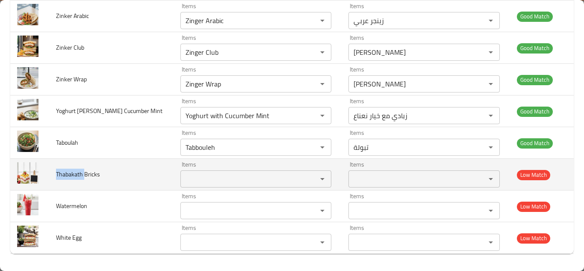
click at [73, 174] on span "Thabakath Bricks" at bounding box center [78, 173] width 44 height 11
copy span "Thabakath Bricks"
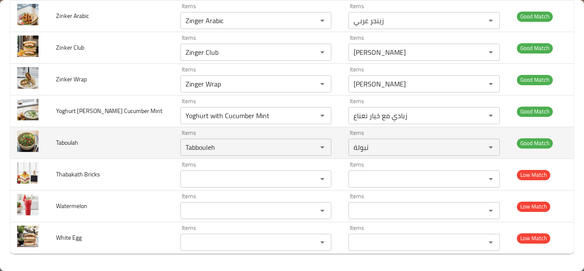
click at [128, 136] on td "Taboulah" at bounding box center [111, 143] width 124 height 32
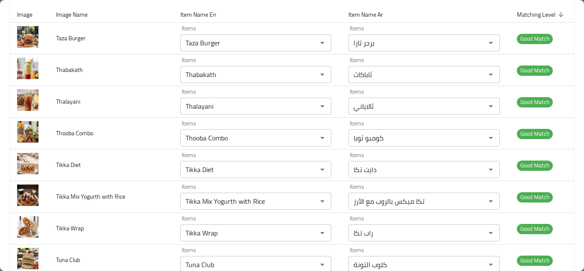
scroll to position [0, 0]
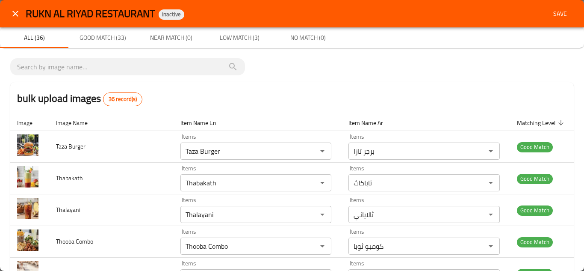
click at [551, 14] on span "Save" at bounding box center [560, 14] width 21 height 11
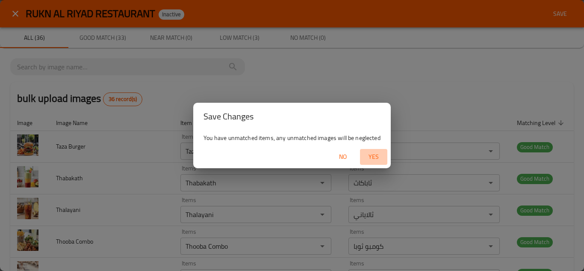
click at [380, 153] on span "Yes" at bounding box center [373, 156] width 21 height 11
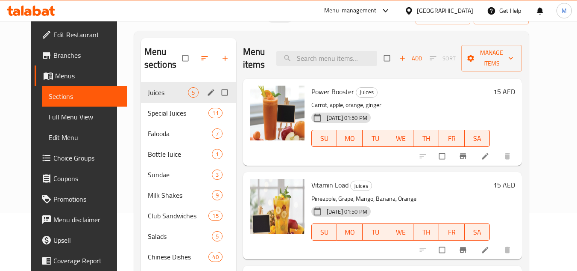
scroll to position [43, 0]
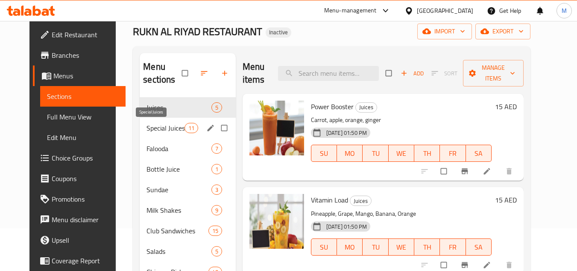
click at [156, 126] on span "Special Juices" at bounding box center [166, 128] width 38 height 10
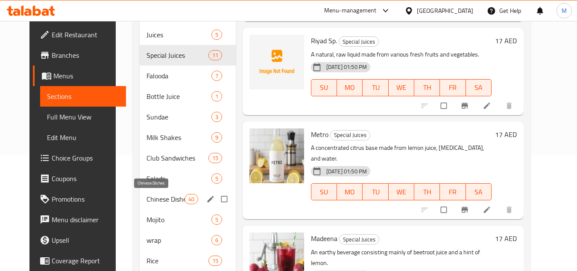
scroll to position [66, 0]
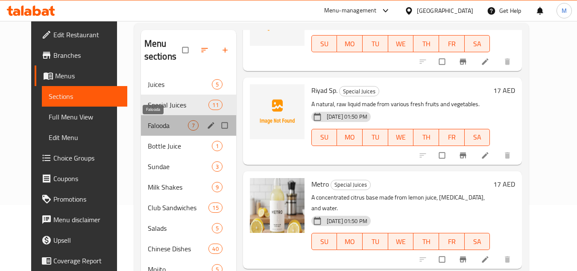
click at [148, 125] on span "Falooda" at bounding box center [168, 125] width 40 height 10
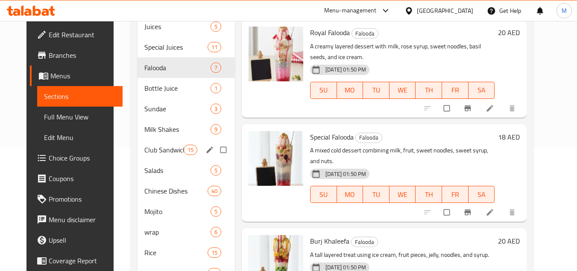
scroll to position [109, 0]
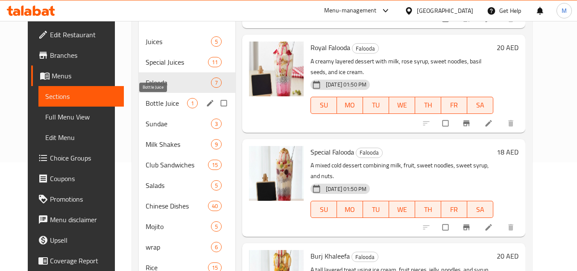
click at [161, 102] on span "Bottle Juice" at bounding box center [166, 103] width 41 height 10
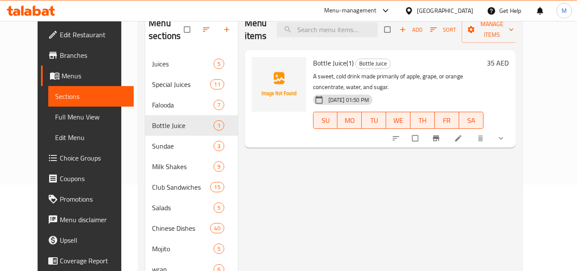
scroll to position [66, 0]
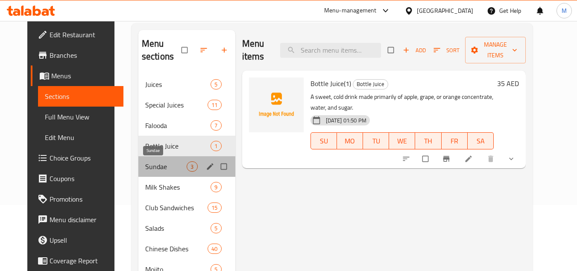
click at [154, 163] on span "Sundae" at bounding box center [166, 166] width 42 height 10
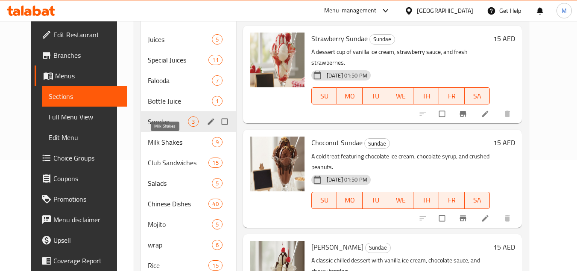
scroll to position [109, 0]
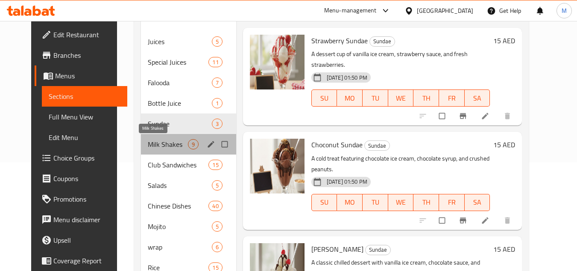
click at [150, 139] on span "Milk Shakes" at bounding box center [168, 144] width 40 height 10
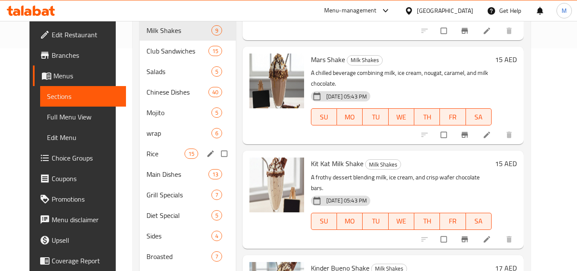
scroll to position [194, 0]
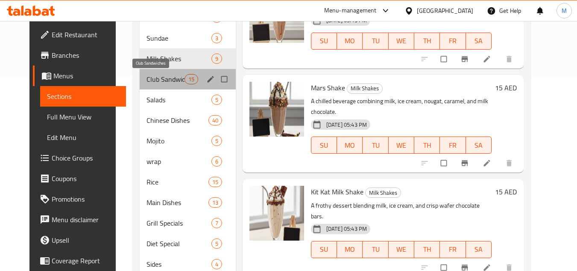
click at [149, 79] on span "Club Sandwiches" at bounding box center [166, 79] width 38 height 10
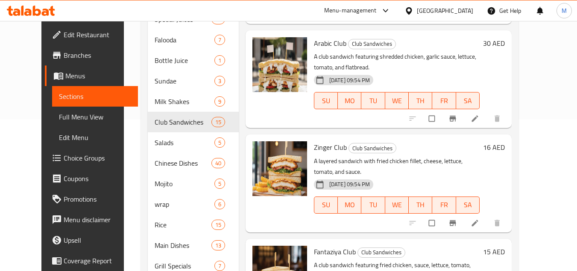
scroll to position [385, 0]
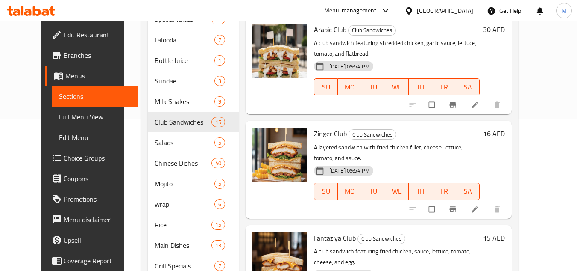
click at [316, 127] on span "Zinger Club" at bounding box center [330, 133] width 33 height 13
copy h6 "Zinger Club"
click at [290, 135] on icon "delete image" at bounding box center [294, 139] width 9 height 9
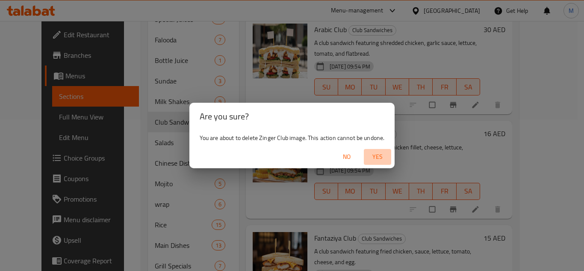
drag, startPoint x: 380, startPoint y: 152, endPoint x: 375, endPoint y: 167, distance: 15.8
click at [380, 152] on span "Yes" at bounding box center [377, 156] width 21 height 11
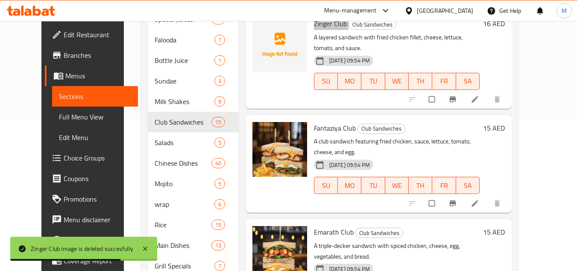
scroll to position [513, 0]
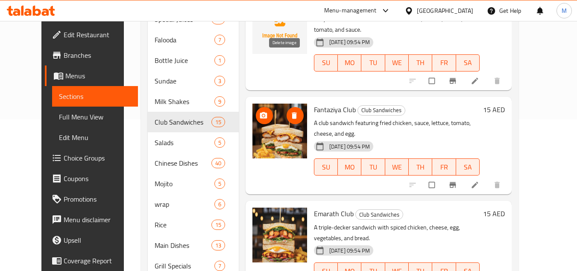
click at [290, 111] on icon "delete image" at bounding box center [294, 115] width 9 height 9
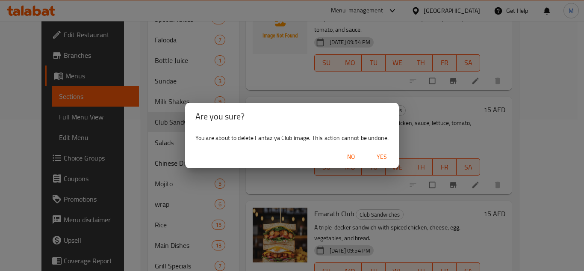
click at [385, 154] on span "Yes" at bounding box center [381, 156] width 21 height 11
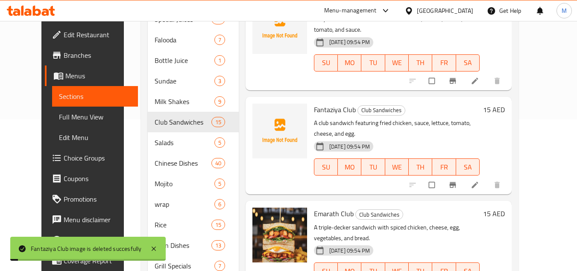
click at [315, 103] on span "Fantaziya Club" at bounding box center [335, 109] width 42 height 13
copy h6 "Fantaziya Club"
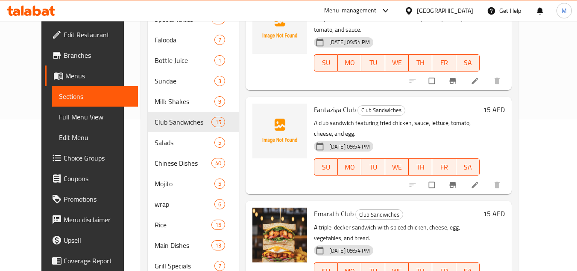
click at [314, 207] on span "Emarath Club" at bounding box center [334, 213] width 40 height 13
copy h6 "Emarath Club"
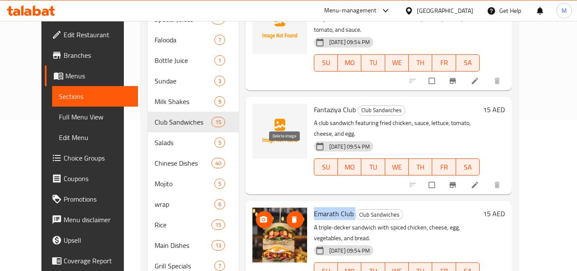
click at [290, 215] on icon "delete image" at bounding box center [294, 219] width 9 height 9
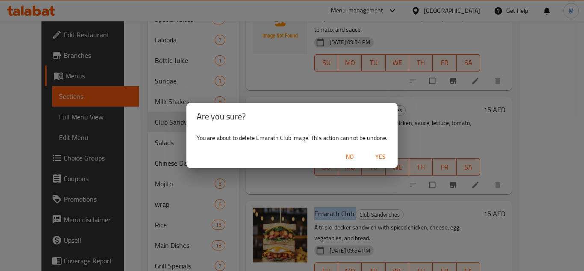
click at [382, 158] on span "Yes" at bounding box center [380, 156] width 21 height 11
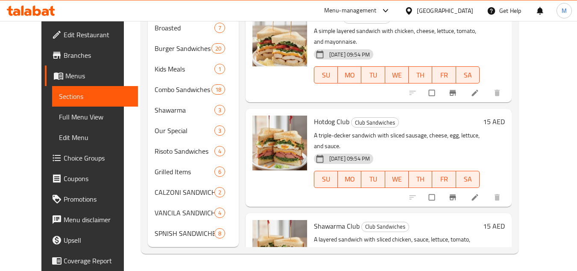
scroll to position [812, 0]
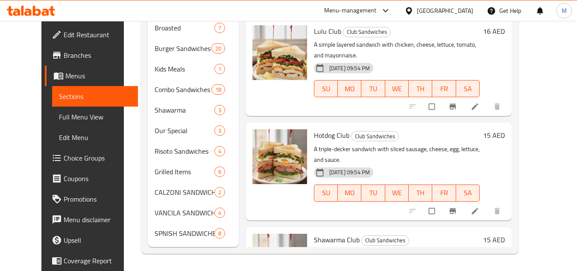
click at [408, 230] on div "Shawarma Club Club Sandwiches A layered sandwich with sliced chicken, sauce, le…" at bounding box center [397, 275] width 173 height 91
click at [314, 233] on span "Shawarma Club" at bounding box center [337, 239] width 46 height 13
copy h6 "Shawarma Club"
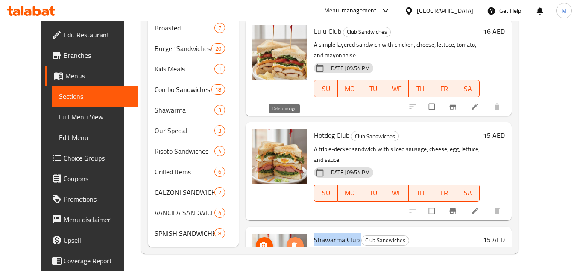
click at [290, 241] on icon "delete image" at bounding box center [294, 245] width 9 height 9
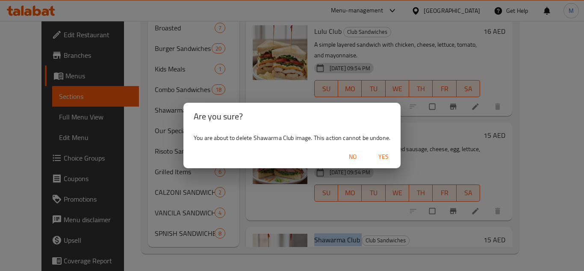
click at [381, 154] on span "Yes" at bounding box center [383, 156] width 21 height 11
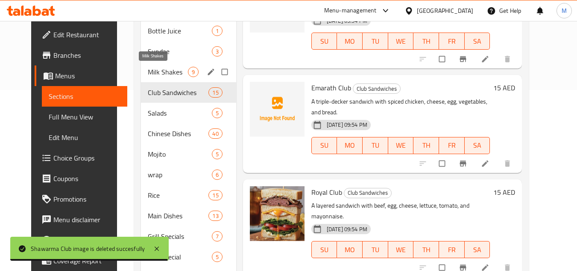
scroll to position [151, 0]
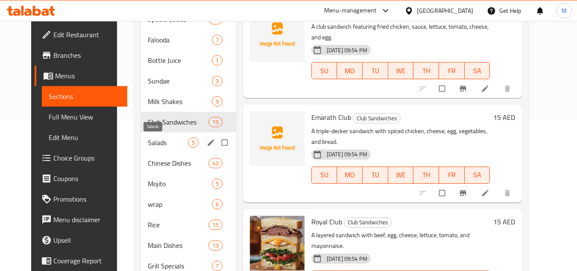
click at [150, 144] on span "Salads" at bounding box center [168, 142] width 40 height 10
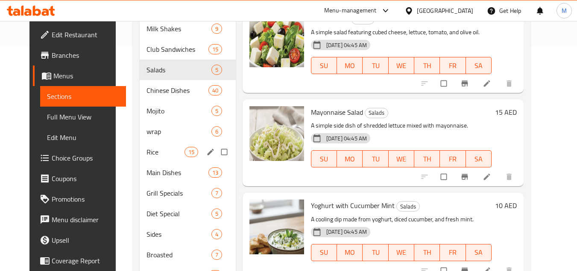
scroll to position [214, 0]
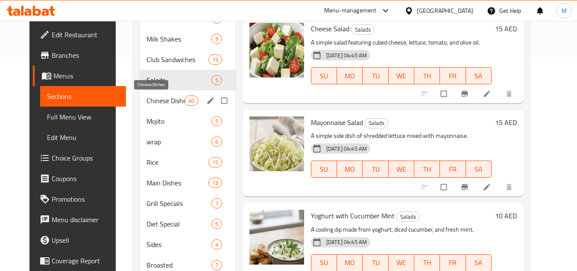
click at [151, 101] on span "Chinese Dishes" at bounding box center [166, 100] width 38 height 10
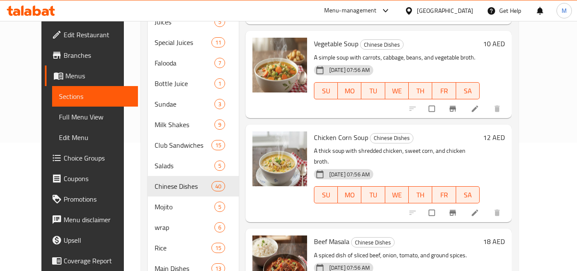
scroll to position [1367, 0]
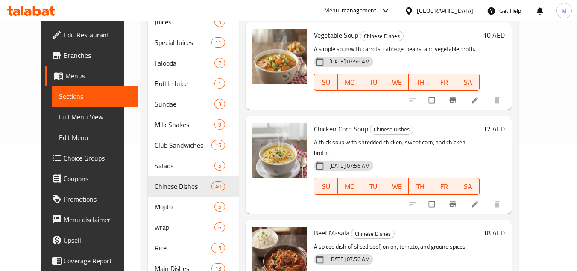
click at [323, 226] on span "Beef Masala" at bounding box center [331, 232] width 35 height 13
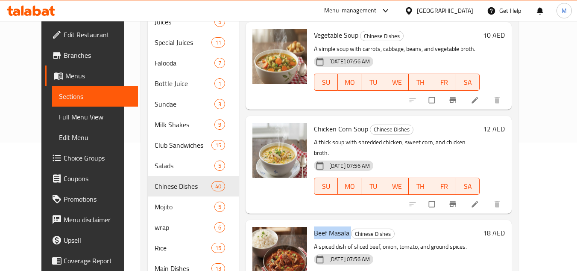
copy h6 "Beef Masala"
click at [292, 235] on icon "delete image" at bounding box center [294, 238] width 5 height 6
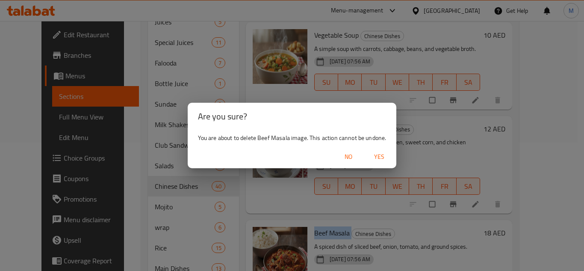
click at [380, 159] on span "Yes" at bounding box center [379, 156] width 21 height 11
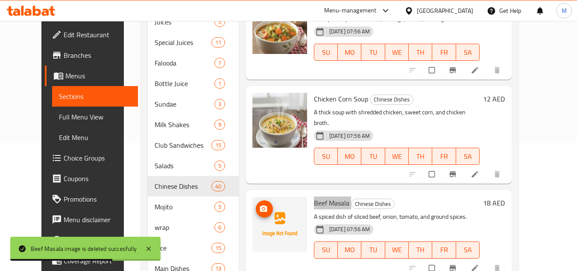
scroll to position [1453, 0]
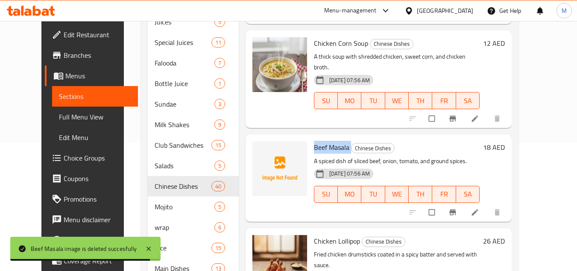
click at [329, 138] on div "Beef Masala Chinese Dishes A spiced dish of sliced beef, onion, tomato, and gro…" at bounding box center [397, 178] width 173 height 80
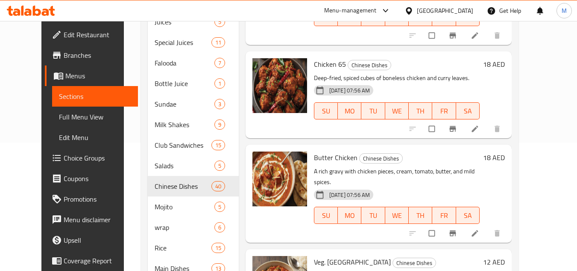
scroll to position [2137, 0]
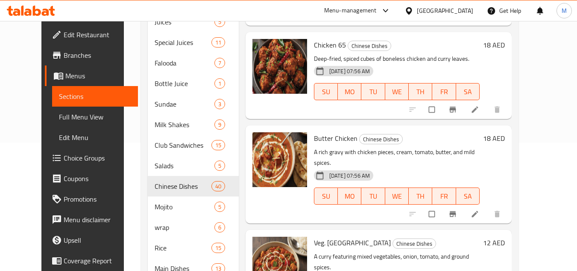
click at [315, 236] on span "Veg. Masala" at bounding box center [352, 242] width 77 height 13
copy h6 "Veg. Masala"
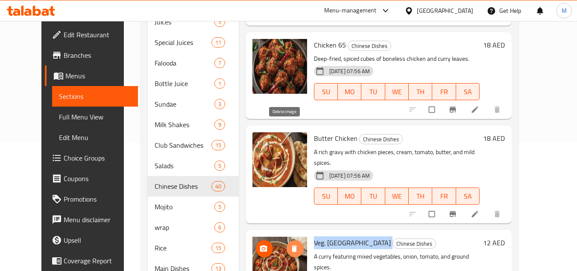
click at [292, 245] on icon "delete image" at bounding box center [294, 248] width 5 height 6
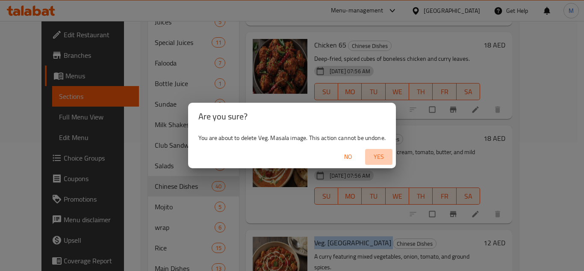
click at [381, 156] on span "Yes" at bounding box center [378, 156] width 21 height 11
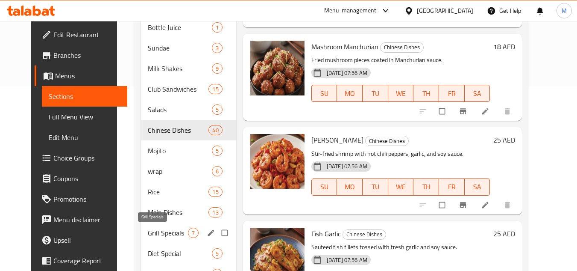
scroll to position [151, 0]
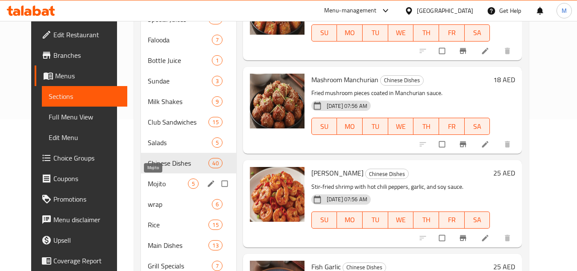
click at [156, 179] on span "Mojito" at bounding box center [168, 183] width 40 height 10
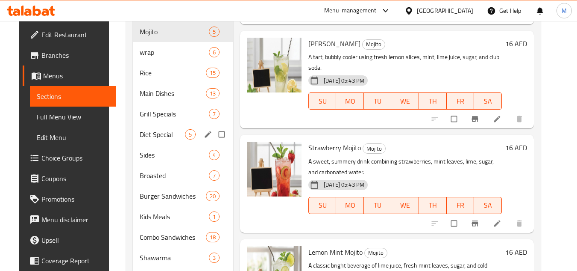
scroll to position [279, 0]
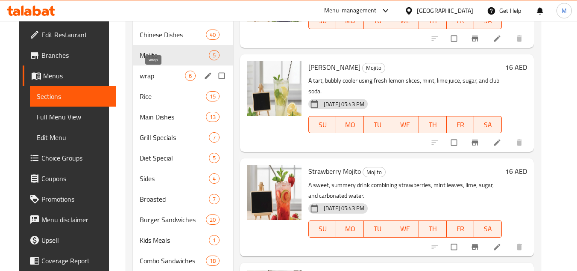
click at [149, 78] on span "wrap" at bounding box center [162, 76] width 45 height 10
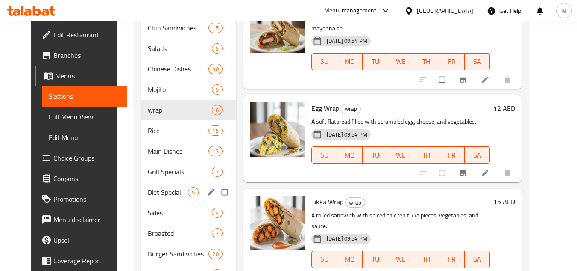
scroll to position [237, 0]
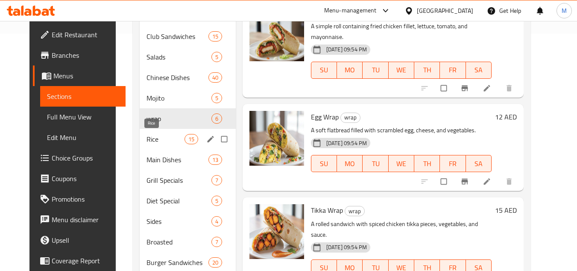
click at [147, 137] on span "Rice" at bounding box center [166, 139] width 38 height 10
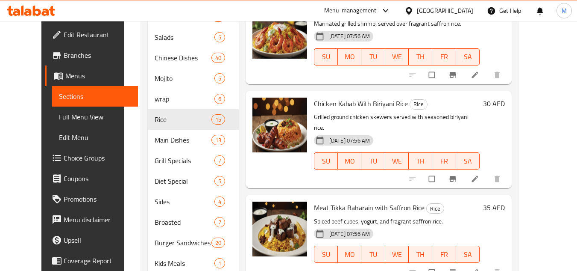
scroll to position [748, 0]
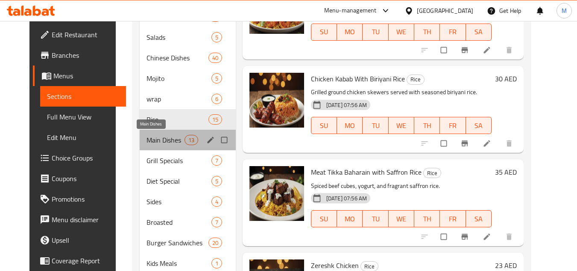
click at [150, 139] on span "Main Dishes" at bounding box center [166, 140] width 38 height 10
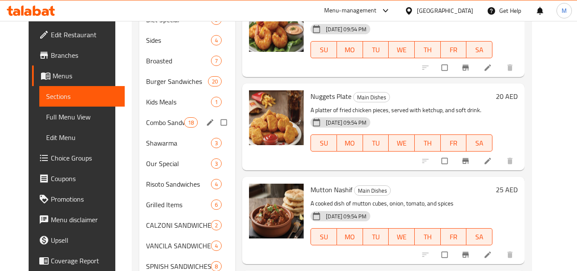
scroll to position [322, 0]
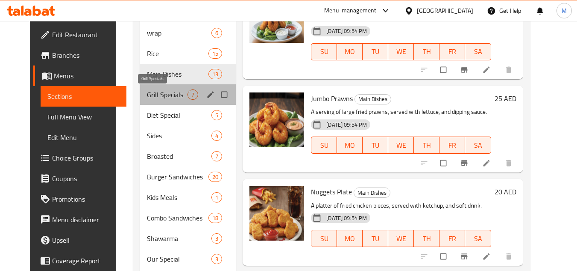
click at [147, 93] on span "Grill Specials" at bounding box center [167, 94] width 41 height 10
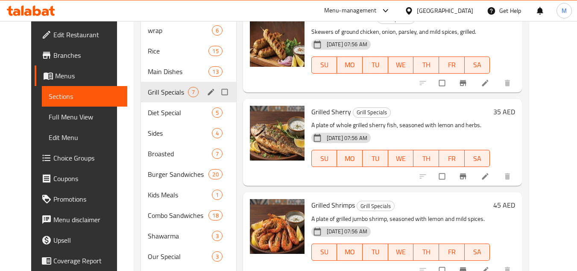
scroll to position [322, 0]
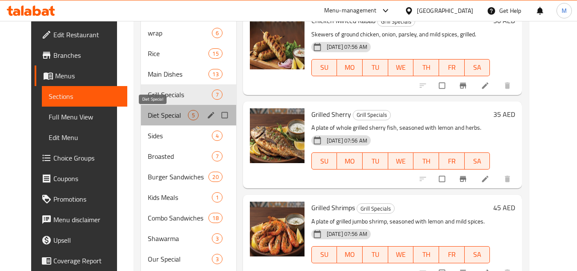
click at [148, 112] on span "Diet Special" at bounding box center [168, 115] width 40 height 10
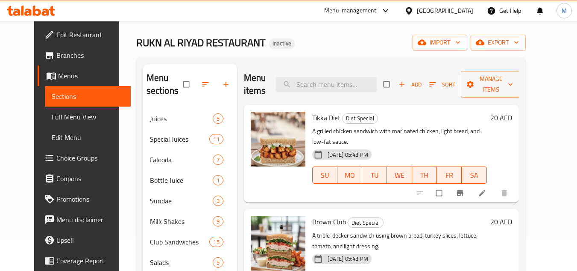
scroll to position [85, 0]
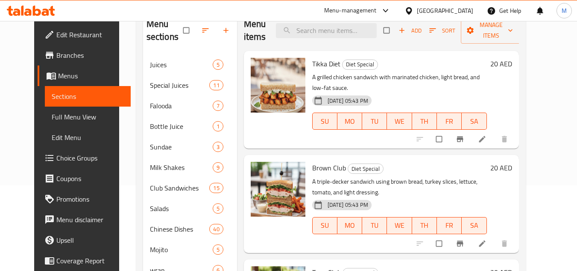
click at [312, 161] on span "Brown Club" at bounding box center [329, 167] width 34 height 13
copy h6 "Brown Club"
click at [288, 169] on icon "delete image" at bounding box center [292, 173] width 9 height 9
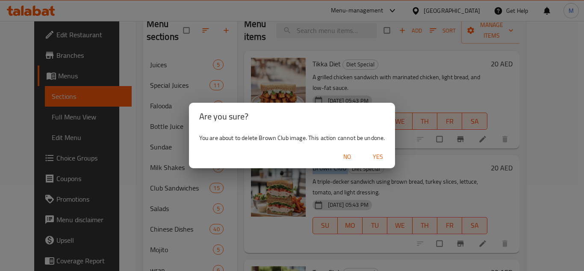
click at [373, 156] on span "Yes" at bounding box center [378, 156] width 21 height 11
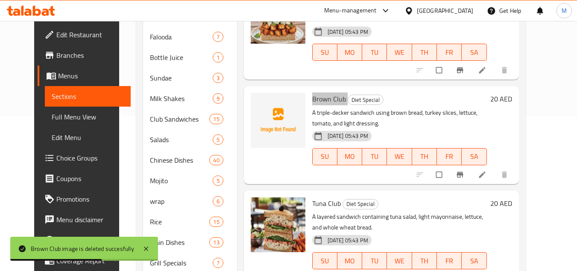
scroll to position [171, 0]
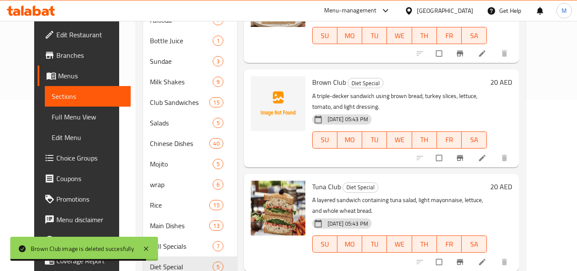
click at [315, 180] on span "Tuna Club" at bounding box center [326, 186] width 29 height 13
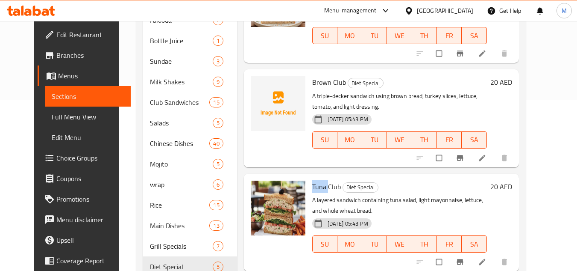
click at [315, 180] on span "Tuna Club" at bounding box center [326, 186] width 29 height 13
click at [288, 188] on span "delete image" at bounding box center [293, 192] width 17 height 9
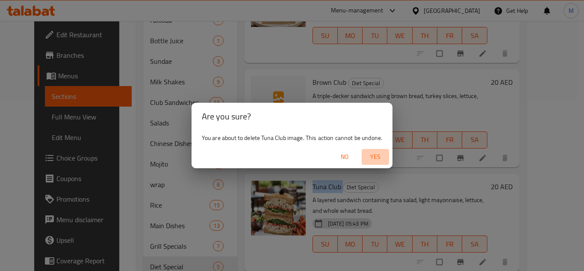
click at [372, 157] on span "Yes" at bounding box center [375, 156] width 21 height 11
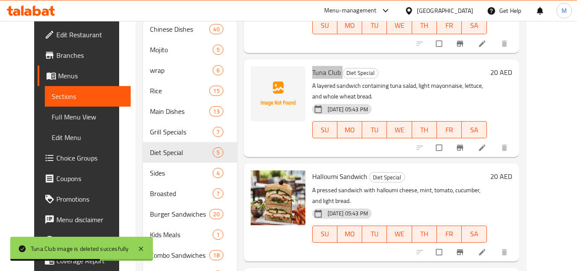
scroll to position [299, 0]
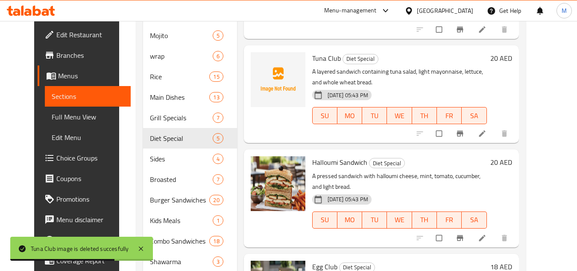
click at [312, 156] on span "Halloumi Sandwich" at bounding box center [339, 162] width 55 height 13
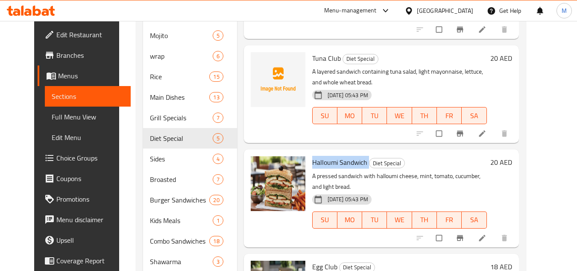
copy h6 "Halloumi Sandwich"
click at [290, 164] on span "delete image" at bounding box center [293, 168] width 17 height 9
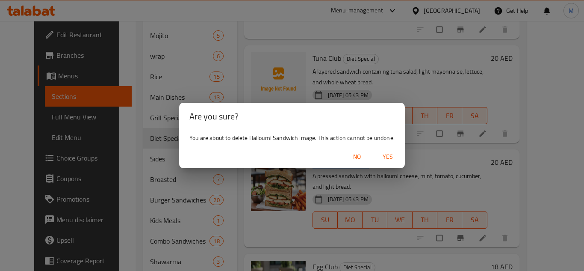
drag, startPoint x: 388, startPoint y: 153, endPoint x: 384, endPoint y: 153, distance: 4.4
click at [388, 153] on span "Yes" at bounding box center [387, 156] width 21 height 11
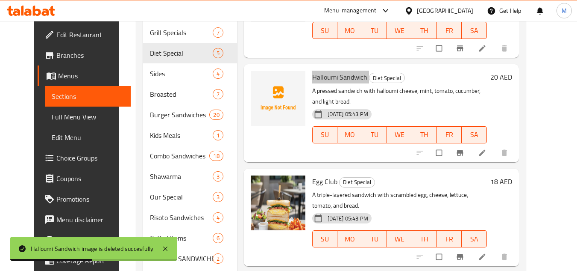
scroll to position [385, 0]
click at [309, 171] on div "Egg Club Diet Special A triple-layered sandwich with scrambled egg, cheese, let…" at bounding box center [400, 216] width 182 height 91
click at [312, 174] on span "Egg Club" at bounding box center [324, 180] width 25 height 13
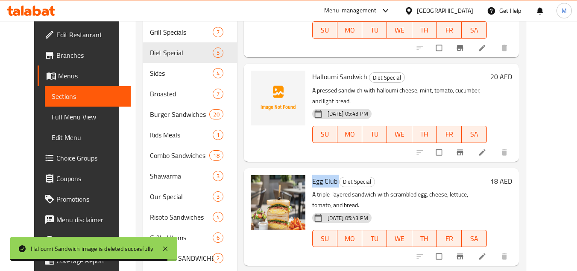
click at [312, 174] on span "Egg Club" at bounding box center [324, 180] width 25 height 13
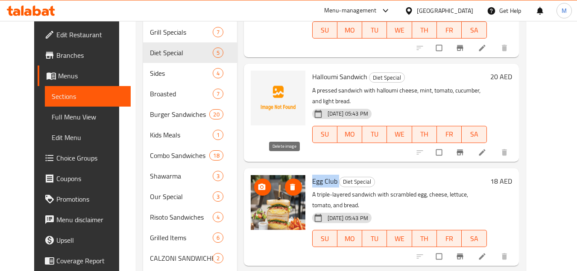
click at [288, 182] on icon "delete image" at bounding box center [292, 186] width 9 height 9
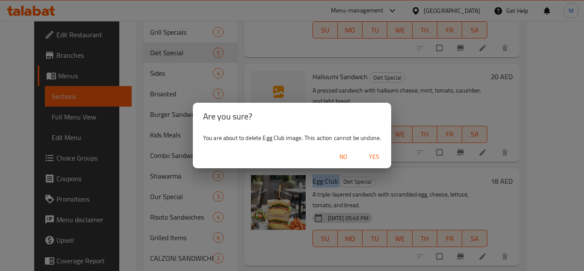
click at [371, 157] on span "Yes" at bounding box center [374, 156] width 21 height 11
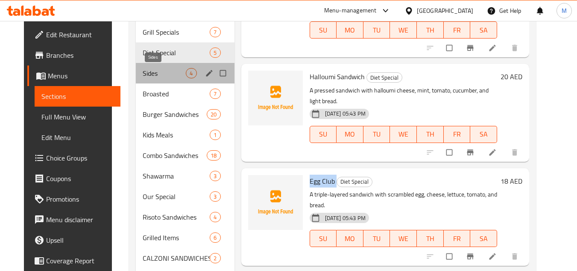
click at [143, 73] on span "Sides" at bounding box center [164, 73] width 43 height 10
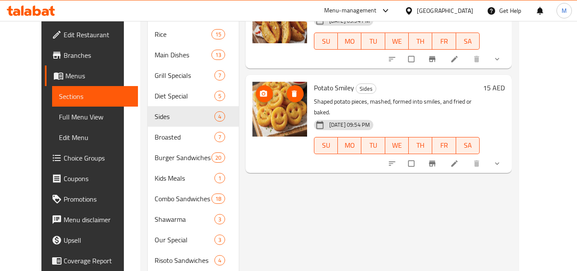
scroll to position [342, 0]
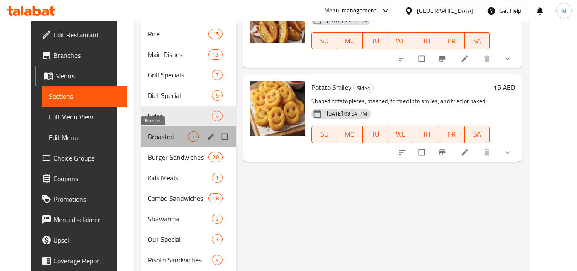
click at [148, 138] on span "Broasted" at bounding box center [168, 136] width 40 height 10
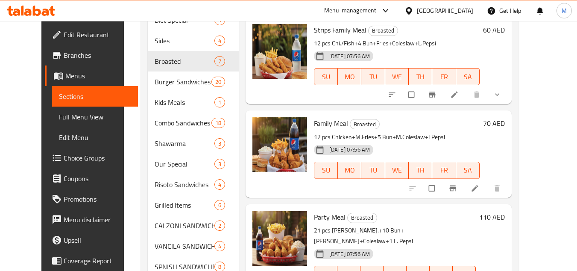
scroll to position [450, 0]
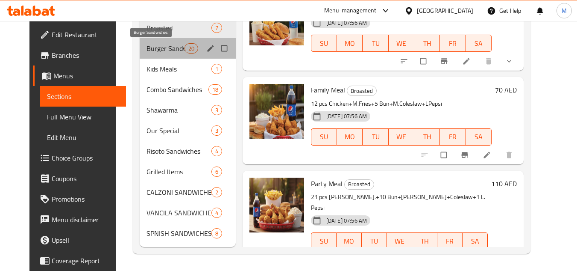
click at [147, 46] on span "Burger Sandwiches" at bounding box center [166, 48] width 38 height 10
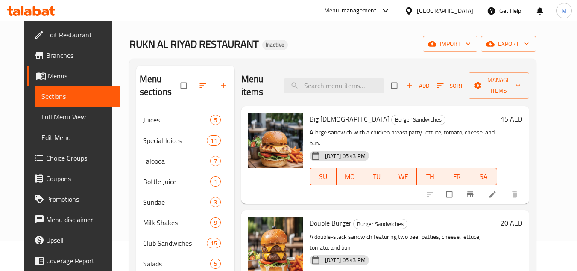
scroll to position [23, 0]
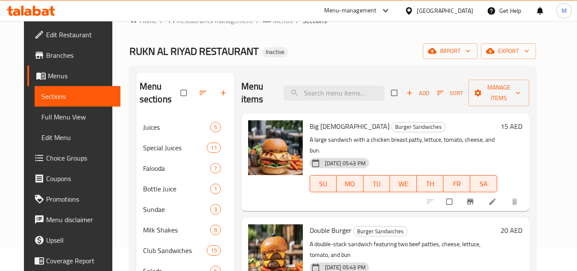
click at [310, 122] on span "Big Chick" at bounding box center [350, 126] width 80 height 13
click at [310, 121] on span "Big Chick" at bounding box center [350, 126] width 80 height 13
copy h6 "Big Chick"
click at [401, 132] on div "Big Chick Burger Sandwiches A large sandwich with a chicken breast patty, lettu…" at bounding box center [403, 162] width 194 height 91
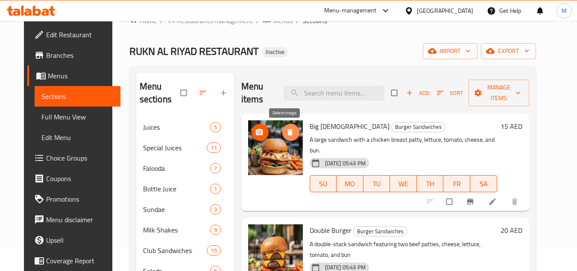
click at [288, 134] on icon "delete image" at bounding box center [290, 132] width 5 height 6
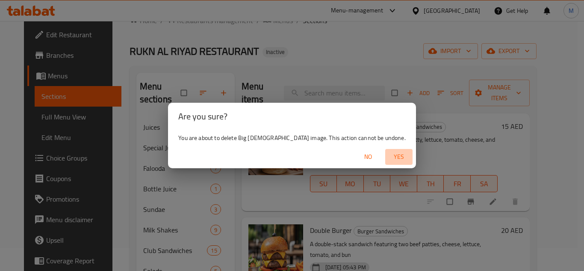
click at [388, 156] on span "Yes" at bounding box center [398, 156] width 21 height 11
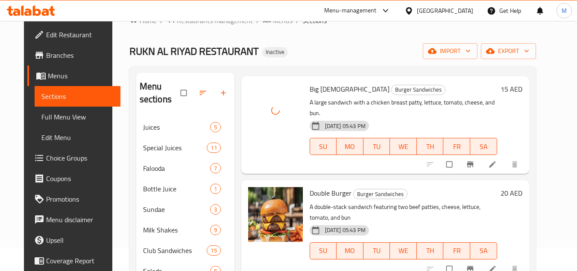
scroll to position [85, 0]
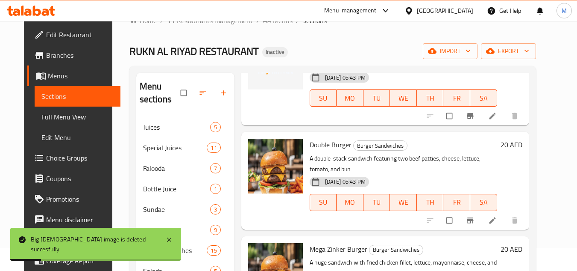
click at [313, 138] on span "Double Burger" at bounding box center [331, 144] width 42 height 13
copy h6 "Double Burger"
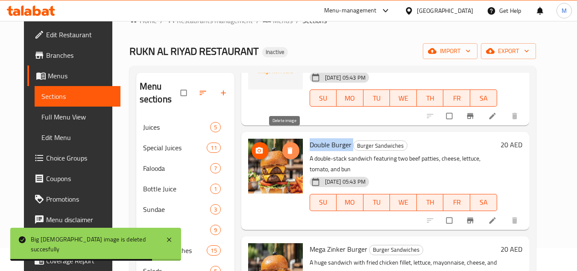
click at [287, 146] on icon "delete image" at bounding box center [290, 150] width 9 height 9
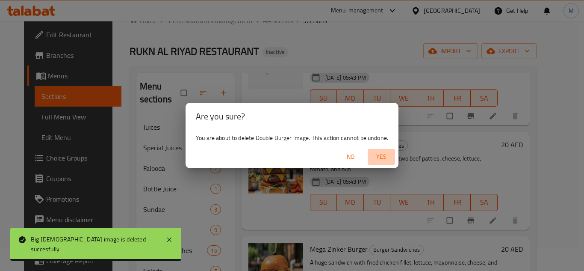
click at [386, 157] on span "Yes" at bounding box center [381, 156] width 21 height 11
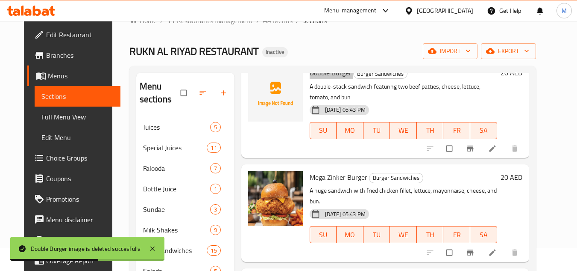
scroll to position [171, 0]
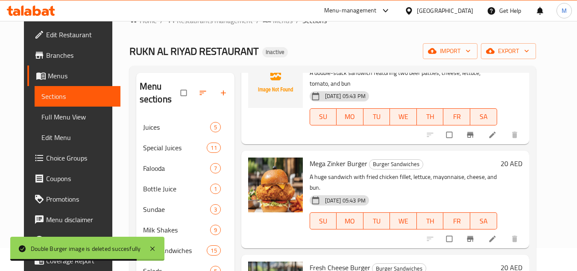
click at [334, 157] on span "Mega Zinker Burger" at bounding box center [339, 163] width 58 height 13
click at [325, 157] on span "Mega Zinker Burger" at bounding box center [339, 163] width 58 height 13
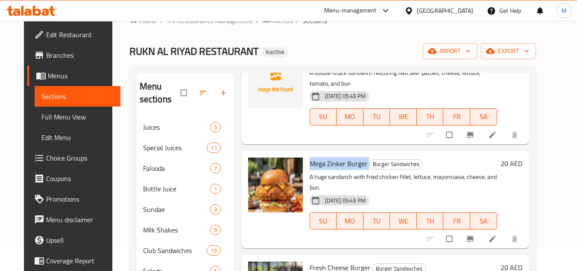
click at [325, 157] on span "Mega Zinker Burger" at bounding box center [339, 163] width 58 height 13
click at [286, 165] on icon "delete image" at bounding box center [290, 169] width 9 height 9
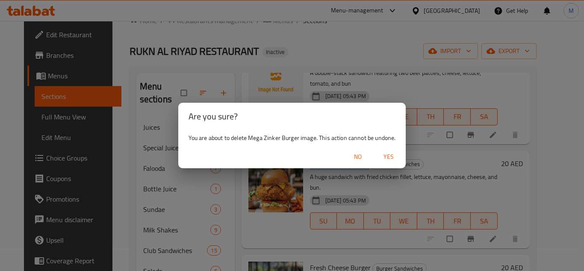
click at [391, 157] on span "Yes" at bounding box center [388, 156] width 21 height 11
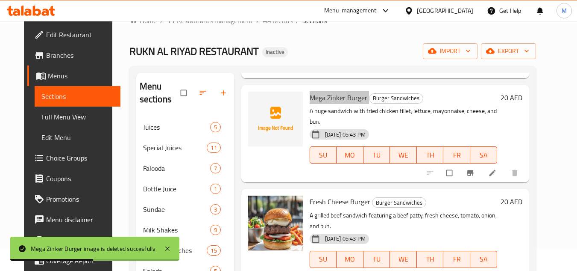
scroll to position [256, 0]
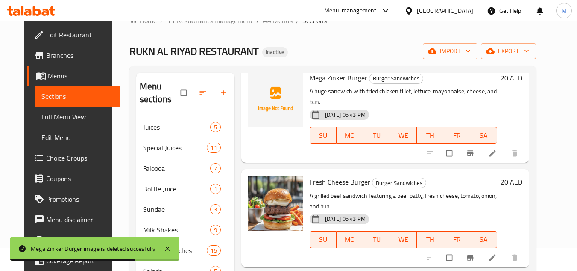
click at [327, 175] on span "Fresh Cheese Burger" at bounding box center [340, 181] width 61 height 13
click at [328, 175] on span "Fresh Cheese Burger" at bounding box center [340, 181] width 61 height 13
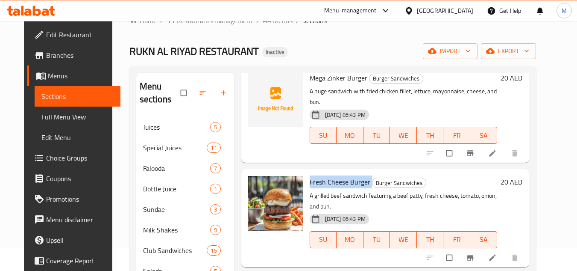
click at [328, 175] on span "Fresh Cheese Burger" at bounding box center [340, 181] width 61 height 13
click at [312, 175] on span "Fresh Cheese Burger" at bounding box center [340, 181] width 61 height 13
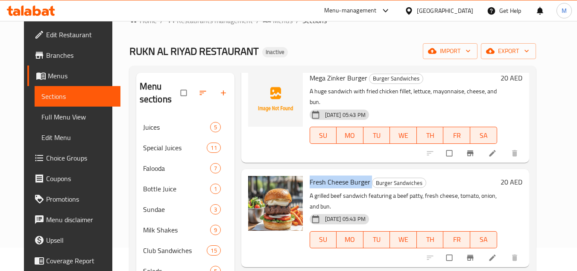
click at [312, 175] on span "Fresh Cheese Burger" at bounding box center [340, 181] width 61 height 13
click at [288, 185] on icon "delete image" at bounding box center [290, 188] width 5 height 6
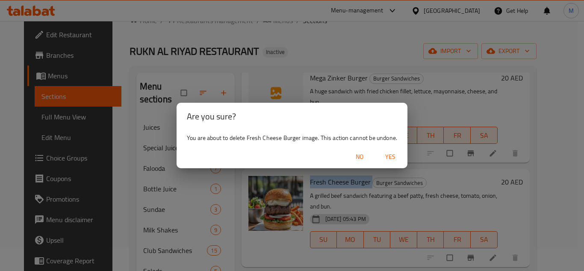
click at [391, 157] on span "Yes" at bounding box center [390, 156] width 21 height 11
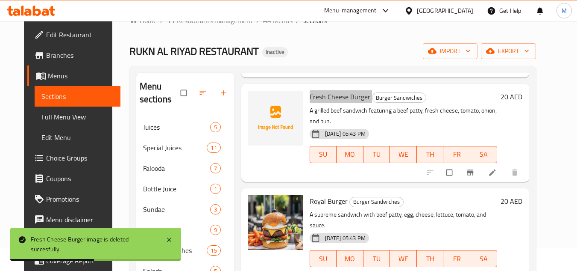
scroll to position [342, 0]
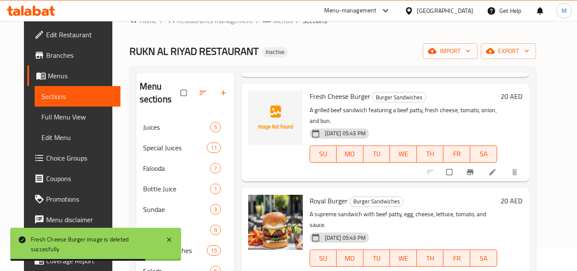
click at [312, 194] on span "Royal Burger" at bounding box center [329, 200] width 38 height 13
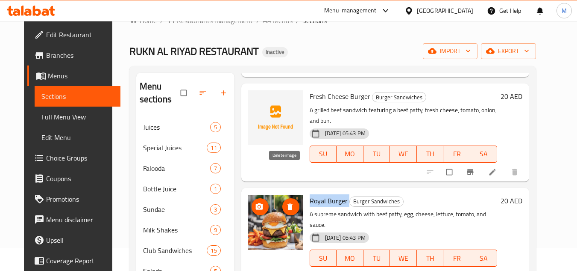
click at [286, 202] on icon "delete image" at bounding box center [290, 206] width 9 height 9
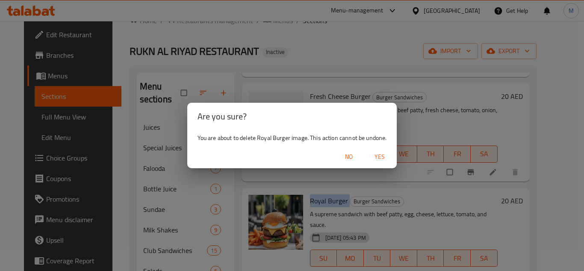
click at [377, 157] on span "Yes" at bounding box center [379, 156] width 21 height 11
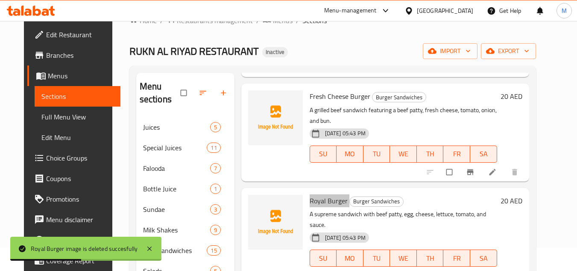
scroll to position [427, 0]
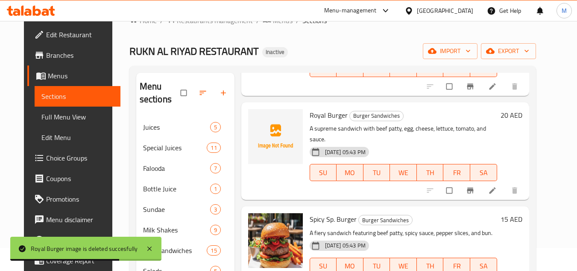
click at [323, 212] on span "Spicy Sp. Burger" at bounding box center [333, 218] width 47 height 13
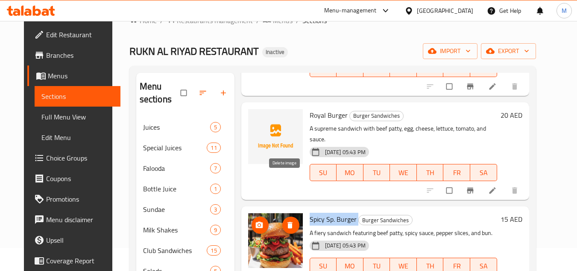
click at [288, 222] on icon "delete image" at bounding box center [290, 225] width 5 height 6
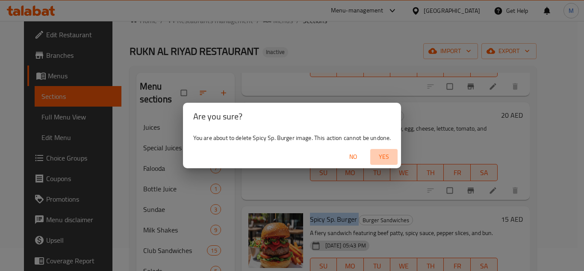
click at [382, 155] on span "Yes" at bounding box center [383, 156] width 21 height 11
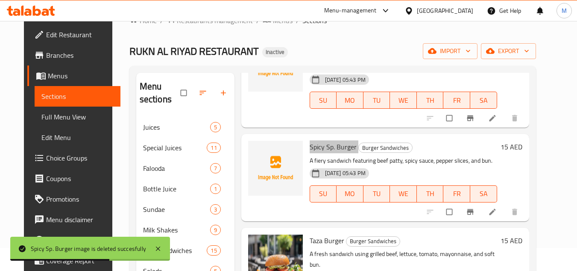
scroll to position [513, 0]
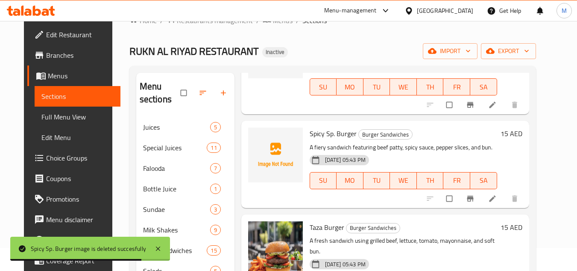
click at [413, 214] on div "Taza Burger Burger Sandwiches A fresh sandwich using grilled beef, lettuce, tom…" at bounding box center [385, 262] width 288 height 97
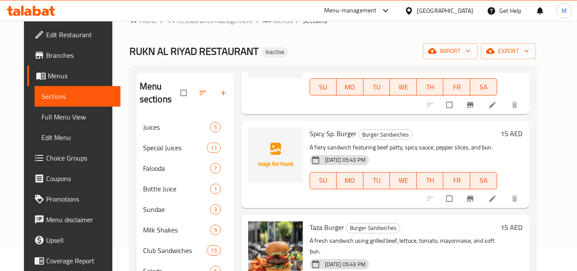
click at [313, 221] on span "Taza Burger" at bounding box center [327, 227] width 35 height 13
click at [286, 229] on icon "delete image" at bounding box center [290, 233] width 9 height 9
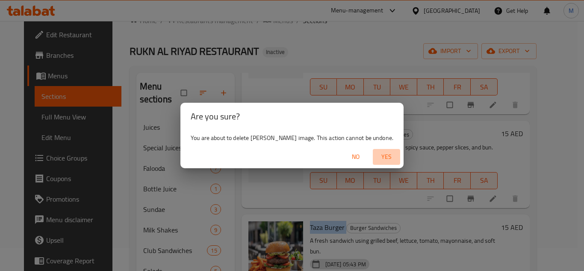
click at [382, 159] on span "Yes" at bounding box center [386, 156] width 21 height 11
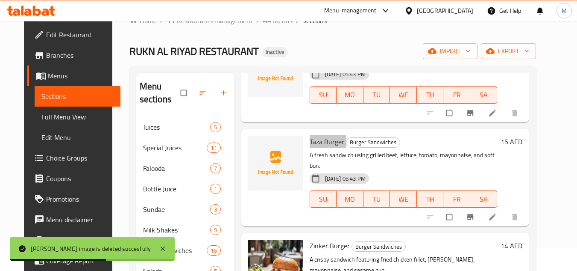
scroll to position [641, 0]
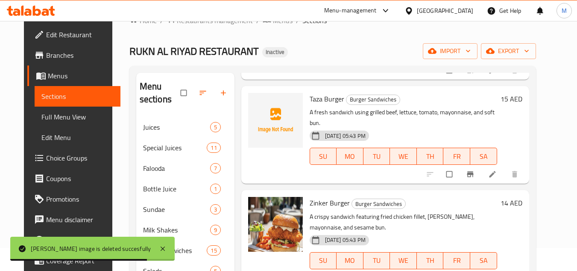
click at [316, 196] on span "Zinker Burger" at bounding box center [330, 202] width 40 height 13
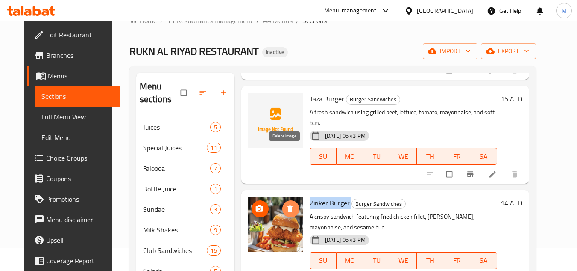
click at [286, 204] on icon "delete image" at bounding box center [290, 208] width 9 height 9
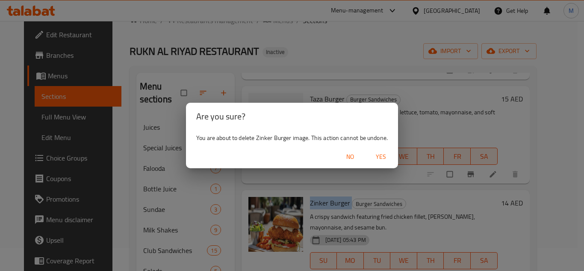
click at [381, 152] on span "Yes" at bounding box center [381, 156] width 21 height 11
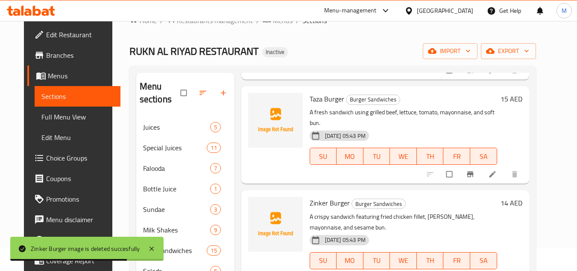
click at [344, 211] on p "A crispy sandwich featuring fried chicken fillet, lettuce, mayonnaise, and sesa…" at bounding box center [404, 221] width 188 height 21
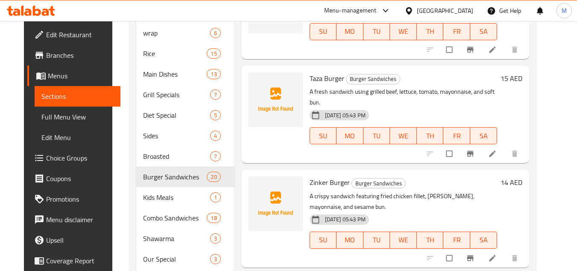
scroll to position [342, 0]
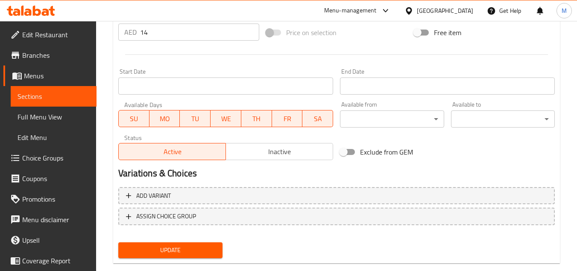
scroll to position [333, 0]
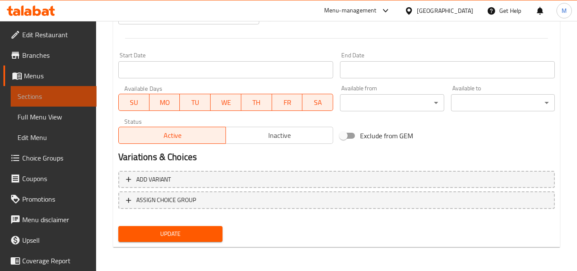
click at [63, 94] on span "Sections" at bounding box center [54, 96] width 72 height 10
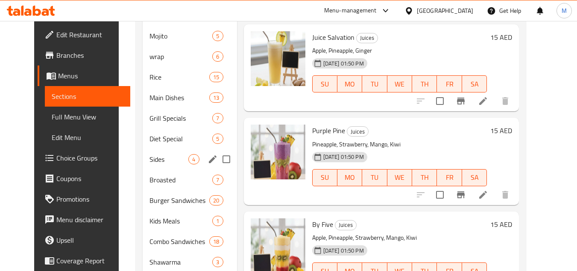
scroll to position [336, 0]
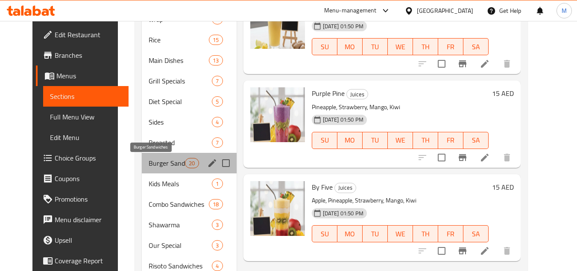
click at [159, 163] on span "Burger Sandwiches" at bounding box center [167, 163] width 36 height 10
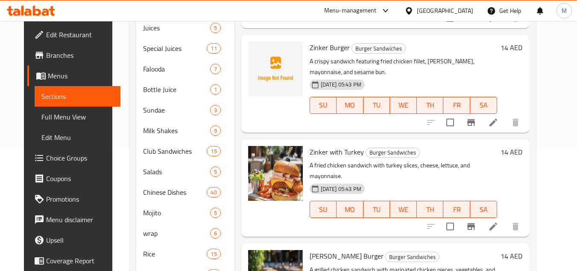
scroll to position [684, 0]
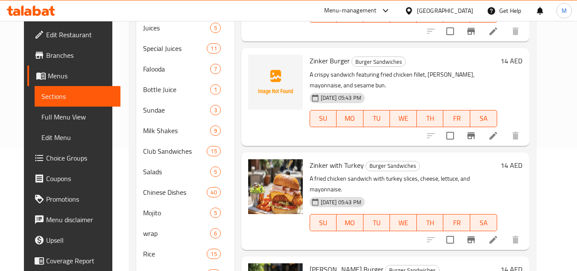
click at [310, 159] on span "Zinker with Turkey" at bounding box center [337, 165] width 54 height 13
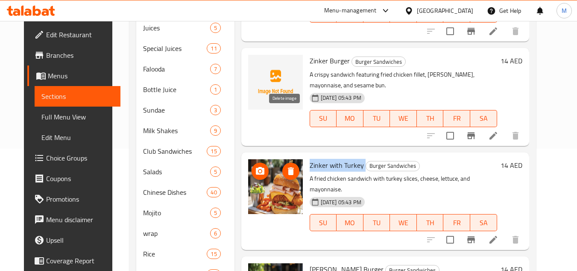
click at [288, 167] on icon "delete image" at bounding box center [291, 171] width 6 height 8
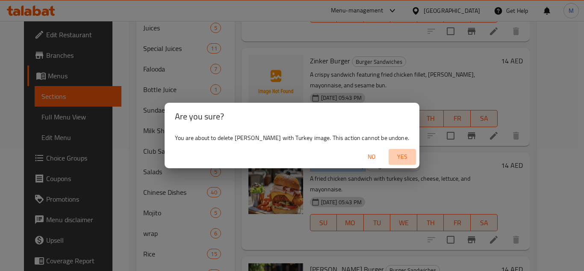
click at [388, 150] on button "Yes" at bounding box center [401, 157] width 27 height 16
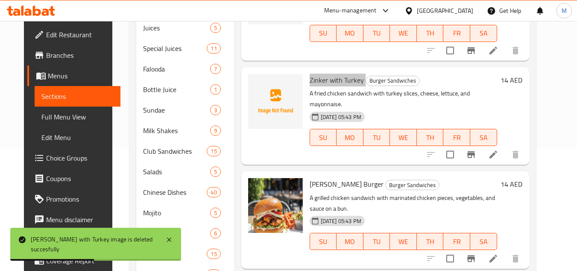
scroll to position [769, 0]
click at [351, 192] on p "A grilled chicken sandwich with marinated chicken pieces, vegetables, and sauce…" at bounding box center [404, 202] width 188 height 21
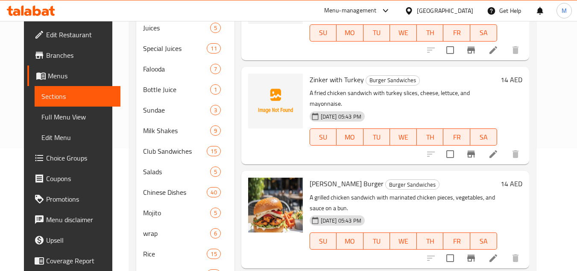
click at [327, 177] on span "Sheesh Tawook Burger" at bounding box center [347, 183] width 74 height 13
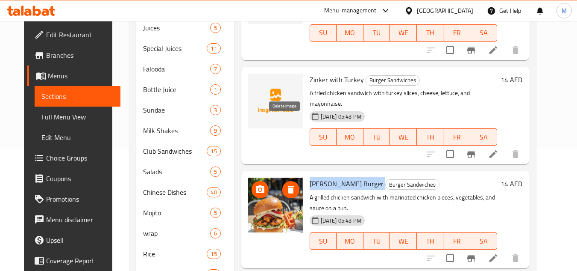
click at [288, 185] on icon "delete image" at bounding box center [291, 189] width 6 height 8
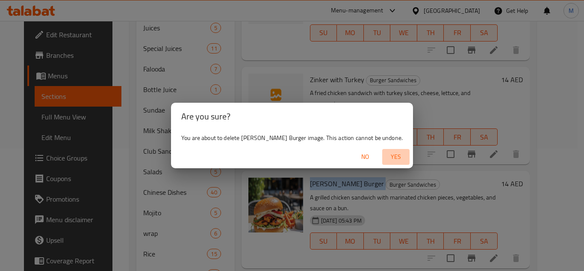
click at [389, 152] on span "Yes" at bounding box center [395, 156] width 21 height 11
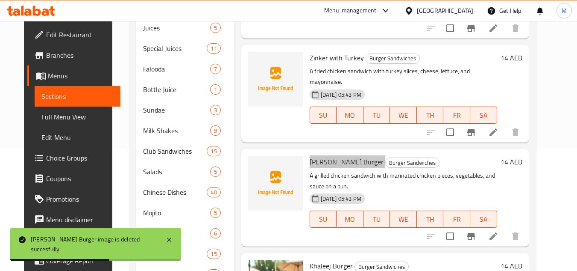
scroll to position [855, 0]
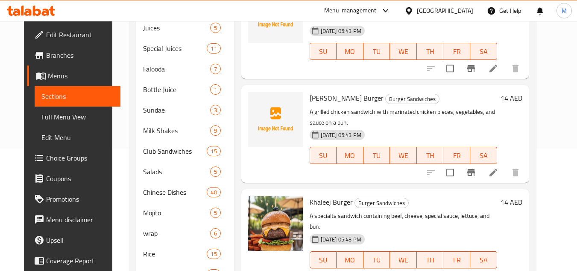
click at [321, 195] on span "Khaleej Burger" at bounding box center [331, 201] width 43 height 13
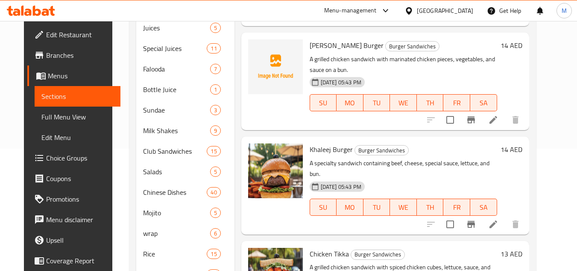
scroll to position [897, 0]
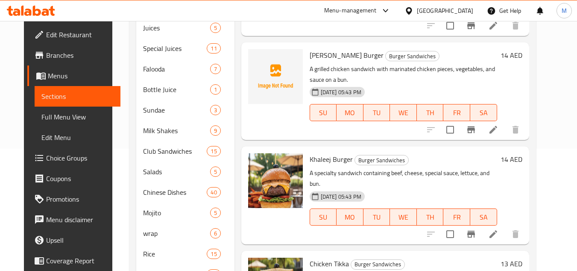
click at [314, 153] on span "Khaleej Burger" at bounding box center [331, 159] width 43 height 13
click at [328, 168] on p "A specialty sandwich containing beef, cheese, special sauce, lettuce, and bun." at bounding box center [404, 178] width 188 height 21
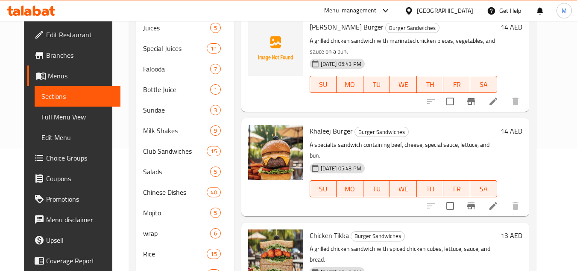
scroll to position [940, 0]
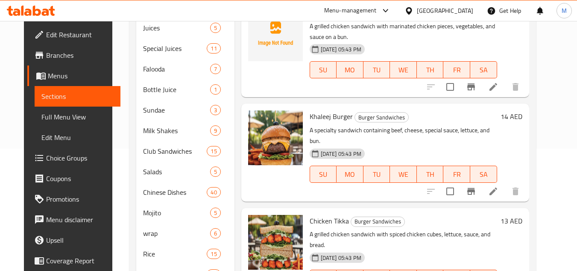
click at [315, 214] on span "Chicken Tikka" at bounding box center [329, 220] width 39 height 13
click at [288, 223] on icon "delete image" at bounding box center [291, 227] width 6 height 8
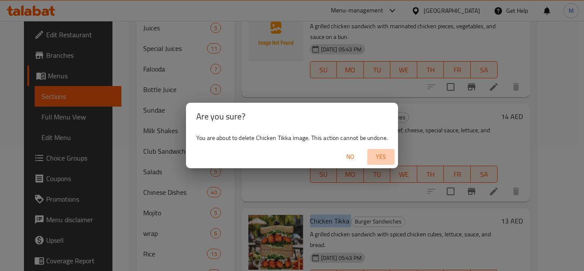
click at [380, 154] on span "Yes" at bounding box center [381, 156] width 21 height 11
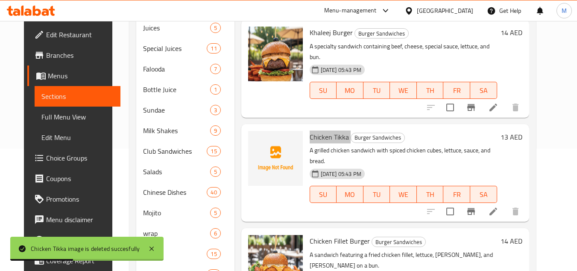
scroll to position [1026, 0]
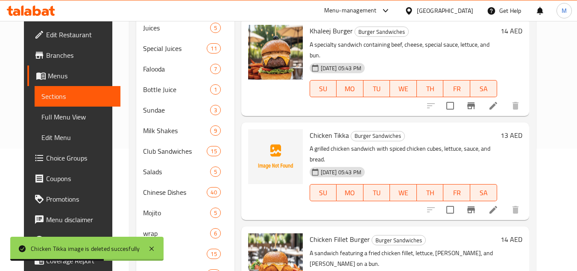
click at [319, 232] on span "Chicken Fillet Burger" at bounding box center [340, 238] width 60 height 13
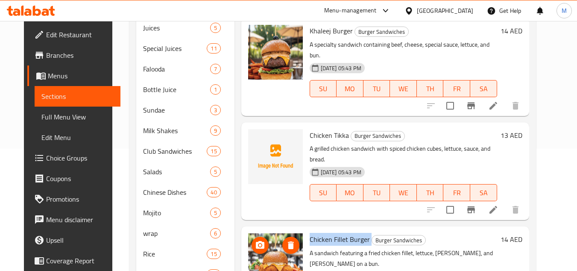
click at [288, 241] on icon "delete image" at bounding box center [291, 245] width 6 height 8
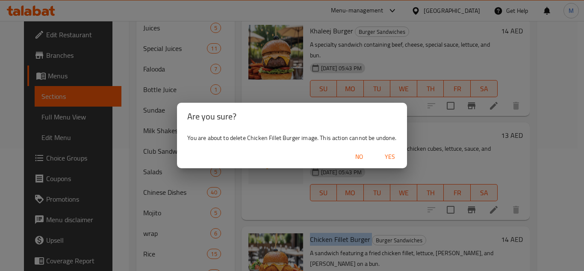
click at [391, 156] on span "Yes" at bounding box center [389, 156] width 21 height 11
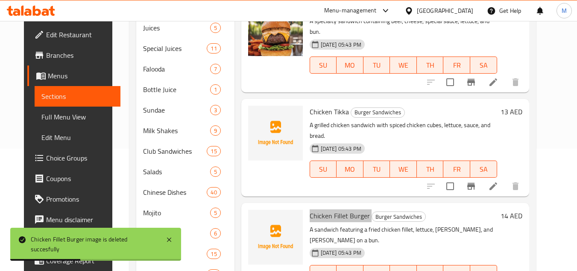
scroll to position [1154, 0]
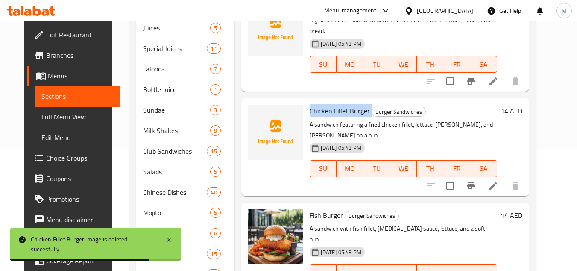
click at [318, 209] on span "Fish Burger" at bounding box center [326, 215] width 33 height 13
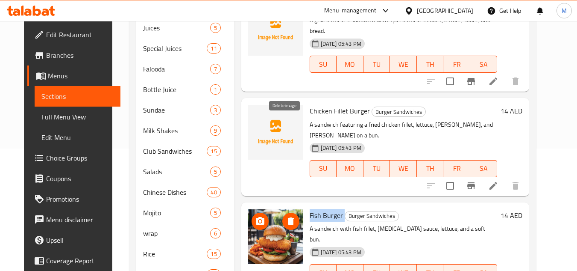
click at [288, 216] on icon "delete image" at bounding box center [291, 221] width 10 height 10
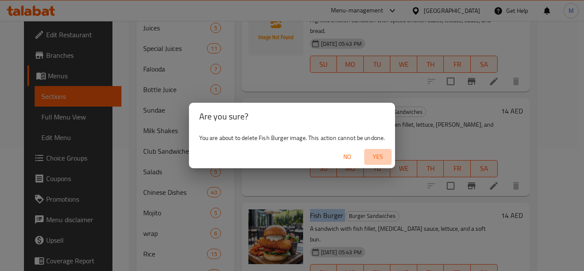
click at [382, 156] on span "Yes" at bounding box center [378, 156] width 21 height 11
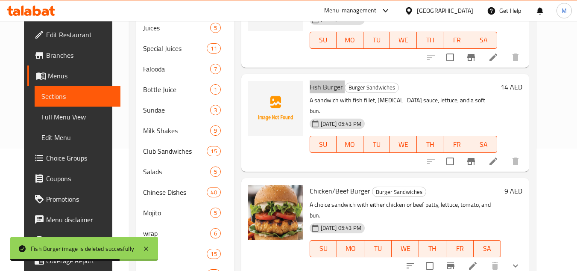
scroll to position [1325, 0]
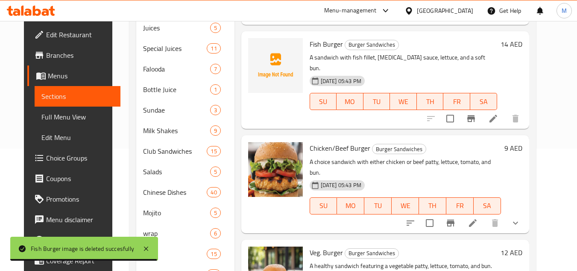
click at [323, 246] on span "Veg. Burger" at bounding box center [326, 252] width 33 height 13
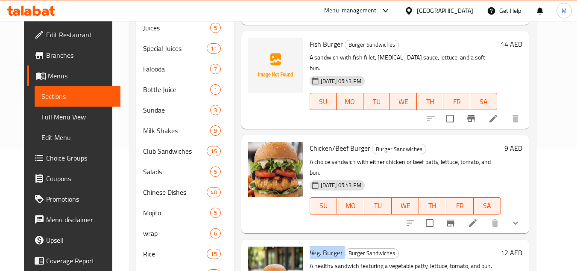
click at [323, 246] on span "Veg. Burger" at bounding box center [326, 252] width 33 height 13
click at [288, 254] on icon "delete image" at bounding box center [291, 258] width 6 height 8
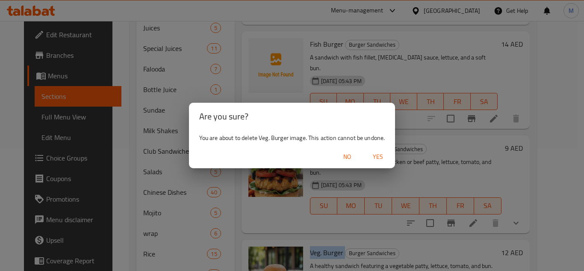
click at [378, 153] on span "Yes" at bounding box center [378, 156] width 21 height 11
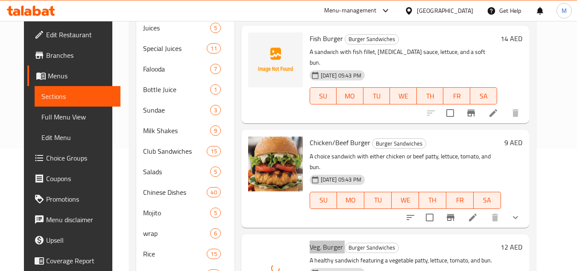
scroll to position [1332, 0]
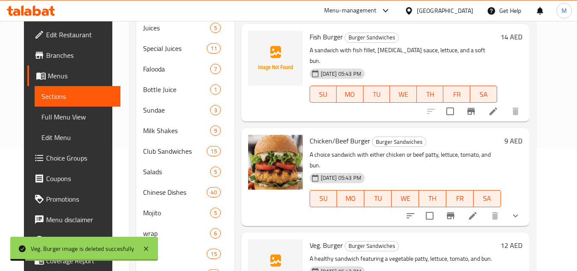
click at [408, 239] on h6 "Veg. Burger Burger Sandwiches" at bounding box center [404, 245] width 188 height 12
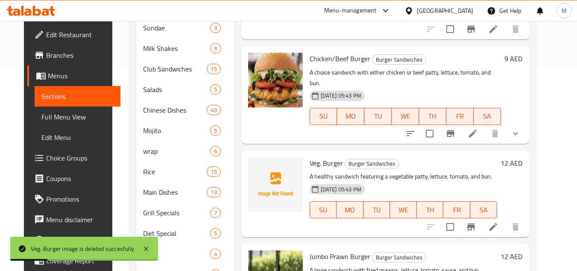
scroll to position [208, 0]
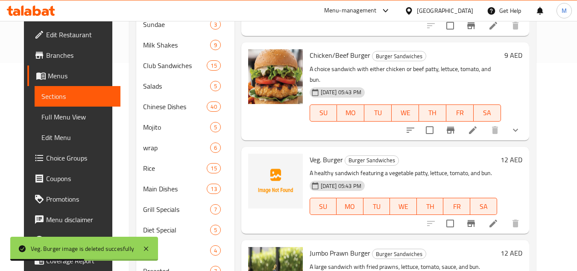
click at [324, 246] on span "Jumbo Prawn Burger" at bounding box center [340, 252] width 61 height 13
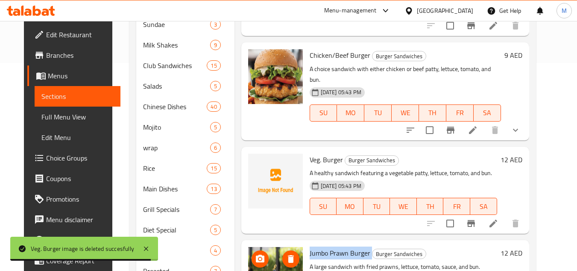
click at [288, 255] on icon "delete image" at bounding box center [291, 259] width 6 height 8
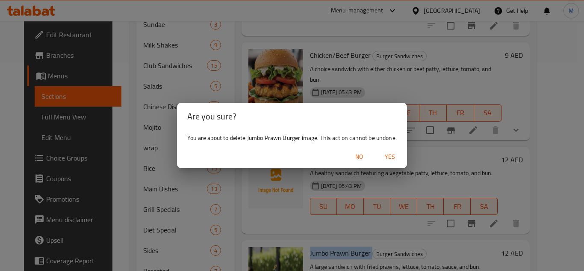
click at [391, 154] on span "Yes" at bounding box center [389, 156] width 21 height 11
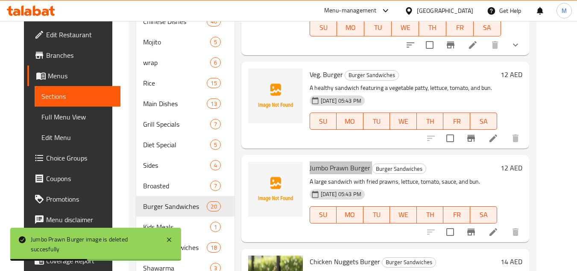
scroll to position [293, 0]
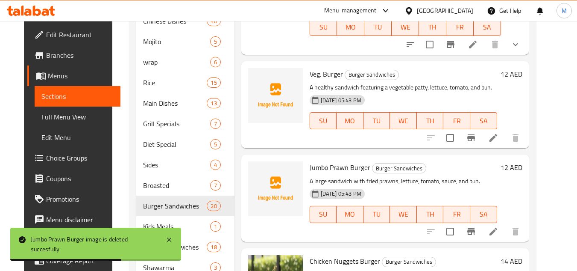
click at [327, 254] on span "Chicken Nuggets Burger" at bounding box center [345, 260] width 71 height 13
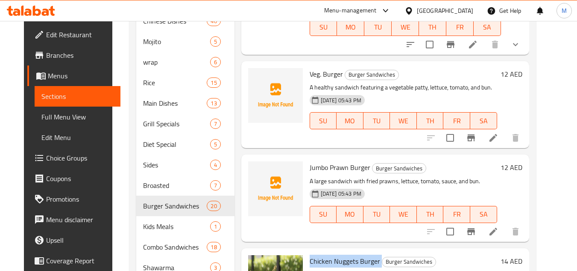
click at [327, 254] on span "Chicken Nuggets Burger" at bounding box center [345, 260] width 71 height 13
click at [318, 254] on span "Chicken Nuggets Burger" at bounding box center [345, 260] width 71 height 13
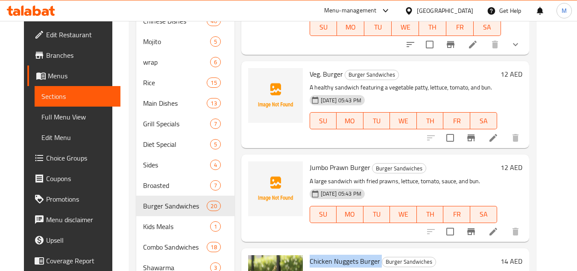
click at [333, 254] on span "Chicken Nuggets Burger" at bounding box center [345, 260] width 71 height 13
click at [288, 263] on icon "delete image" at bounding box center [291, 267] width 6 height 8
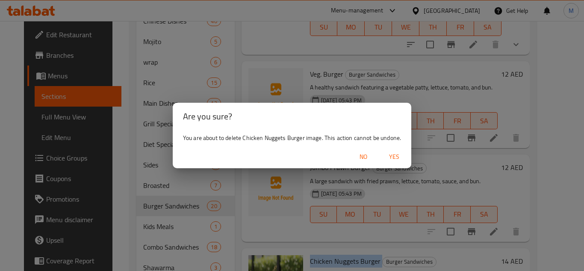
click at [394, 154] on span "Yes" at bounding box center [394, 156] width 21 height 11
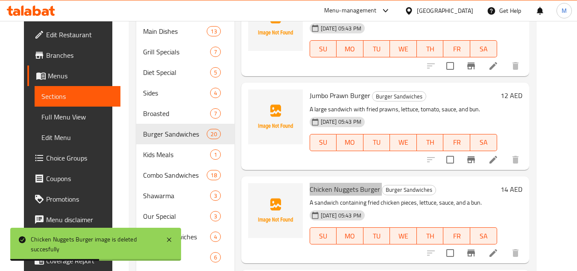
scroll to position [379, 0]
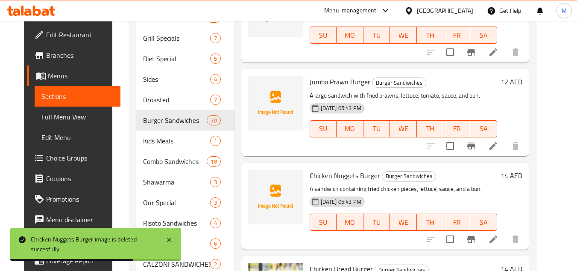
click at [320, 262] on span "Chicken Bread Burger" at bounding box center [341, 268] width 63 height 13
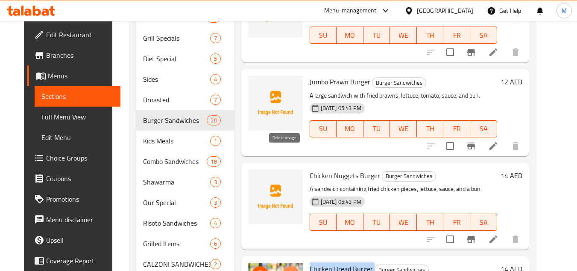
click at [288, 270] on icon "delete image" at bounding box center [291, 275] width 6 height 8
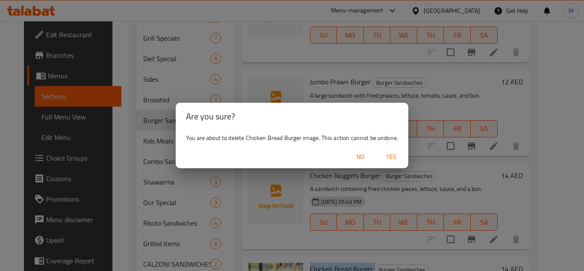
click at [391, 155] on span "Yes" at bounding box center [391, 156] width 21 height 11
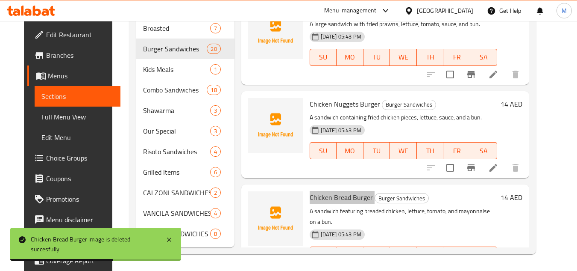
scroll to position [450, 0]
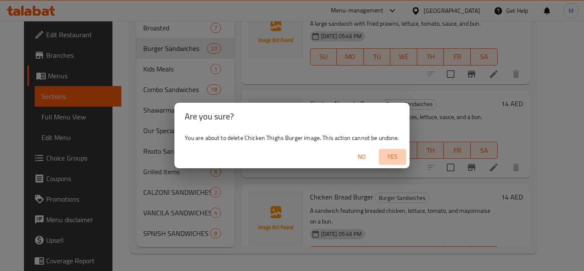
click at [399, 157] on span "Yes" at bounding box center [392, 156] width 21 height 11
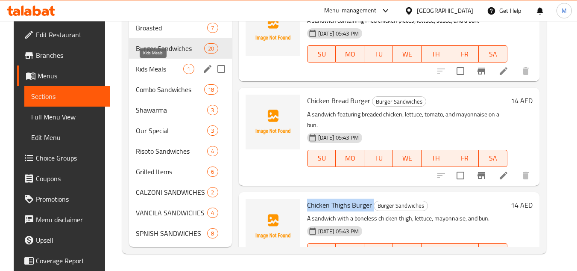
click at [153, 65] on span "Kids Meals" at bounding box center [159, 69] width 47 height 10
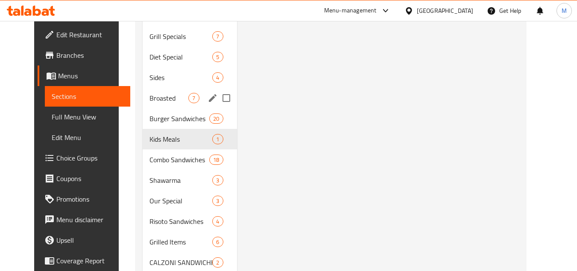
scroll to position [408, 0]
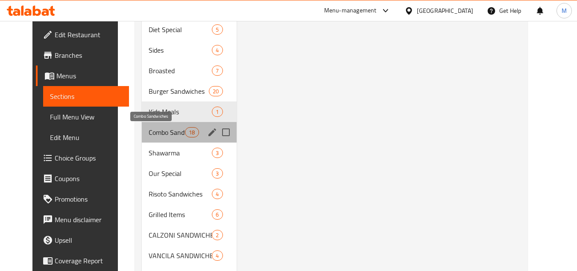
click at [149, 129] on span "Combo Sandwiches" at bounding box center [167, 132] width 36 height 10
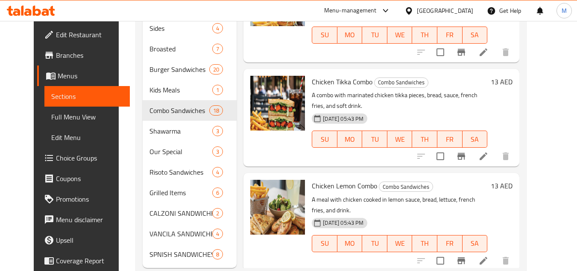
scroll to position [450, 0]
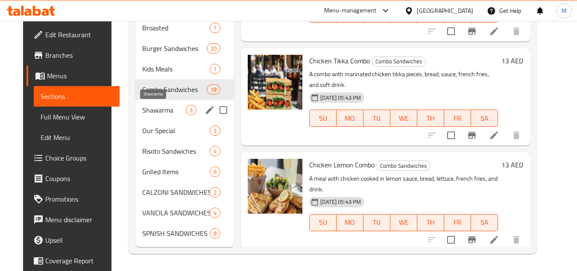
click at [155, 109] on span "Shawarma" at bounding box center [164, 110] width 44 height 10
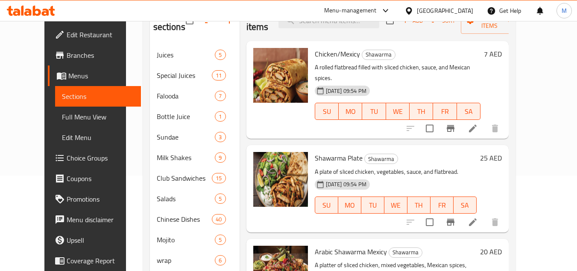
scroll to position [66, 0]
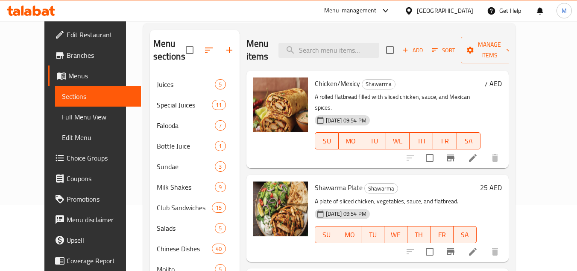
click at [324, 181] on span "Shawarma Plate" at bounding box center [339, 187] width 48 height 13
click at [323, 181] on span "Shawarma Plate" at bounding box center [339, 187] width 48 height 13
click at [291, 188] on icon "delete image" at bounding box center [296, 193] width 10 height 10
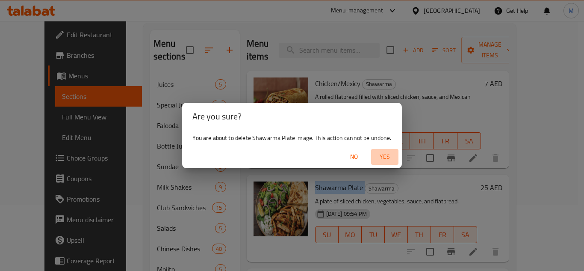
click at [389, 155] on span "Yes" at bounding box center [384, 156] width 21 height 11
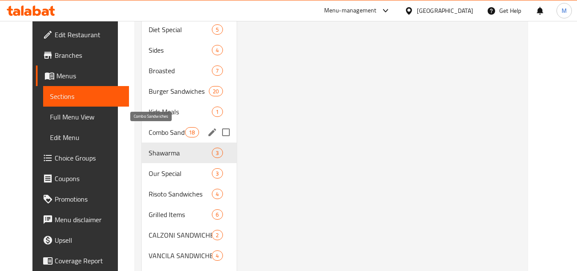
scroll to position [450, 0]
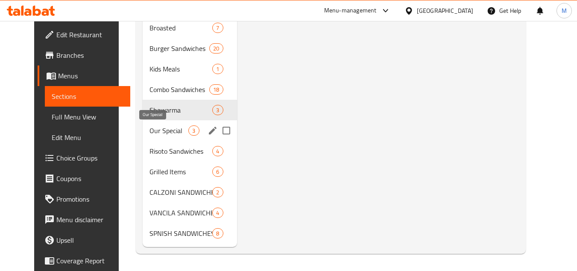
click at [156, 129] on span "Our Special" at bounding box center [169, 130] width 39 height 10
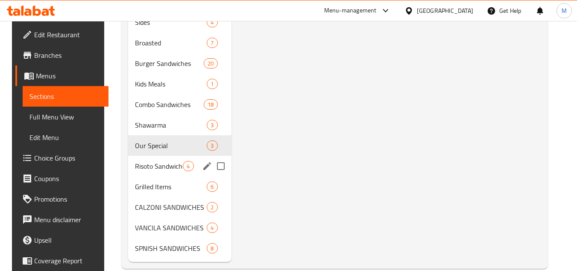
scroll to position [450, 0]
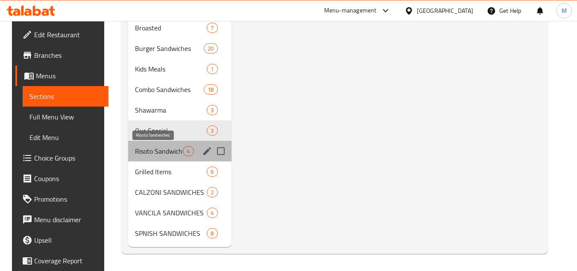
click at [150, 150] on span "Risoto Sandwiches" at bounding box center [159, 151] width 48 height 10
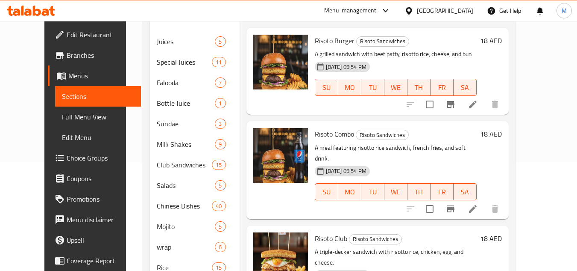
scroll to position [23, 0]
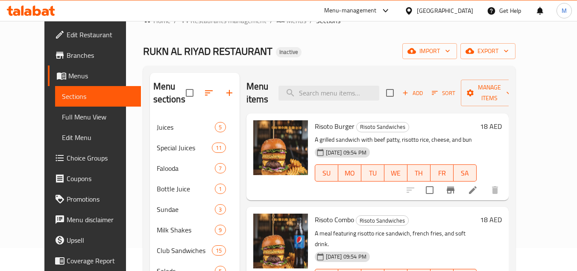
click at [315, 120] on span "Risoto Burger" at bounding box center [335, 126] width 40 height 13
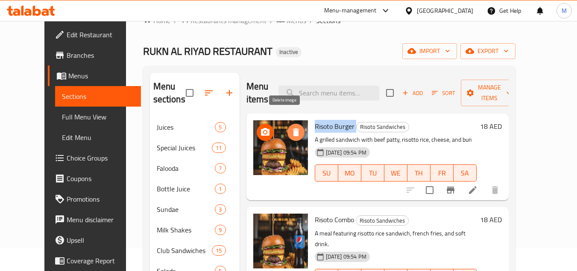
click at [291, 127] on icon "delete image" at bounding box center [296, 132] width 10 height 10
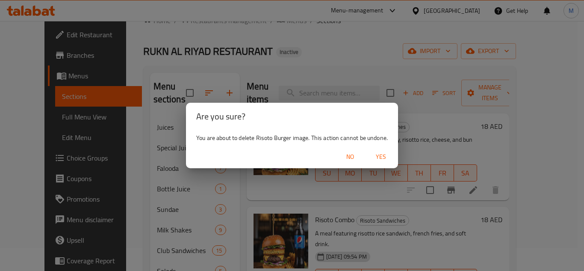
click at [382, 153] on span "Yes" at bounding box center [381, 156] width 21 height 11
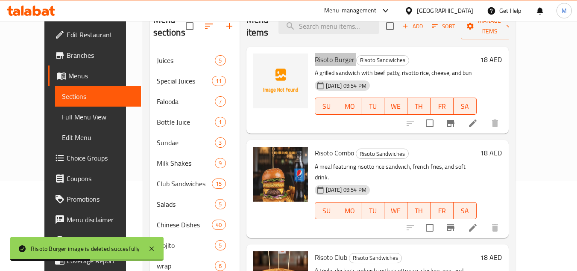
scroll to position [109, 0]
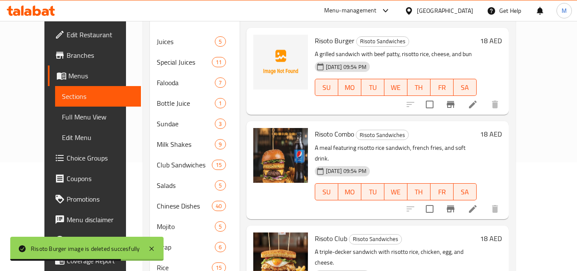
click at [329, 142] on p "A meal featuring risotto rice sandwich, french fries, and soft drink." at bounding box center [396, 152] width 162 height 21
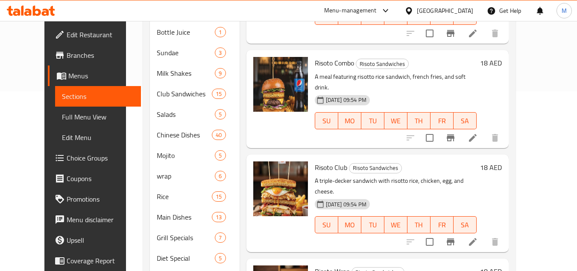
scroll to position [194, 0]
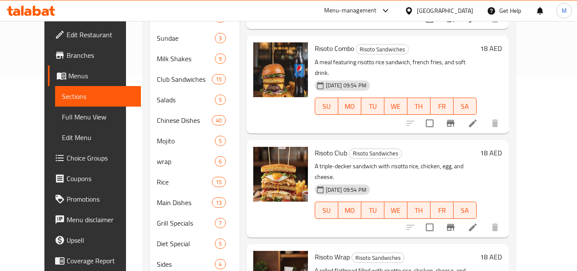
click at [316, 146] on span "Risoto Club" at bounding box center [331, 152] width 32 height 13
click at [293, 155] on icon "delete image" at bounding box center [296, 159] width 6 height 8
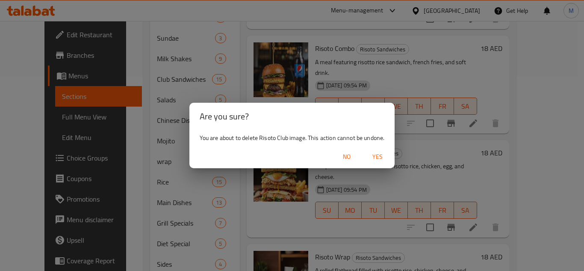
click at [380, 154] on span "Yes" at bounding box center [377, 156] width 21 height 11
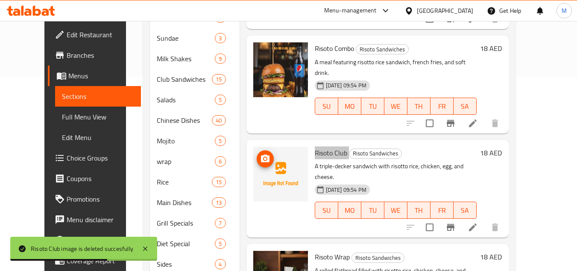
scroll to position [279, 0]
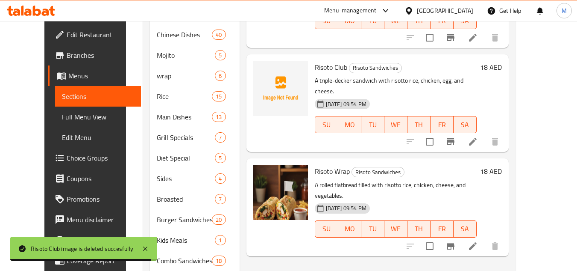
click at [409, 179] on p "A rolled flatbread filled with risotto rice, chicken, cheese, and vegetables." at bounding box center [396, 189] width 162 height 21
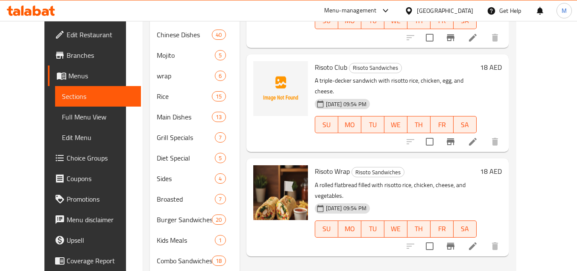
scroll to position [322, 0]
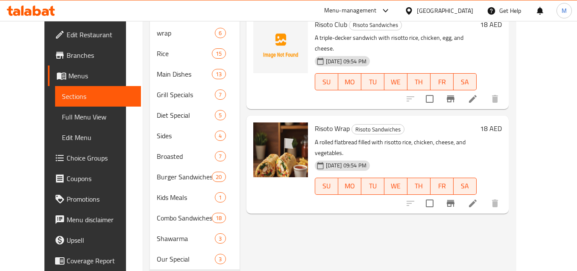
click at [315, 122] on span "Risoto Wrap" at bounding box center [332, 128] width 35 height 13
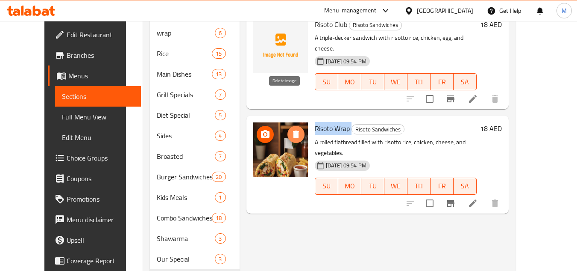
click at [293, 130] on icon "delete image" at bounding box center [296, 134] width 6 height 8
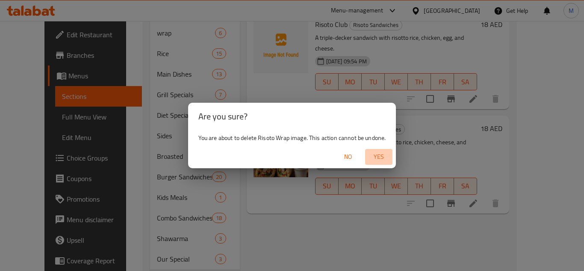
click at [375, 154] on span "Yes" at bounding box center [378, 156] width 21 height 11
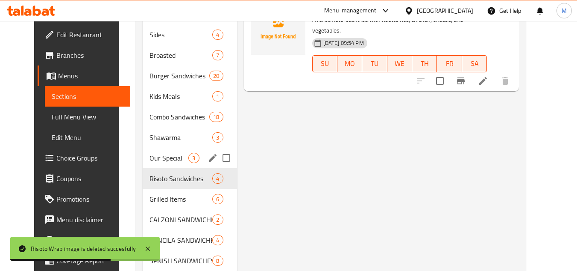
scroll to position [450, 0]
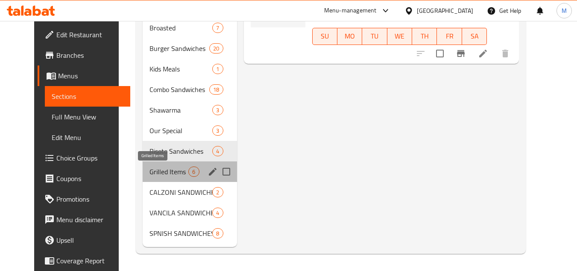
click at [156, 168] on span "Grilled Items" at bounding box center [169, 171] width 39 height 10
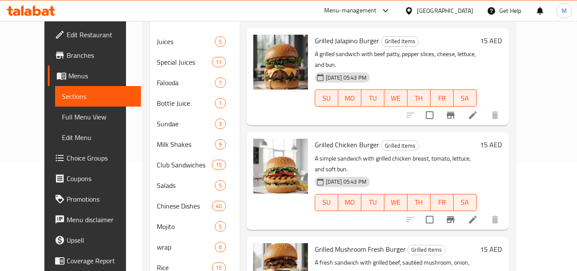
scroll to position [128, 0]
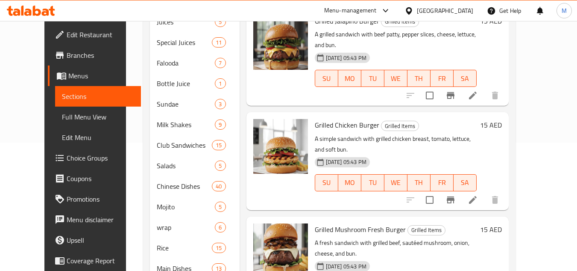
click at [318, 118] on span "Grilled Chicken Burger" at bounding box center [347, 124] width 65 height 13
click at [317, 118] on span "Grilled Chicken Burger" at bounding box center [347, 124] width 65 height 13
click at [316, 118] on span "Grilled Chicken Burger" at bounding box center [347, 124] width 65 height 13
click at [317, 118] on span "Grilled Chicken Burger" at bounding box center [347, 124] width 65 height 13
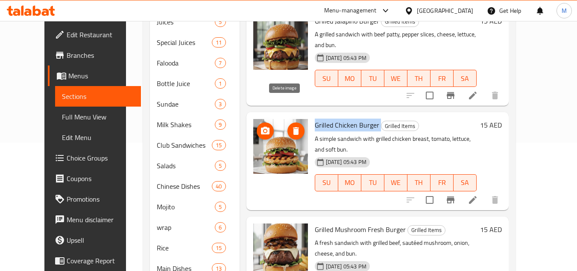
click at [293, 127] on icon "delete image" at bounding box center [296, 131] width 6 height 8
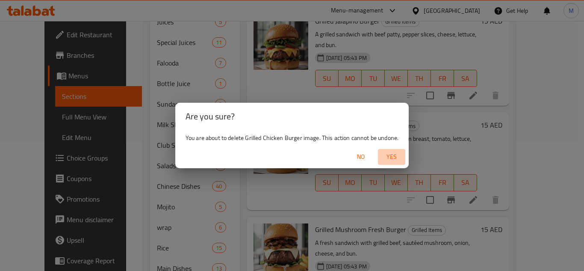
click at [389, 156] on span "Yes" at bounding box center [391, 156] width 21 height 11
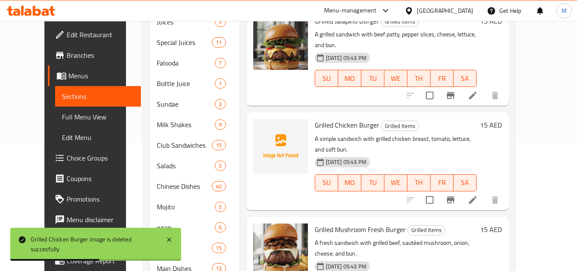
click at [327, 223] on span "Grilled Mushroom Fresh Burger" at bounding box center [360, 229] width 91 height 13
click at [326, 223] on span "Grilled Mushroom Fresh Burger" at bounding box center [360, 229] width 91 height 13
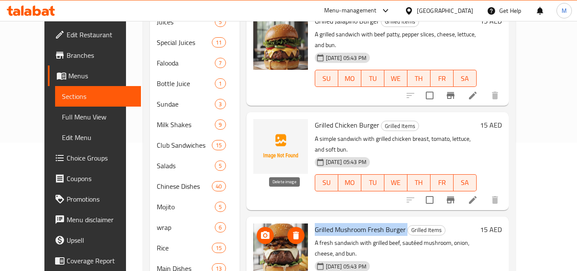
click at [291, 230] on icon "delete image" at bounding box center [296, 235] width 10 height 10
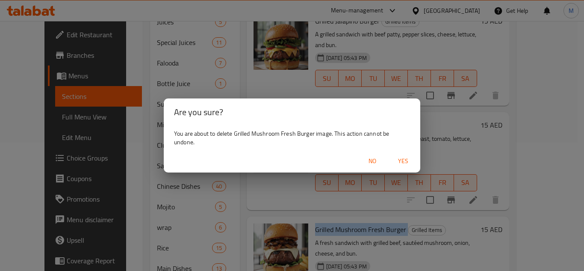
click at [400, 158] on span "Yes" at bounding box center [403, 161] width 21 height 11
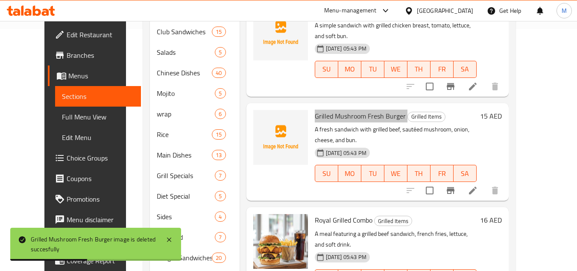
scroll to position [256, 0]
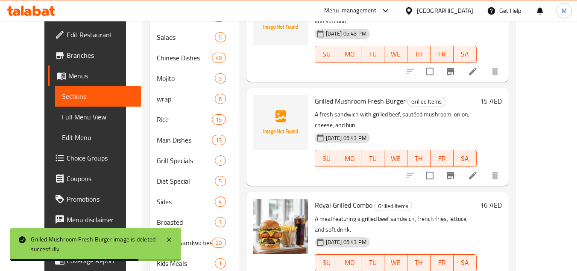
click at [412, 213] on p "A meal featuring a grilled beef sandwich, french fries, lettuce, and soft drink." at bounding box center [396, 223] width 162 height 21
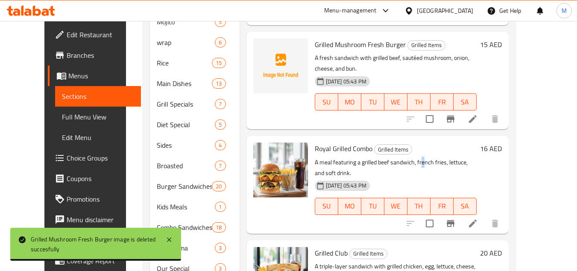
scroll to position [342, 0]
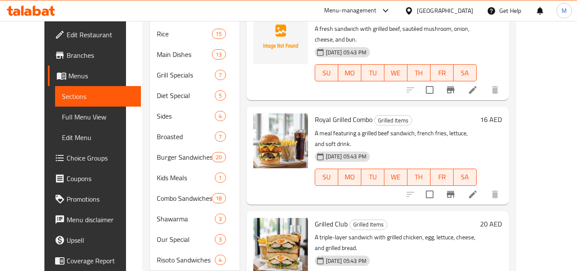
click at [315, 217] on span "Grilled Club" at bounding box center [331, 223] width 33 height 13
click at [291, 224] on icon "delete image" at bounding box center [296, 229] width 10 height 10
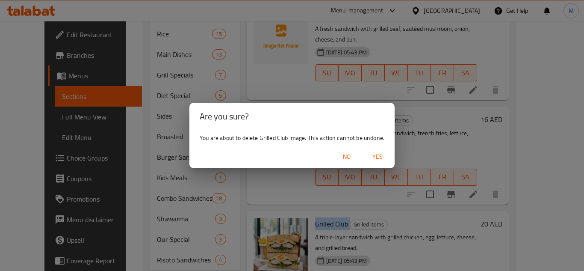
click at [381, 156] on span "Yes" at bounding box center [377, 156] width 21 height 11
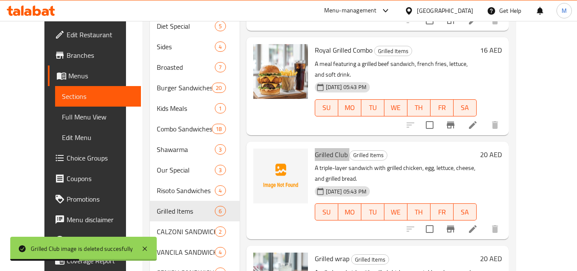
scroll to position [427, 0]
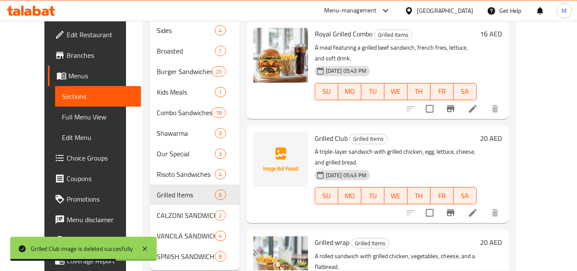
click at [412, 236] on h6 "Grilled wrap Grilled Items" at bounding box center [396, 242] width 162 height 12
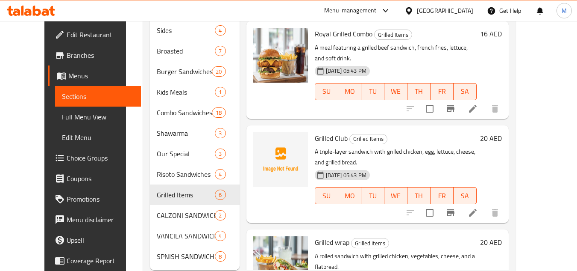
click at [318, 235] on span "Grilled wrap" at bounding box center [332, 241] width 35 height 13
click at [291, 243] on icon "delete image" at bounding box center [296, 248] width 10 height 10
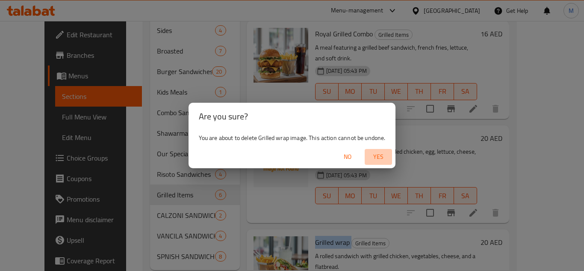
click at [384, 156] on span "Yes" at bounding box center [378, 156] width 21 height 11
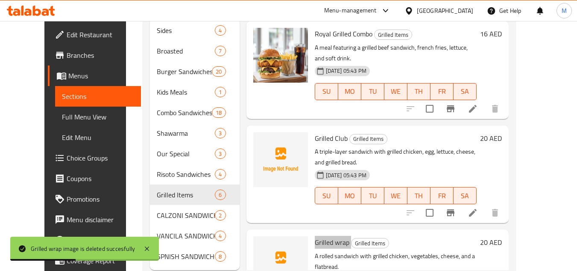
scroll to position [450, 0]
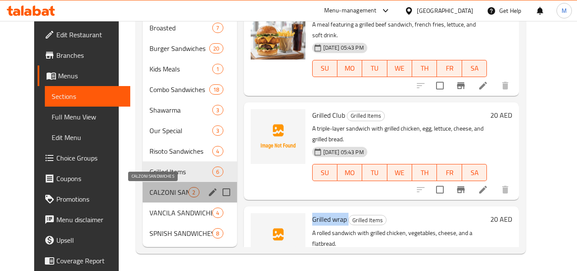
click at [164, 191] on span "CALZONI SANDWICHES" at bounding box center [169, 192] width 39 height 10
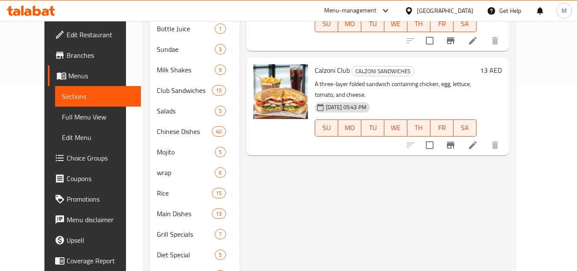
scroll to position [66, 0]
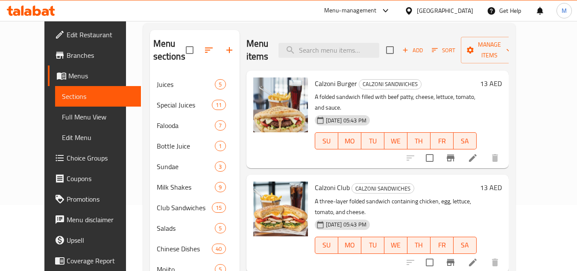
click at [315, 77] on span "Calzoni Burger" at bounding box center [336, 83] width 42 height 13
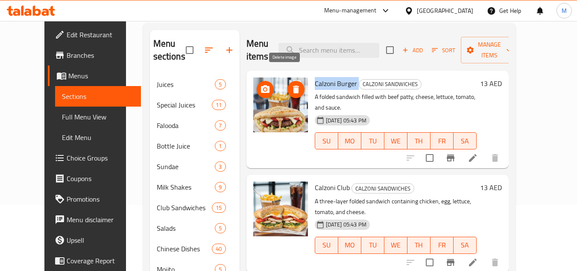
click at [293, 85] on icon "delete image" at bounding box center [296, 89] width 6 height 8
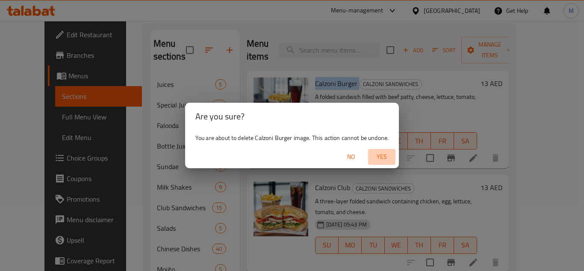
click at [380, 157] on span "Yes" at bounding box center [381, 156] width 21 height 11
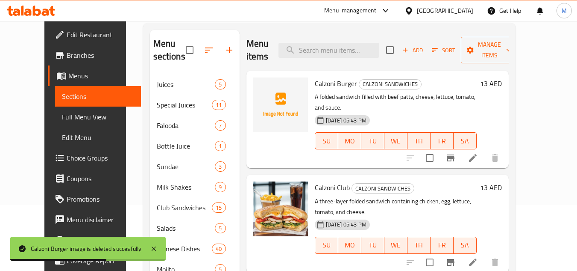
click at [424, 196] on p "A three-layer folded sandwich containing chicken, egg, lettuce, tomato, and che…" at bounding box center [396, 206] width 162 height 21
click at [315, 181] on span "Calzoni Club" at bounding box center [332, 187] width 35 height 13
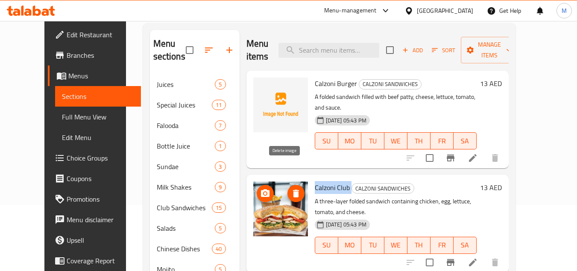
click at [291, 188] on icon "delete image" at bounding box center [296, 193] width 10 height 10
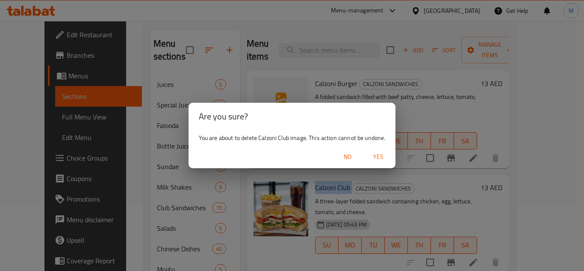
click at [382, 156] on span "Yes" at bounding box center [378, 156] width 21 height 11
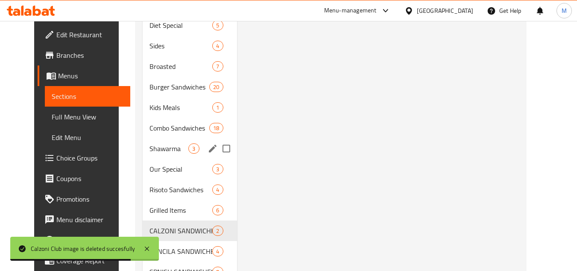
scroll to position [450, 0]
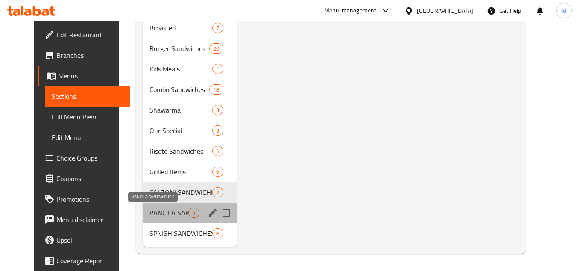
click at [152, 210] on span "VANCILA SANDWICHES" at bounding box center [169, 212] width 39 height 10
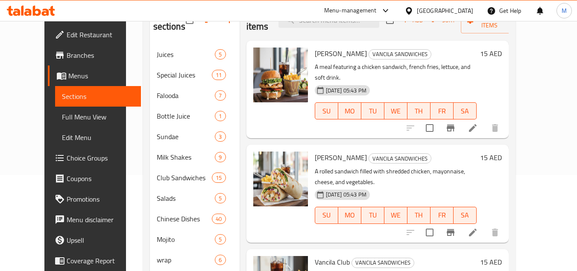
scroll to position [109, 0]
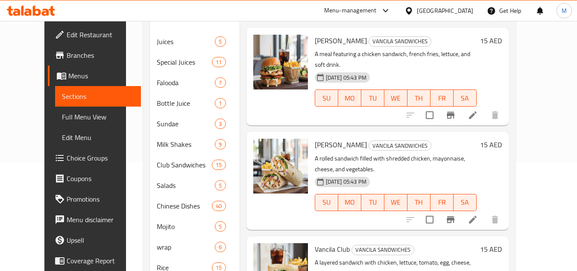
click at [318, 138] on span "Vancila Roll" at bounding box center [341, 144] width 52 height 13
click at [321, 138] on span "Vancila Roll" at bounding box center [341, 144] width 52 height 13
click at [323, 138] on span "Vancila Roll" at bounding box center [341, 144] width 52 height 13
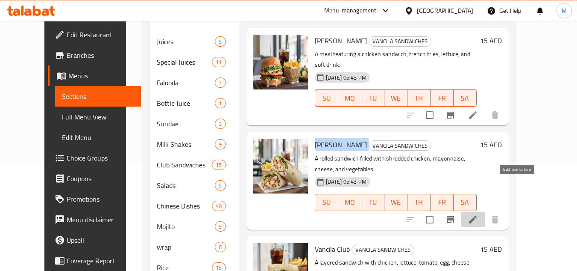
click at [478, 214] on icon at bounding box center [473, 219] width 10 height 10
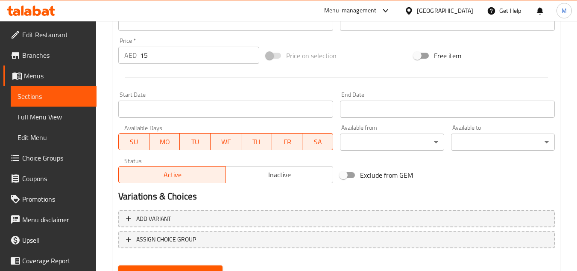
scroll to position [346, 0]
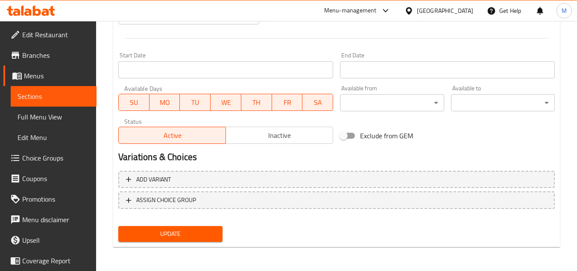
click at [63, 95] on span "Sections" at bounding box center [54, 96] width 72 height 10
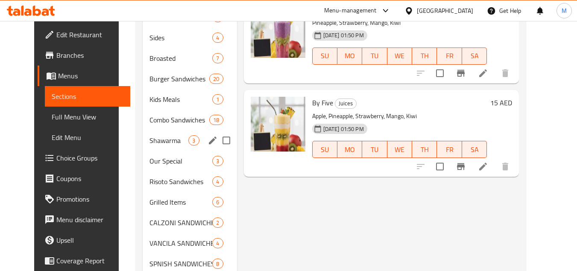
scroll to position [450, 0]
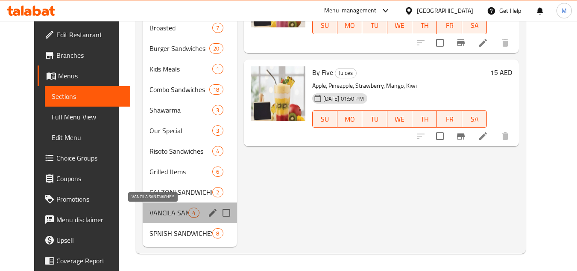
click at [153, 211] on span "VANCILA SANDWICHES" at bounding box center [169, 212] width 39 height 10
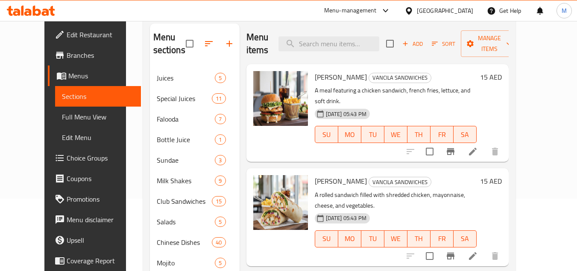
scroll to position [128, 0]
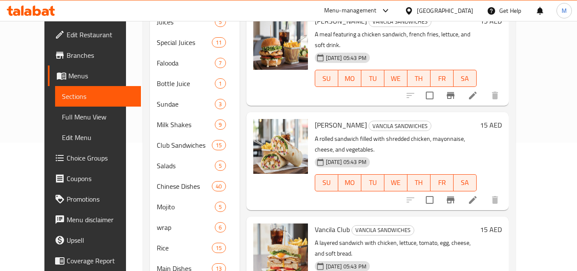
click at [315, 118] on span "Vancila Roll" at bounding box center [341, 124] width 52 height 13
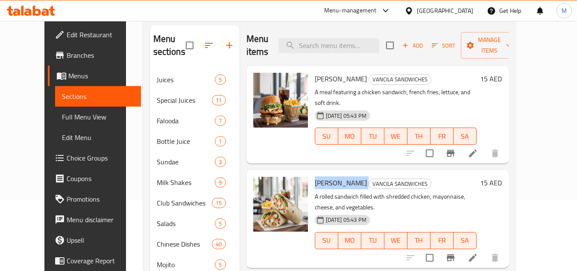
scroll to position [85, 0]
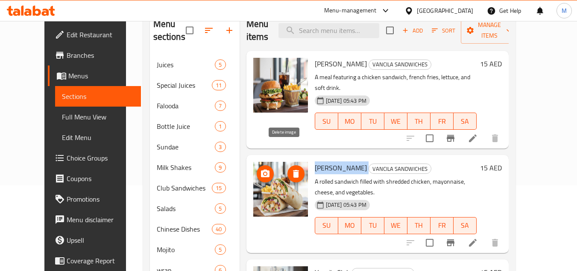
click at [291, 168] on icon "delete image" at bounding box center [296, 173] width 10 height 10
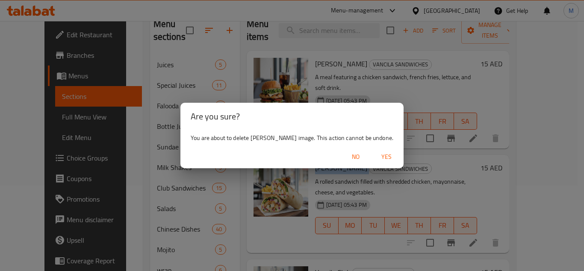
click at [376, 157] on span "Yes" at bounding box center [386, 156] width 21 height 11
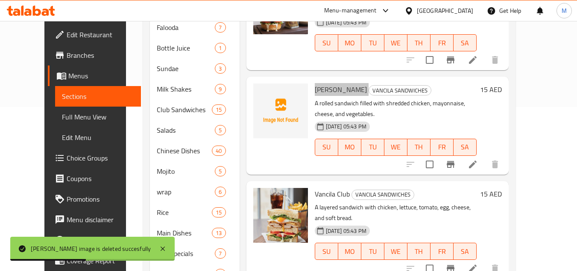
scroll to position [171, 0]
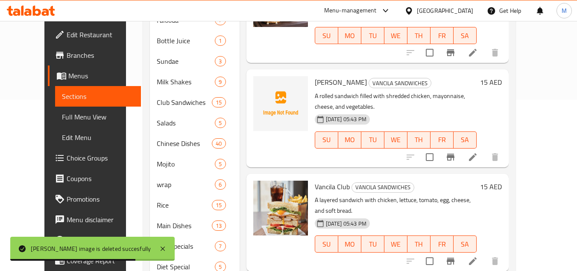
click at [320, 180] on span "Vancila Club" at bounding box center [332, 186] width 35 height 13
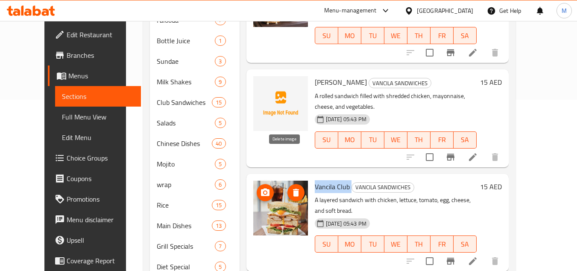
click at [291, 187] on icon "delete image" at bounding box center [296, 192] width 10 height 10
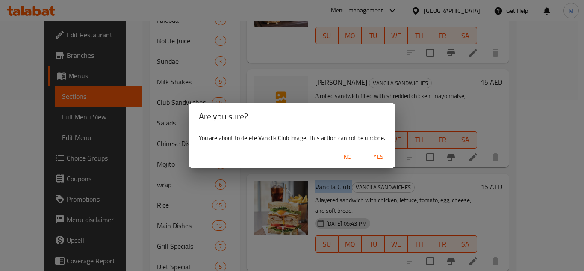
click at [377, 158] on span "Yes" at bounding box center [378, 156] width 21 height 11
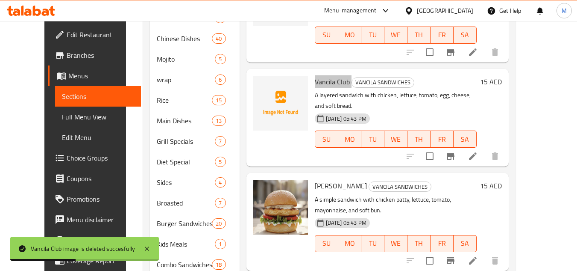
scroll to position [299, 0]
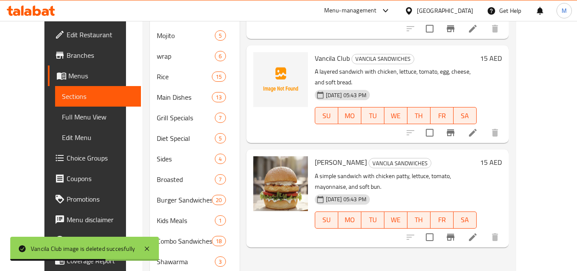
click at [316, 218] on div "Menu items Add Sort Manage items Vancila Combo VANCILA SANDWICHES A meal featur…" at bounding box center [374, 97] width 269 height 601
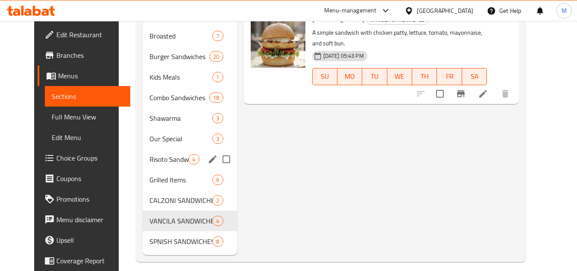
scroll to position [450, 0]
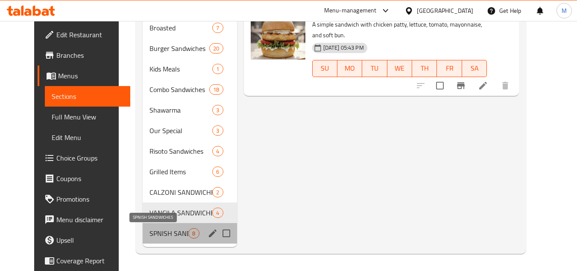
click at [160, 230] on span "SPNISH SANDWICHES" at bounding box center [169, 233] width 39 height 10
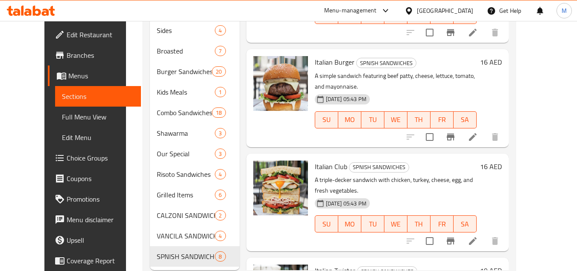
scroll to position [450, 0]
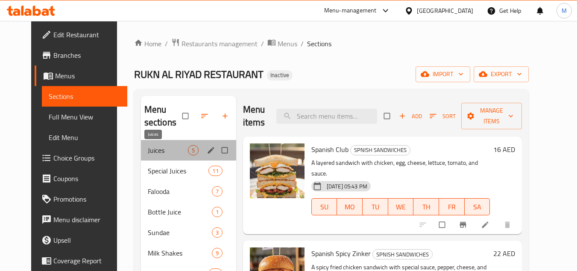
click at [154, 151] on span "Juices" at bounding box center [168, 150] width 40 height 10
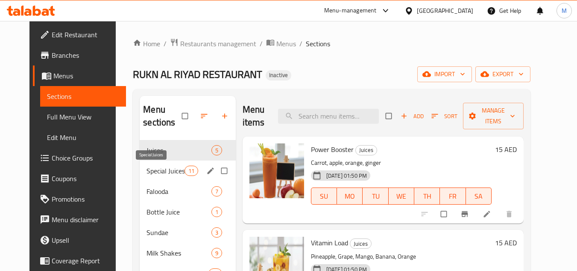
click at [153, 170] on span "Special Juices" at bounding box center [166, 170] width 38 height 10
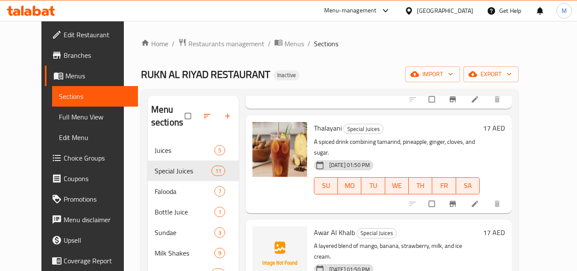
scroll to position [385, 0]
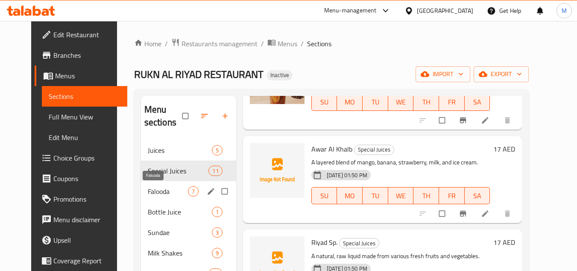
click at [155, 188] on span "Falooda" at bounding box center [168, 191] width 40 height 10
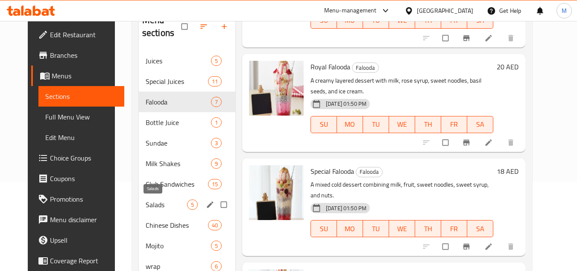
scroll to position [128, 0]
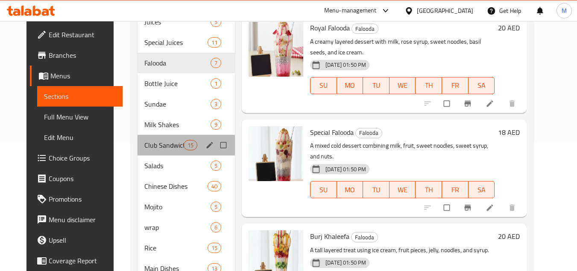
click at [145, 150] on div "Club Sandwiches 15" at bounding box center [186, 145] width 97 height 21
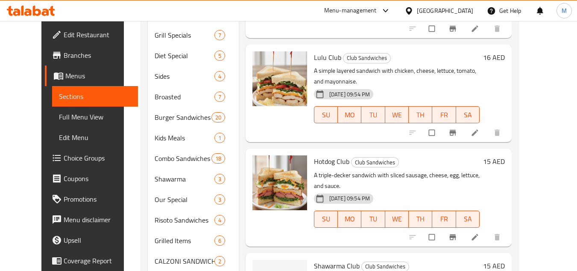
scroll to position [450, 0]
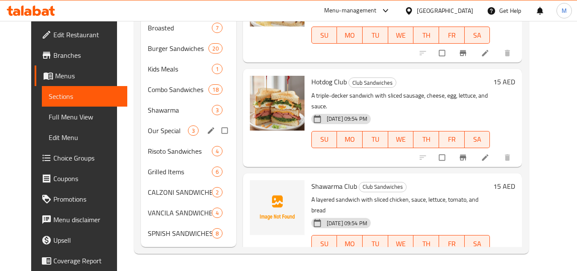
click at [149, 133] on span "Our Special" at bounding box center [168, 130] width 40 height 10
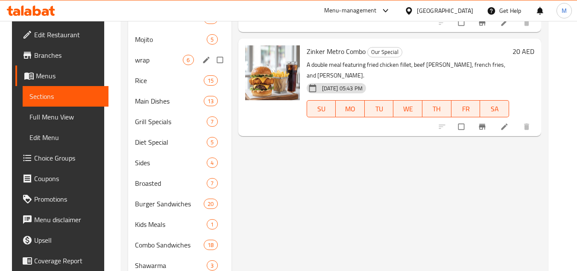
scroll to position [299, 0]
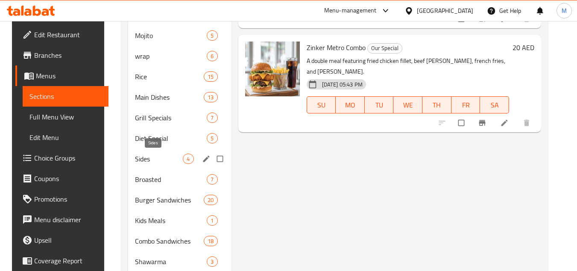
click at [143, 158] on span "Sides" at bounding box center [159, 158] width 48 height 10
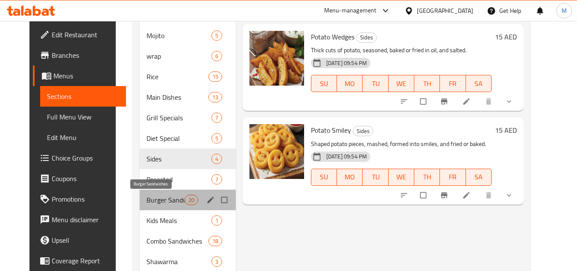
click at [147, 200] on span "Burger Sandwiches" at bounding box center [166, 199] width 38 height 10
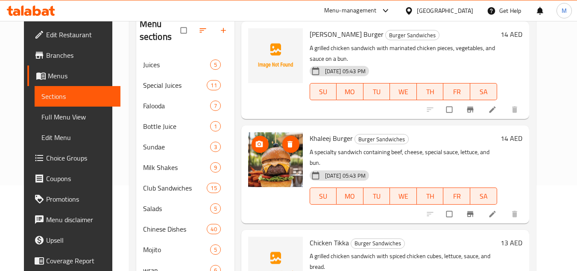
scroll to position [940, 0]
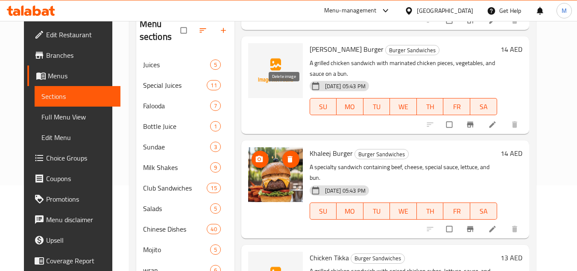
click at [286, 155] on icon "delete image" at bounding box center [290, 159] width 9 height 9
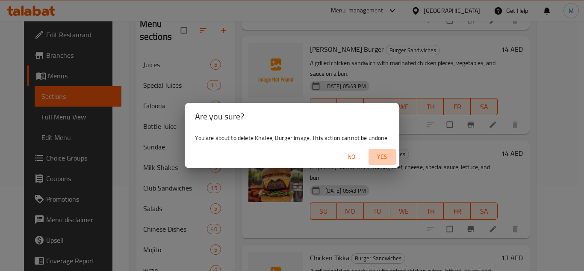
drag, startPoint x: 381, startPoint y: 154, endPoint x: 364, endPoint y: 125, distance: 33.5
click at [381, 153] on span "Yes" at bounding box center [382, 156] width 21 height 11
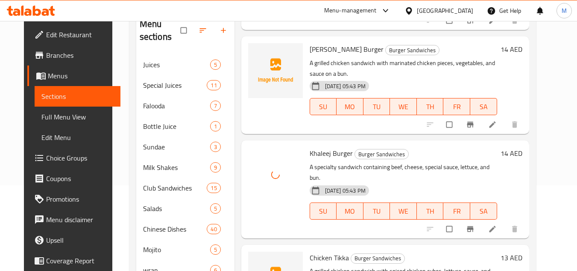
click at [318, 147] on span "Khaleej Burger" at bounding box center [331, 153] width 43 height 13
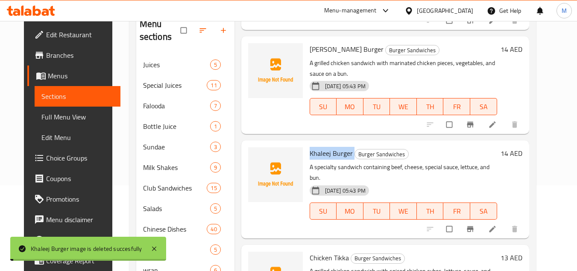
click at [318, 147] on span "Khaleej Burger" at bounding box center [331, 153] width 43 height 13
copy h6 "Khaleej Burger"
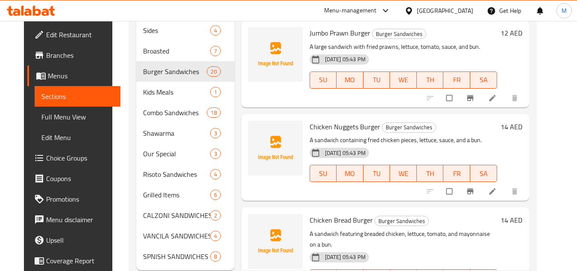
scroll to position [450, 0]
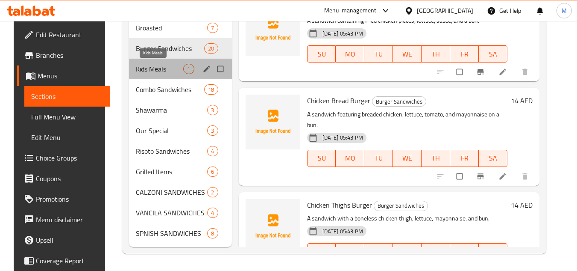
click at [136, 68] on span "Kids Meals" at bounding box center [159, 69] width 47 height 10
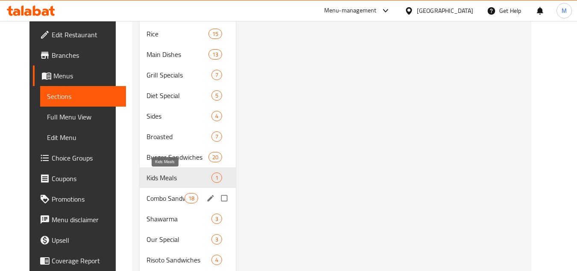
scroll to position [450, 0]
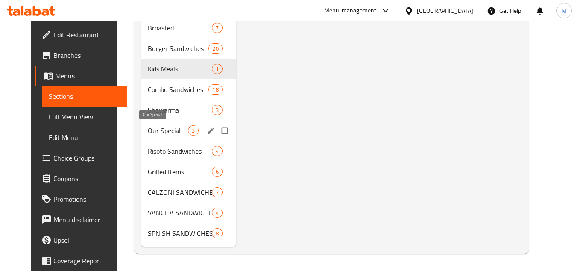
click at [148, 131] on span "Our Special" at bounding box center [168, 130] width 40 height 10
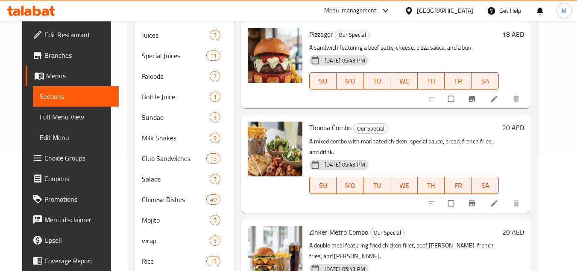
scroll to position [109, 0]
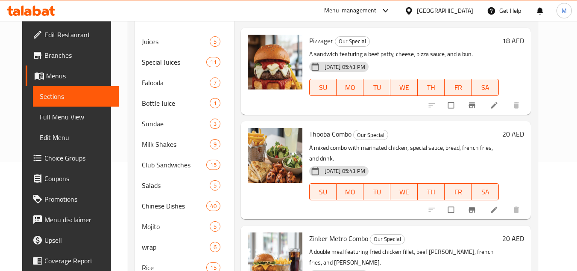
click at [318, 132] on span "Thooba Combo" at bounding box center [330, 133] width 42 height 13
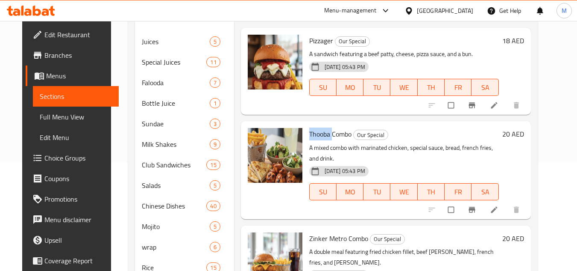
click at [320, 132] on span "Thooba Combo" at bounding box center [330, 133] width 42 height 13
click at [287, 140] on icon "delete image" at bounding box center [289, 140] width 5 height 6
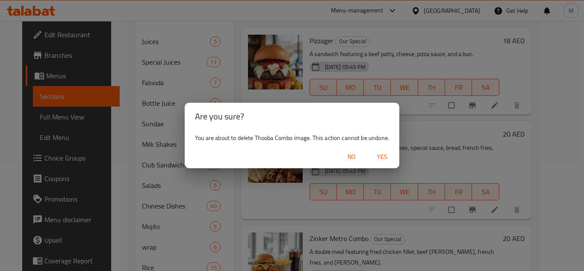
click at [380, 155] on span "Yes" at bounding box center [382, 156] width 21 height 11
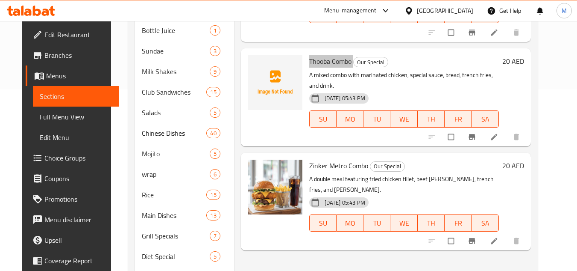
scroll to position [194, 0]
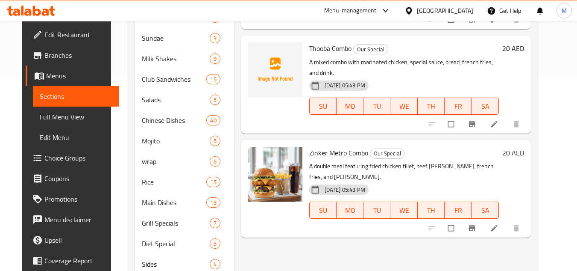
click at [332, 221] on div "Menu items Add Sort Manage items Pizzager Our Special A sandwich featuring a be…" at bounding box center [382, 202] width 297 height 601
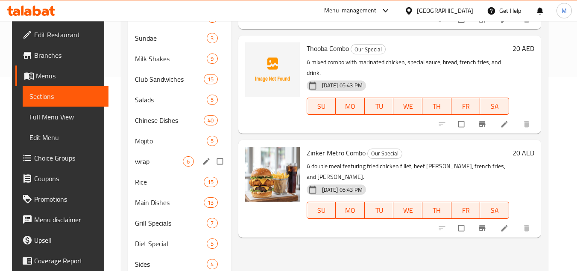
scroll to position [365, 0]
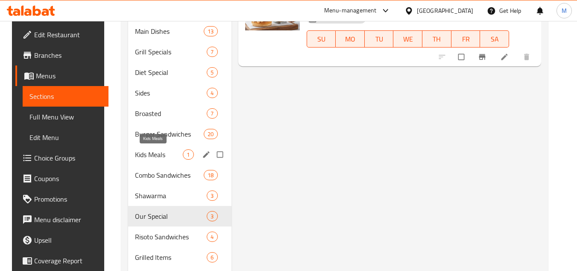
click at [141, 150] on span "Kids Meals" at bounding box center [159, 154] width 48 height 10
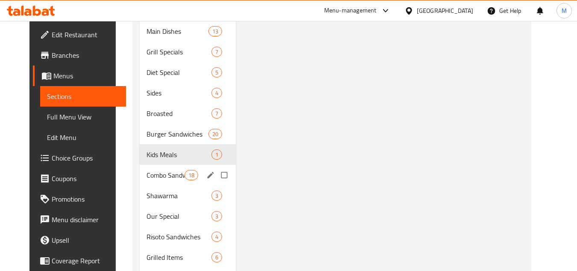
click at [147, 170] on span "Combo Sandwiches" at bounding box center [166, 175] width 38 height 10
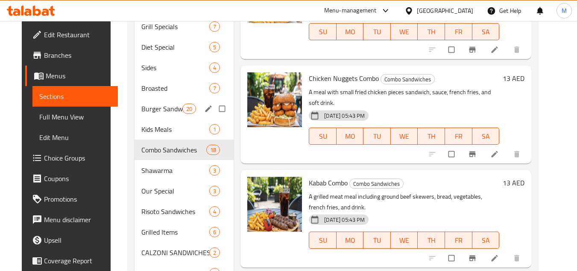
scroll to position [450, 0]
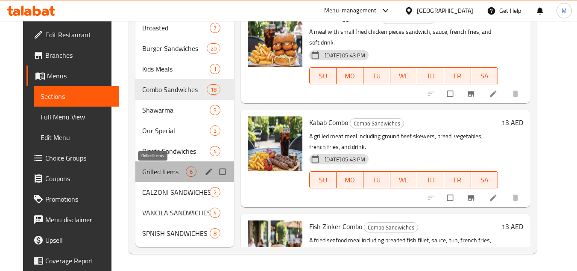
click at [153, 173] on span "Grilled Items" at bounding box center [164, 171] width 44 height 10
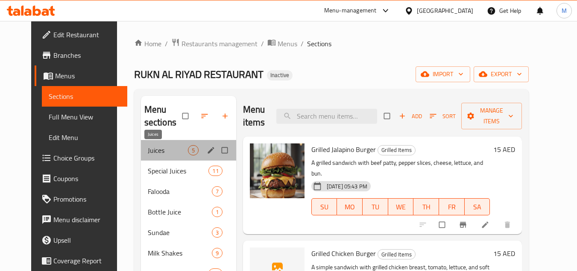
click at [150, 152] on span "Juices" at bounding box center [168, 150] width 40 height 10
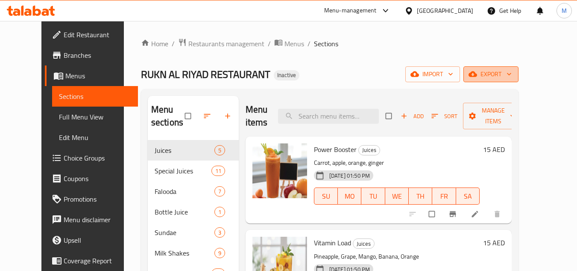
click at [514, 72] on icon "button" at bounding box center [509, 74] width 9 height 9
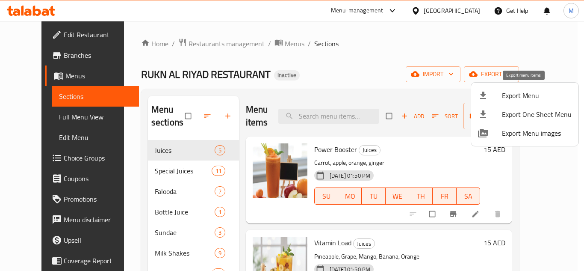
click at [521, 93] on span "Export Menu" at bounding box center [537, 95] width 70 height 10
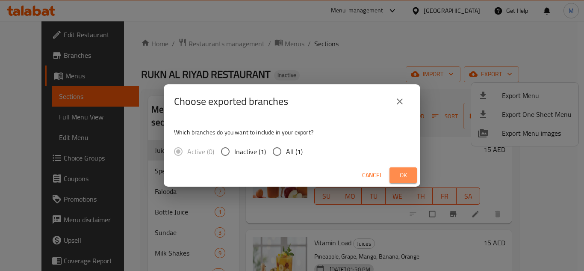
click at [406, 173] on span "Ok" at bounding box center [403, 175] width 14 height 11
